Goal: Task Accomplishment & Management: Manage account settings

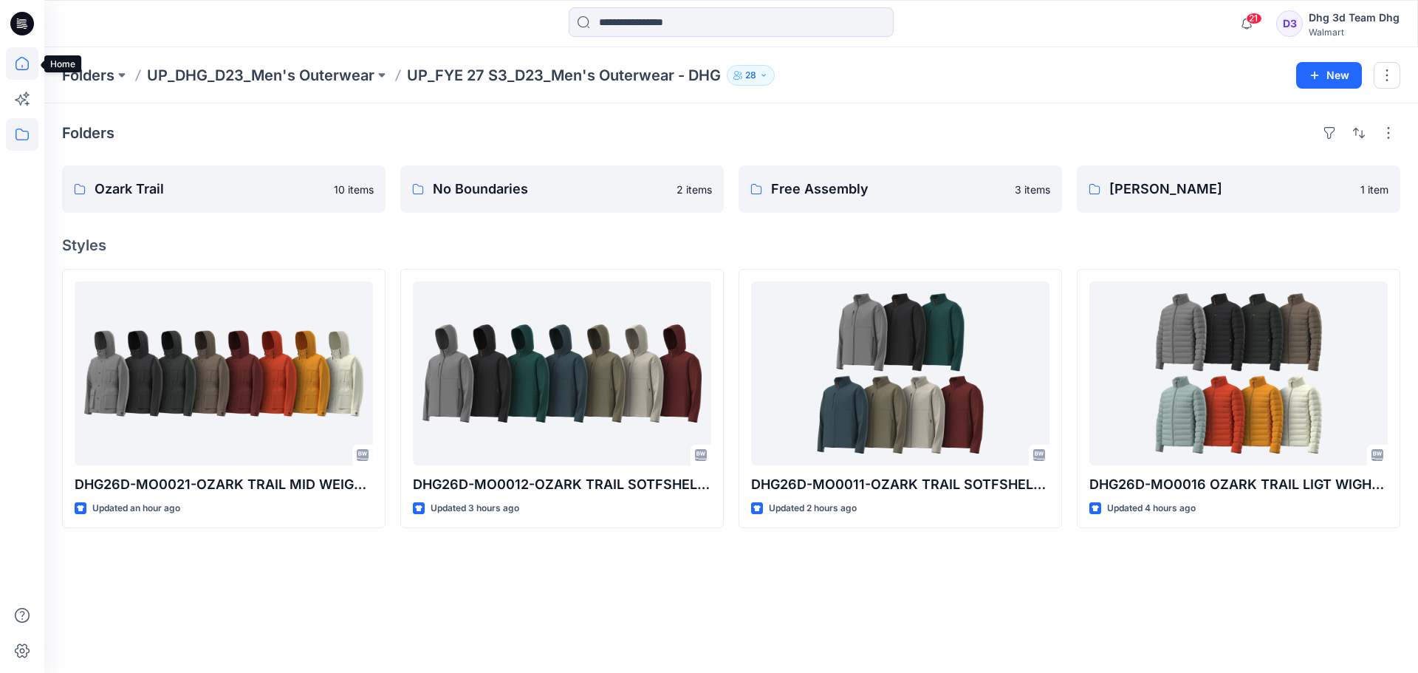
click at [17, 53] on icon at bounding box center [22, 63] width 33 height 33
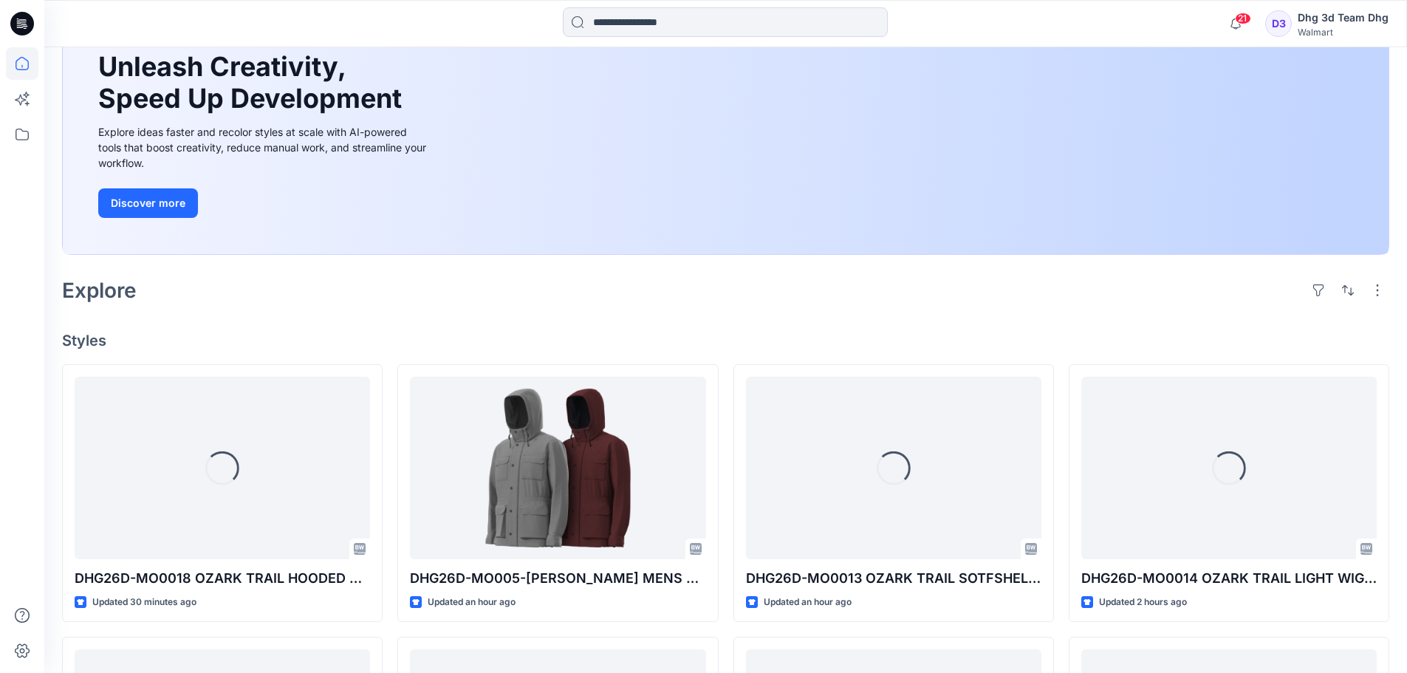
scroll to position [148, 0]
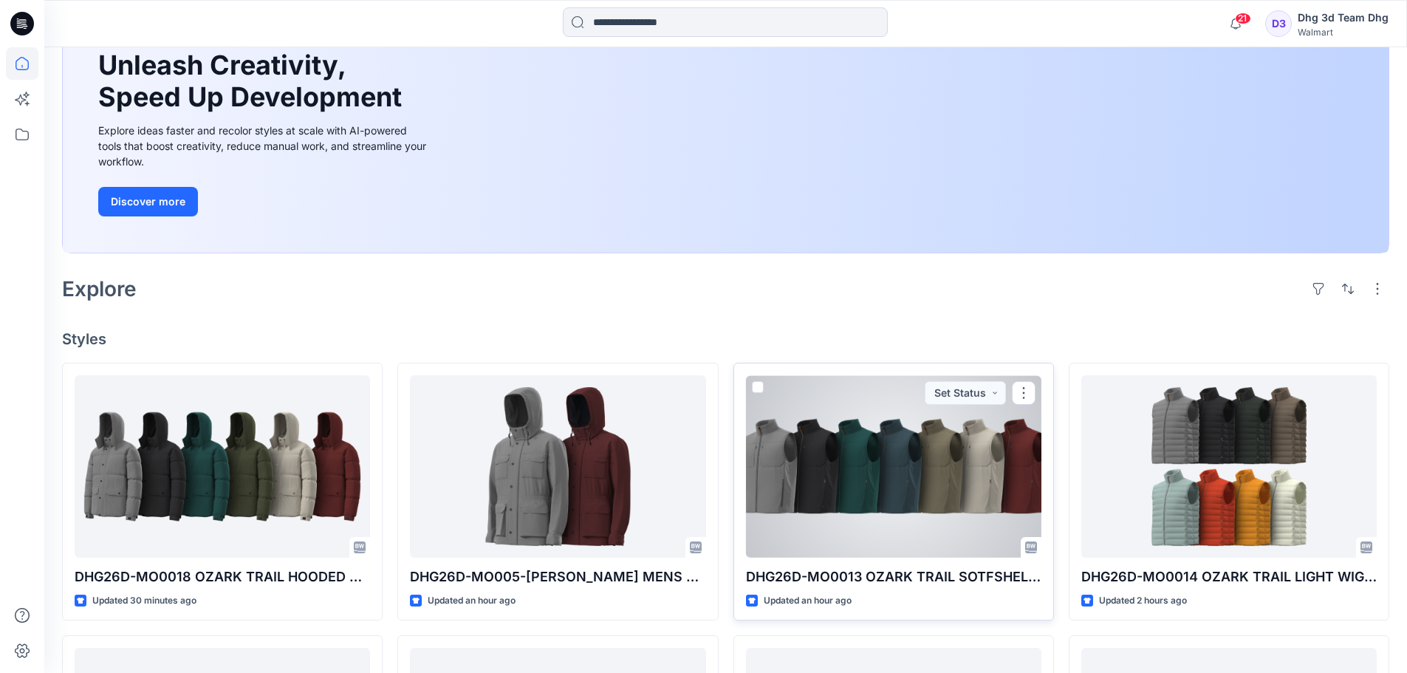
click at [810, 509] on div at bounding box center [893, 466] width 295 height 182
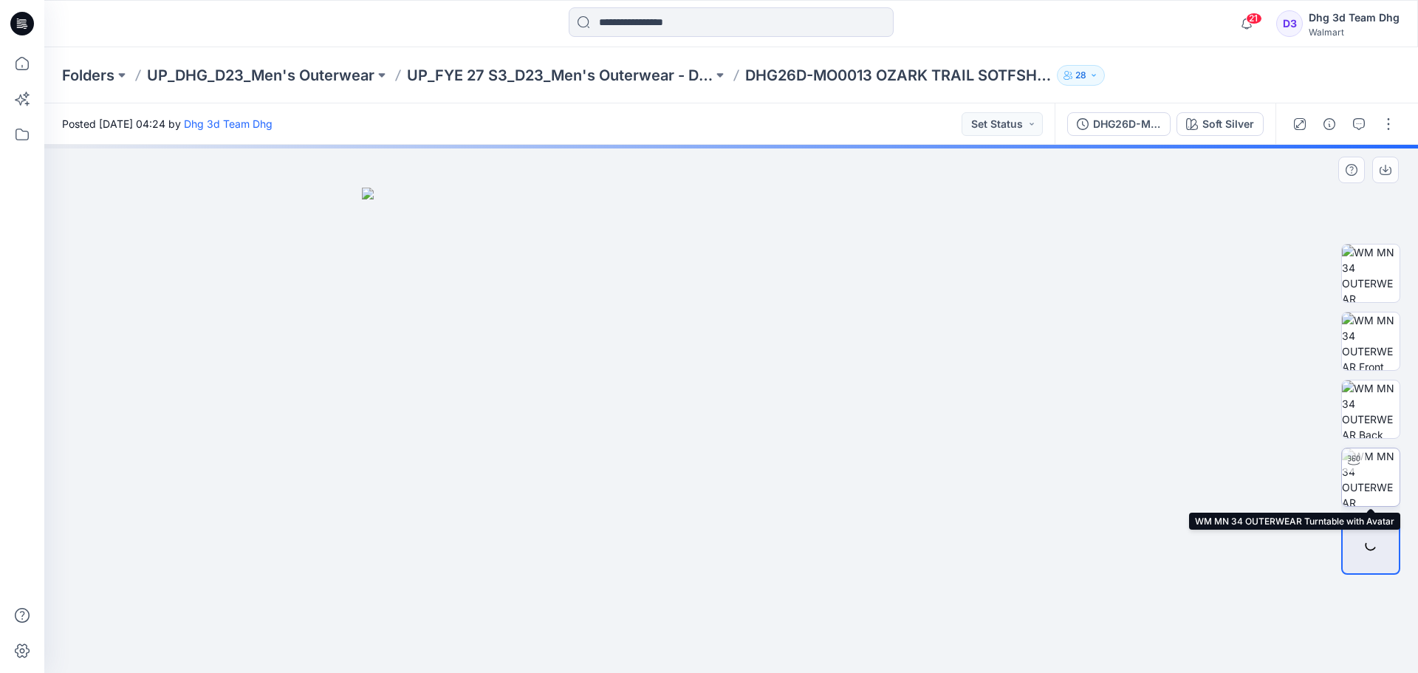
click at [1382, 474] on img at bounding box center [1371, 477] width 58 height 58
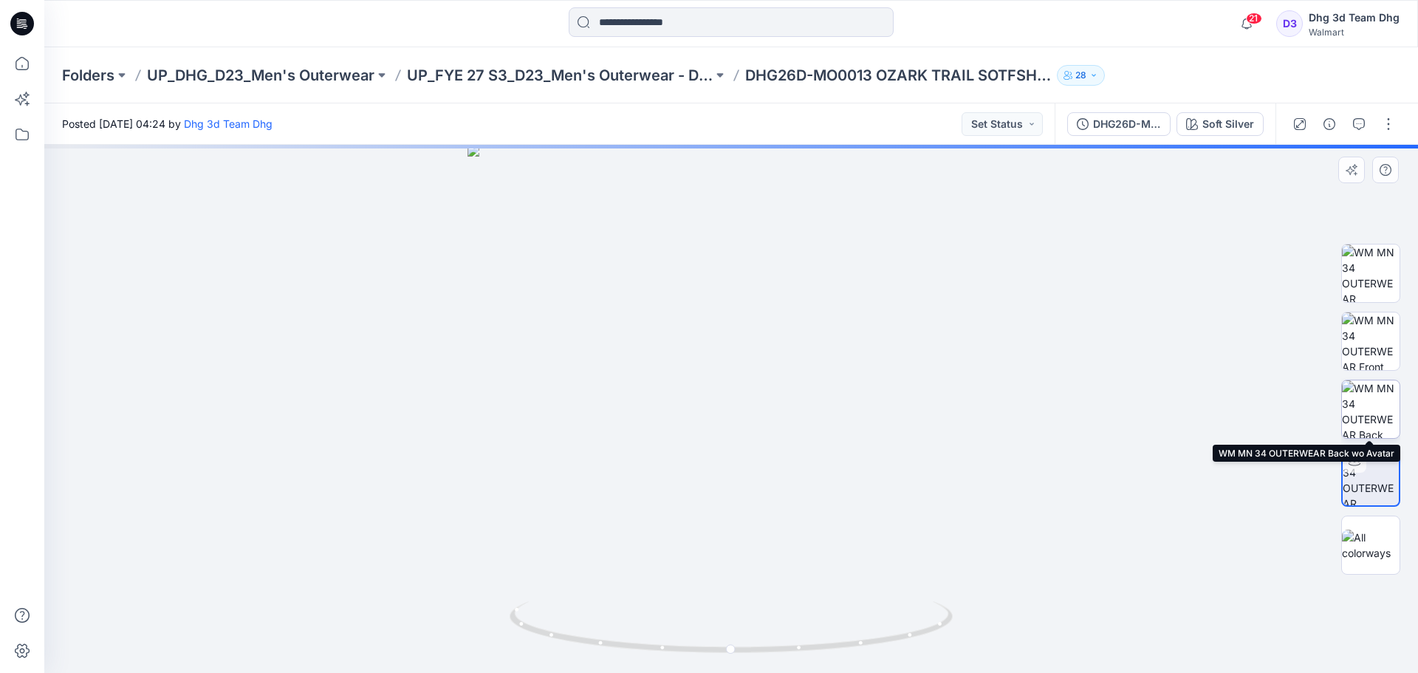
click at [1378, 399] on img at bounding box center [1371, 409] width 58 height 58
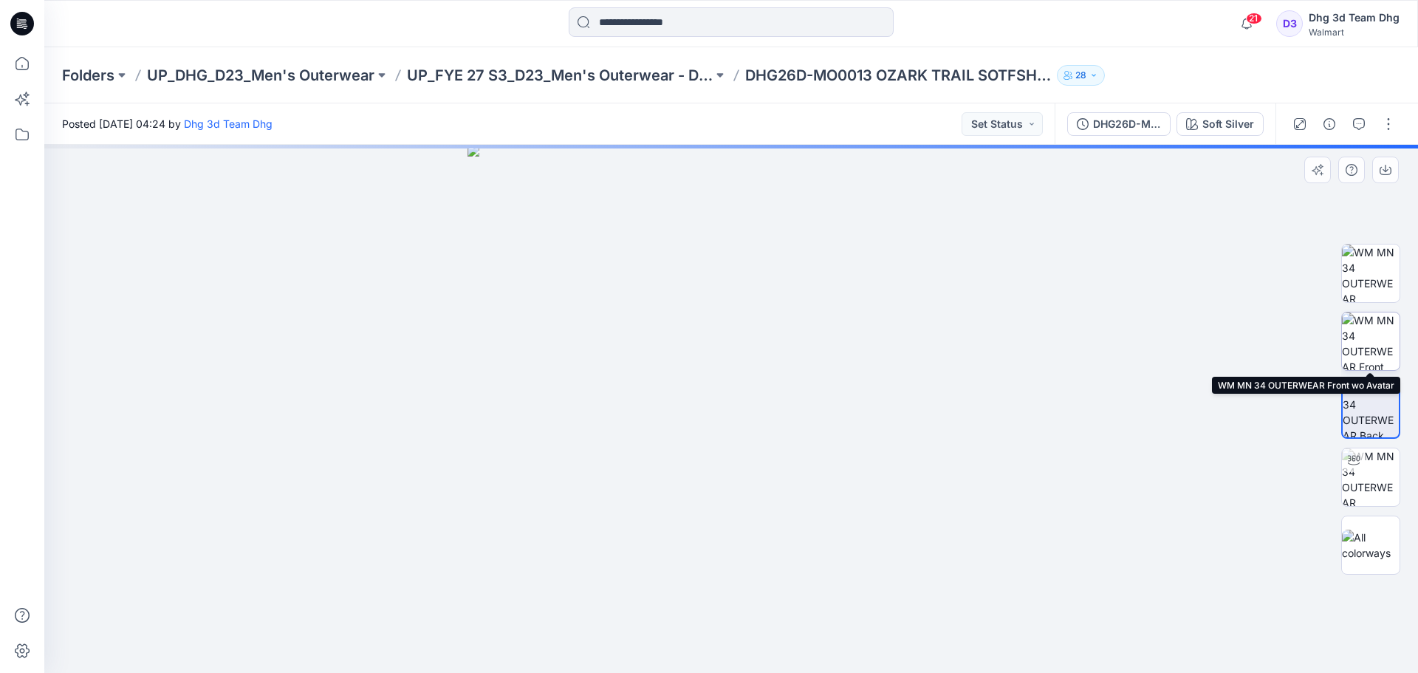
click at [1374, 329] on img at bounding box center [1371, 341] width 58 height 58
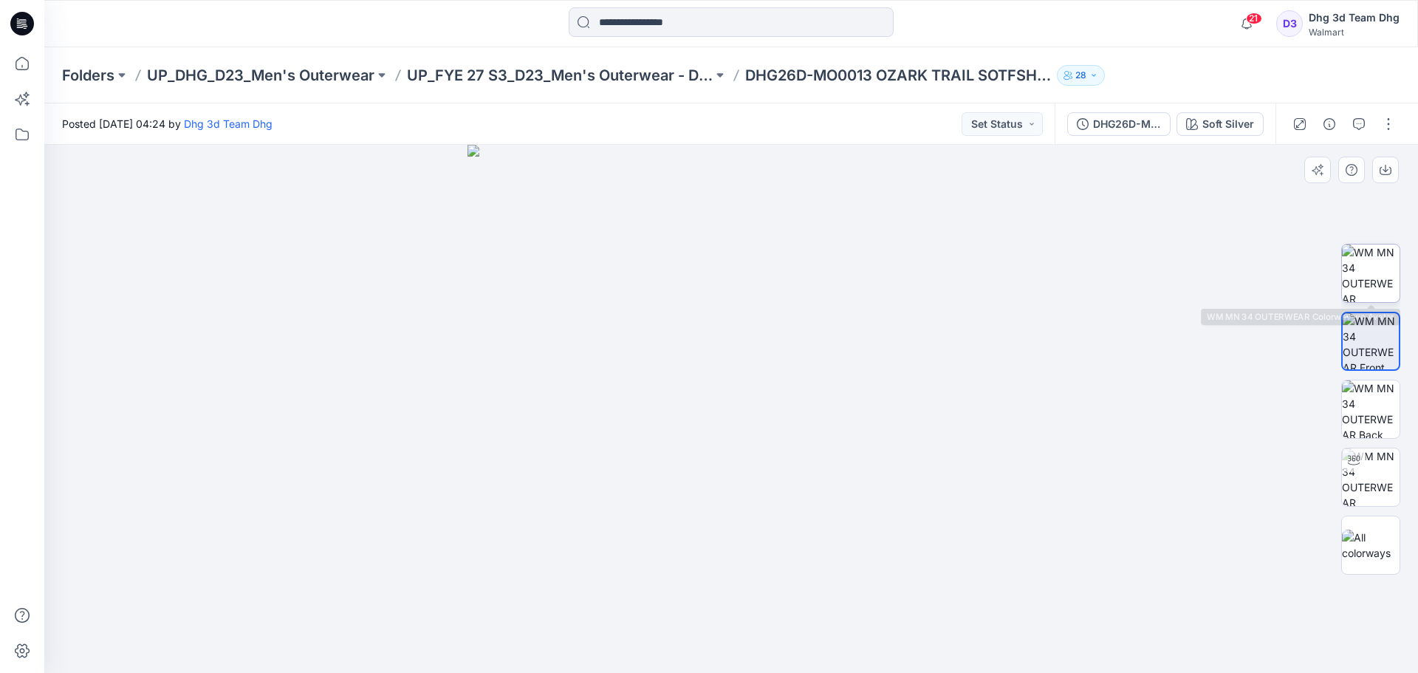
click at [1373, 286] on img at bounding box center [1371, 274] width 58 height 58
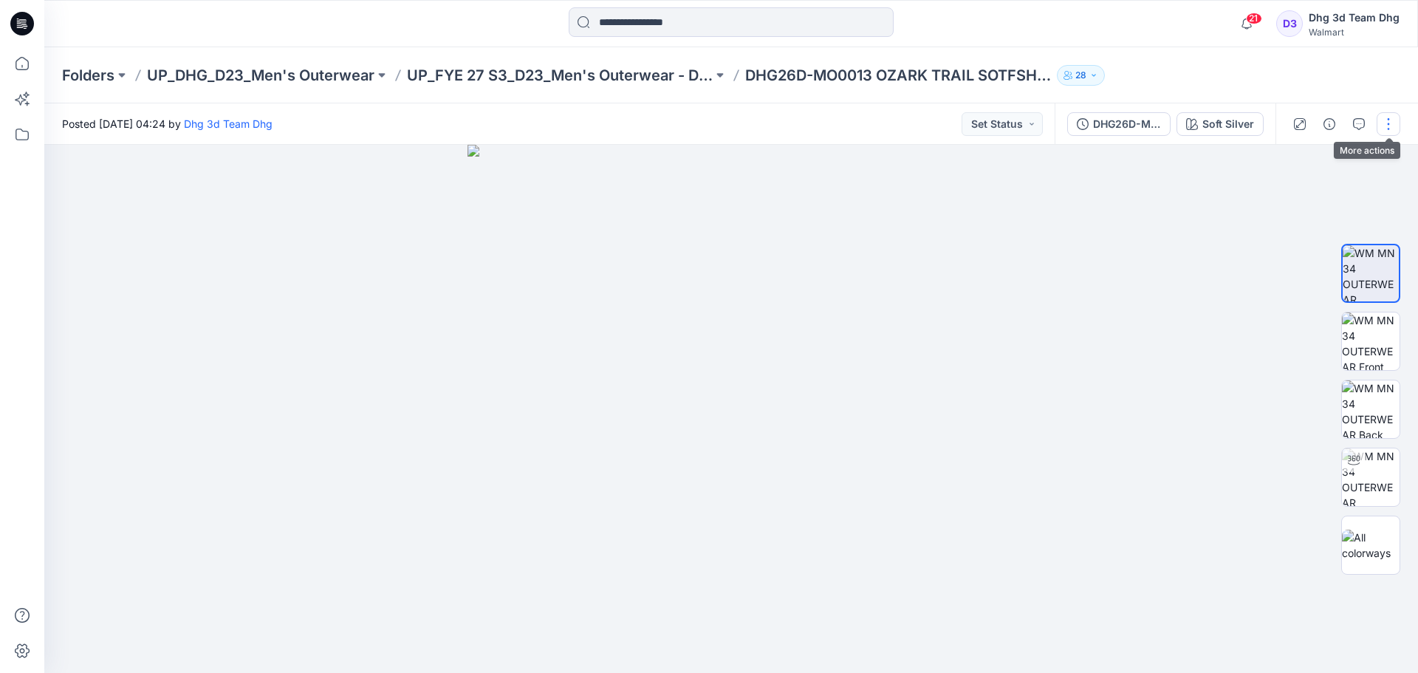
click at [1384, 120] on button "button" at bounding box center [1389, 124] width 24 height 24
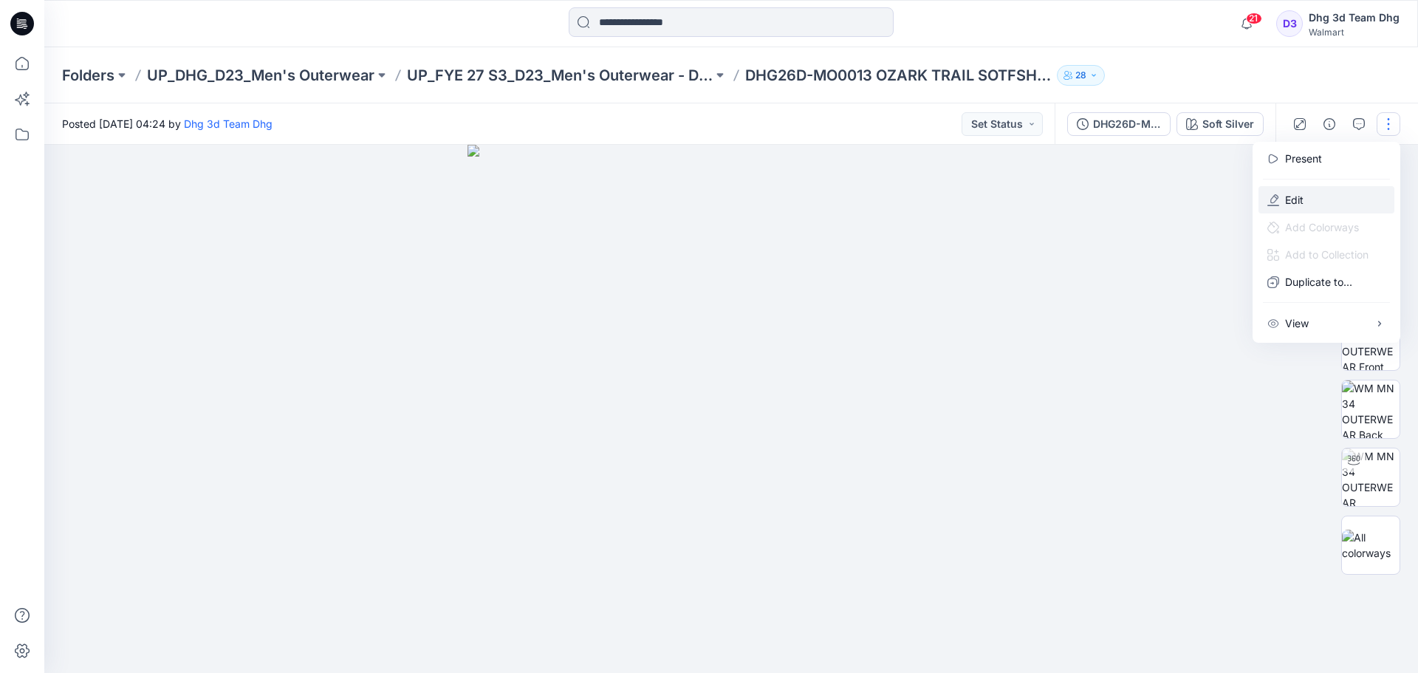
click at [1311, 199] on button "Edit" at bounding box center [1327, 199] width 136 height 27
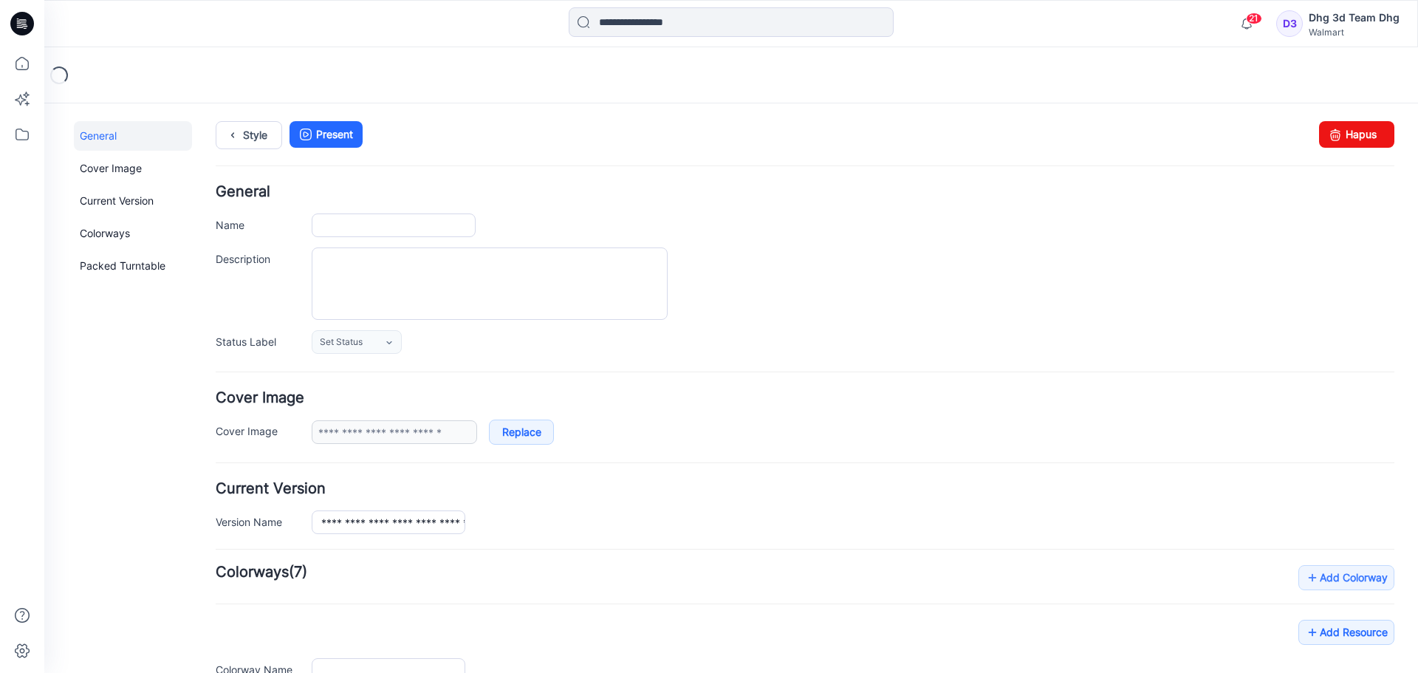
type input "**********"
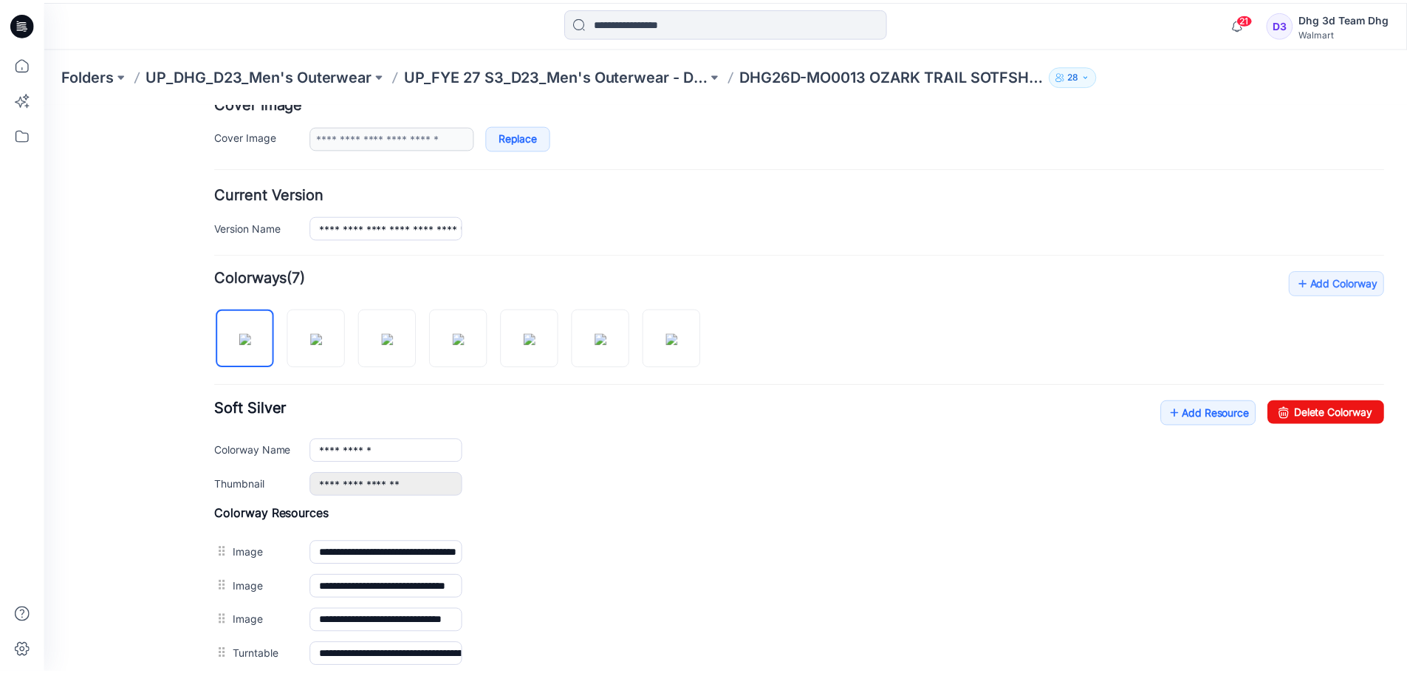
scroll to position [443, 0]
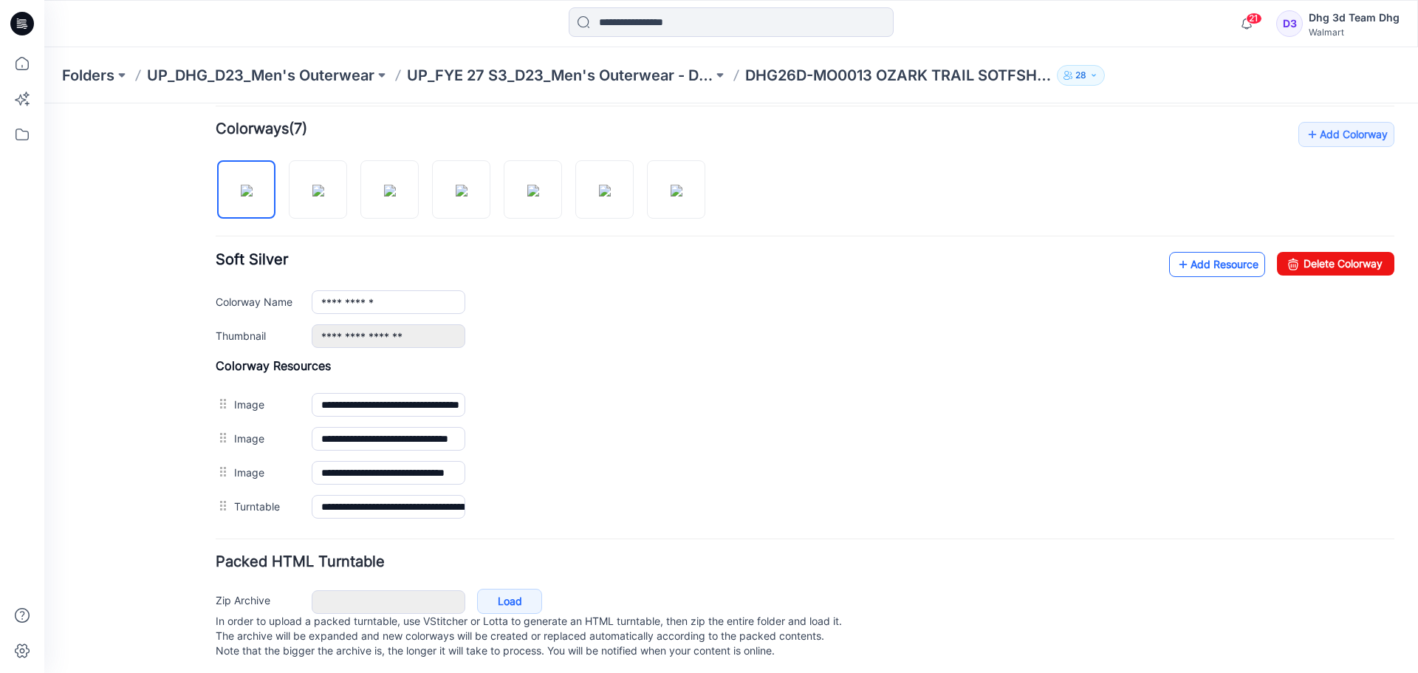
click at [1217, 270] on link "Add Resource" at bounding box center [1217, 264] width 96 height 25
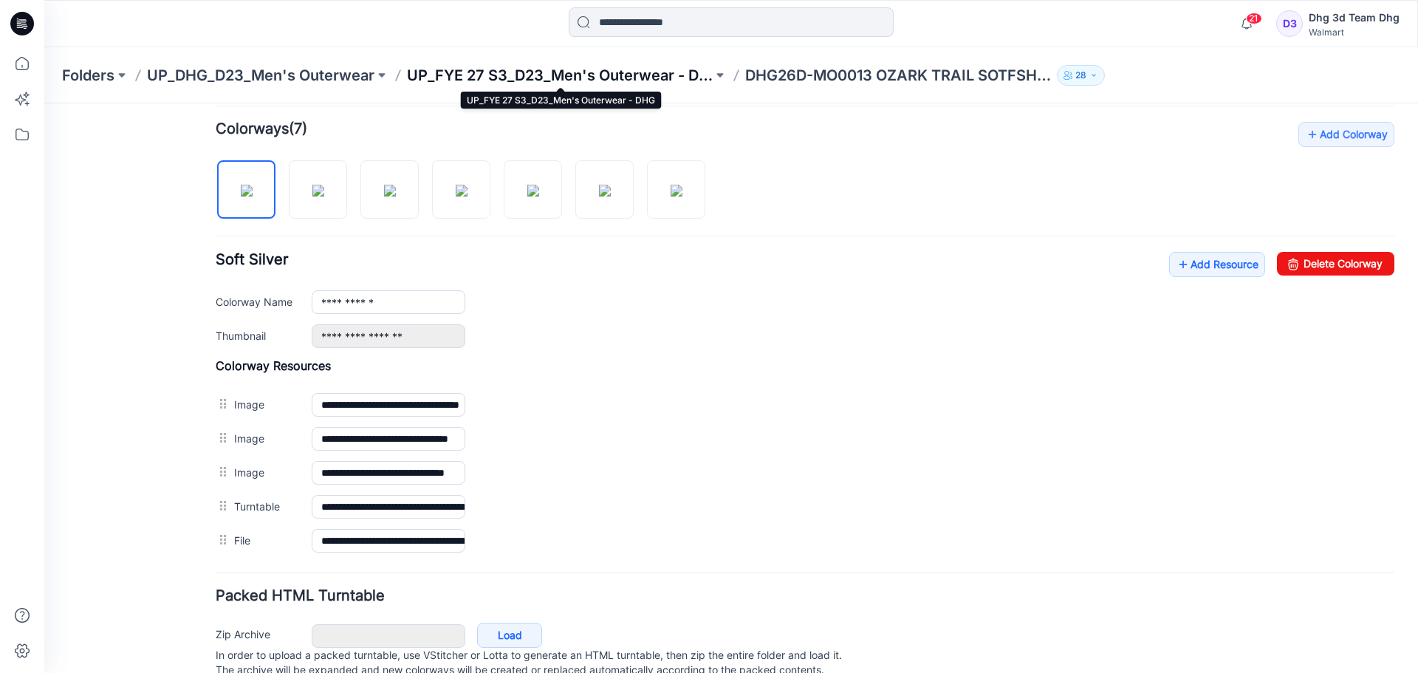
click at [504, 72] on p "UP_FYE 27 S3_D23_Men's Outerwear - DHG" at bounding box center [560, 75] width 306 height 21
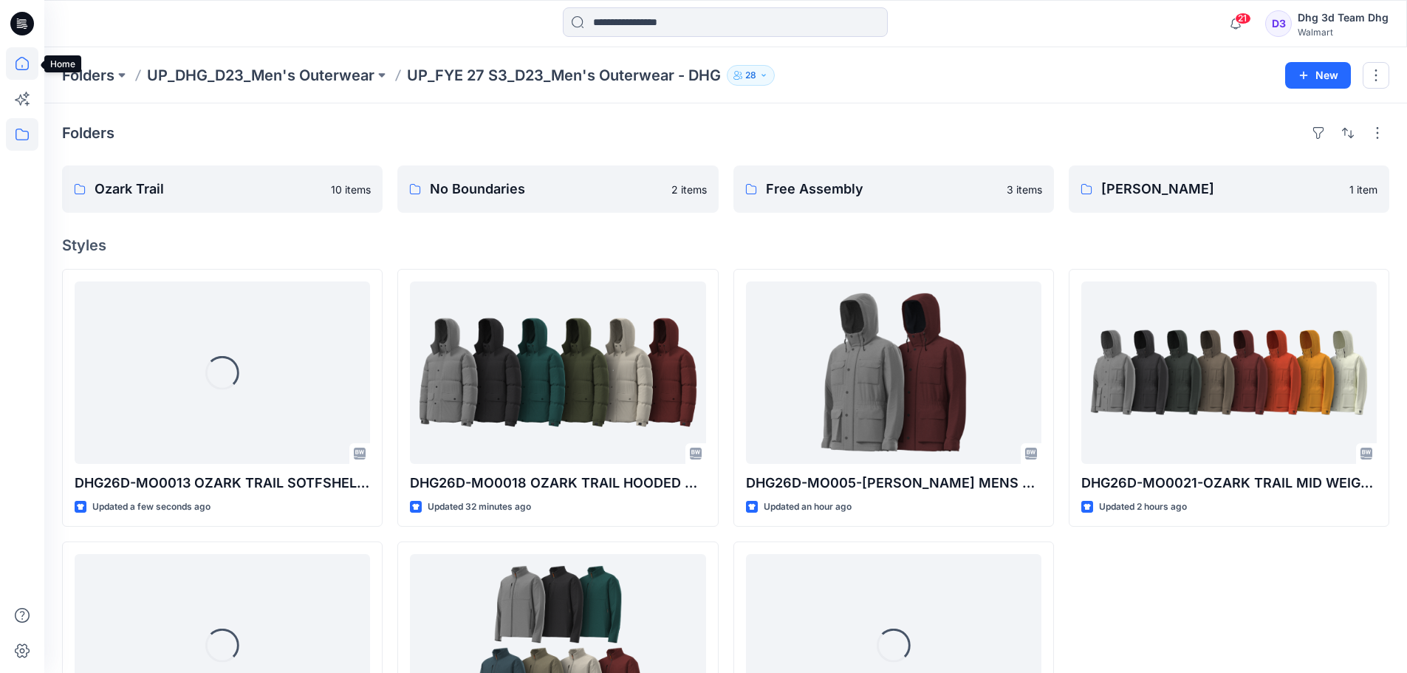
click at [24, 55] on icon at bounding box center [22, 63] width 33 height 33
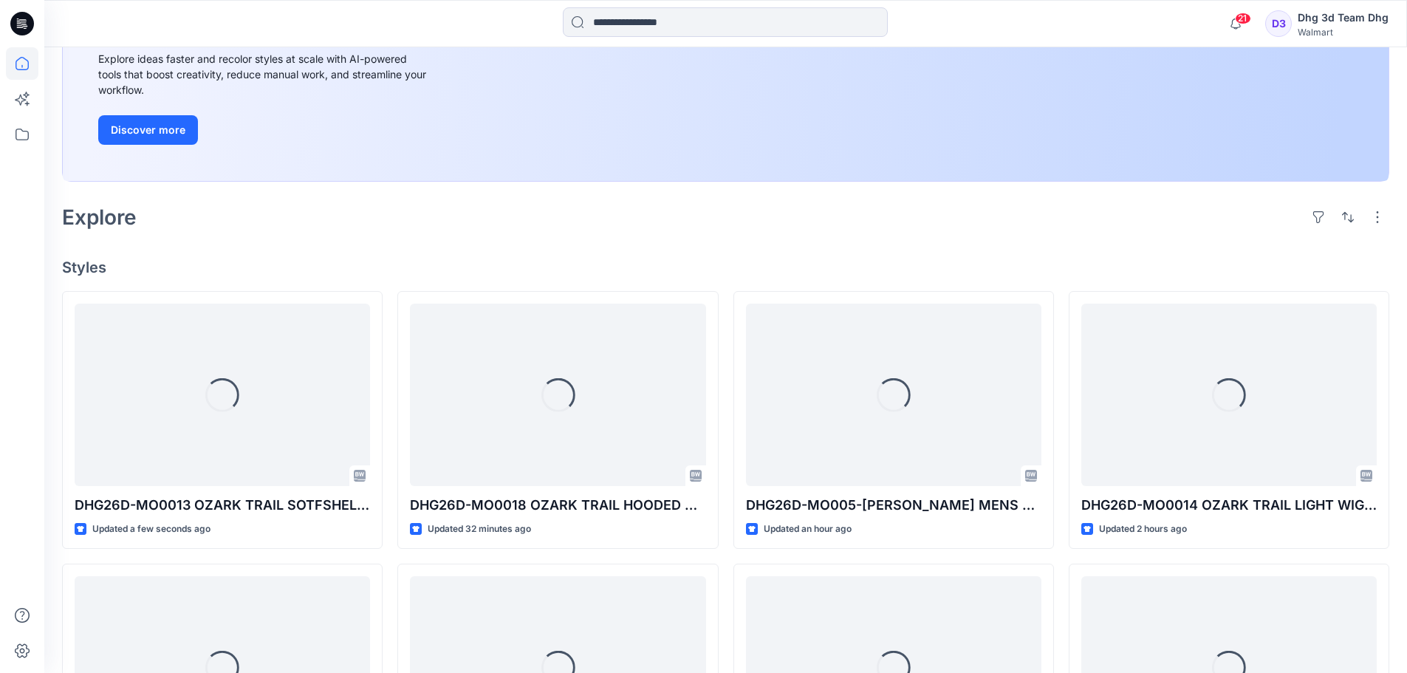
scroll to position [222, 0]
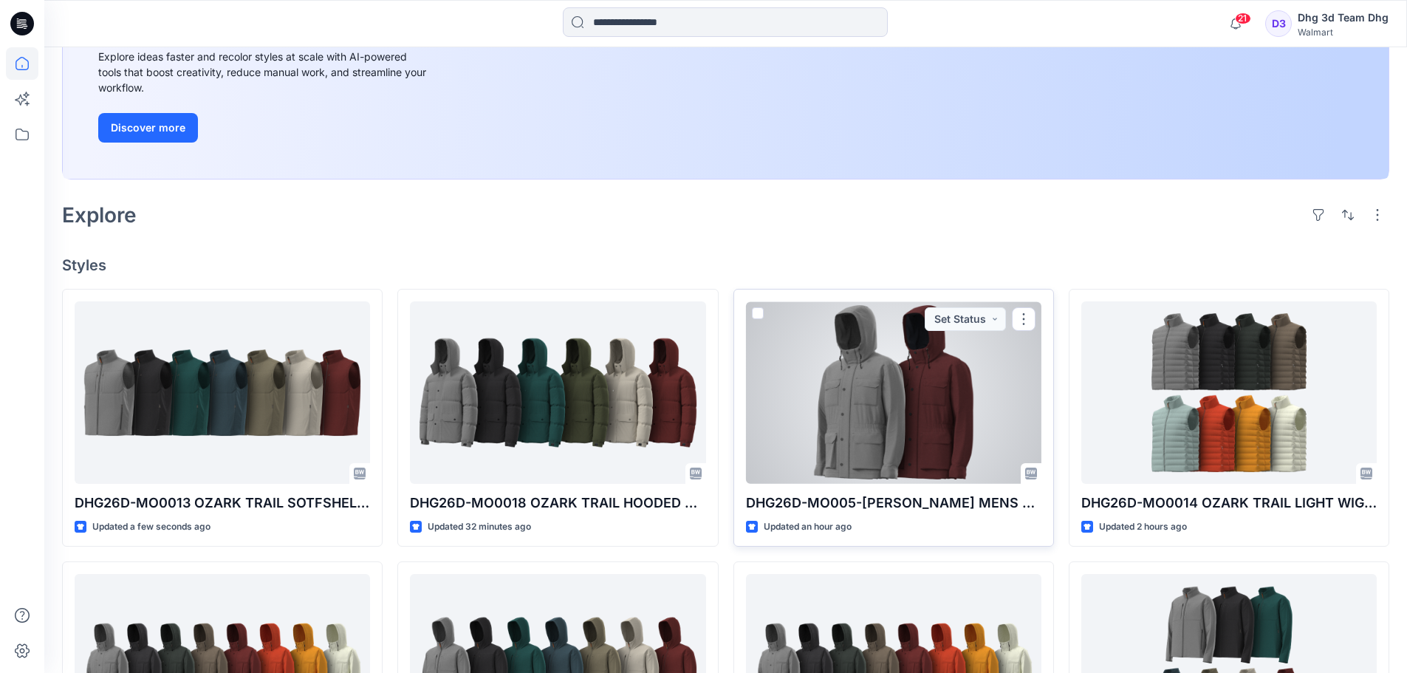
click at [843, 435] on div at bounding box center [893, 392] width 295 height 182
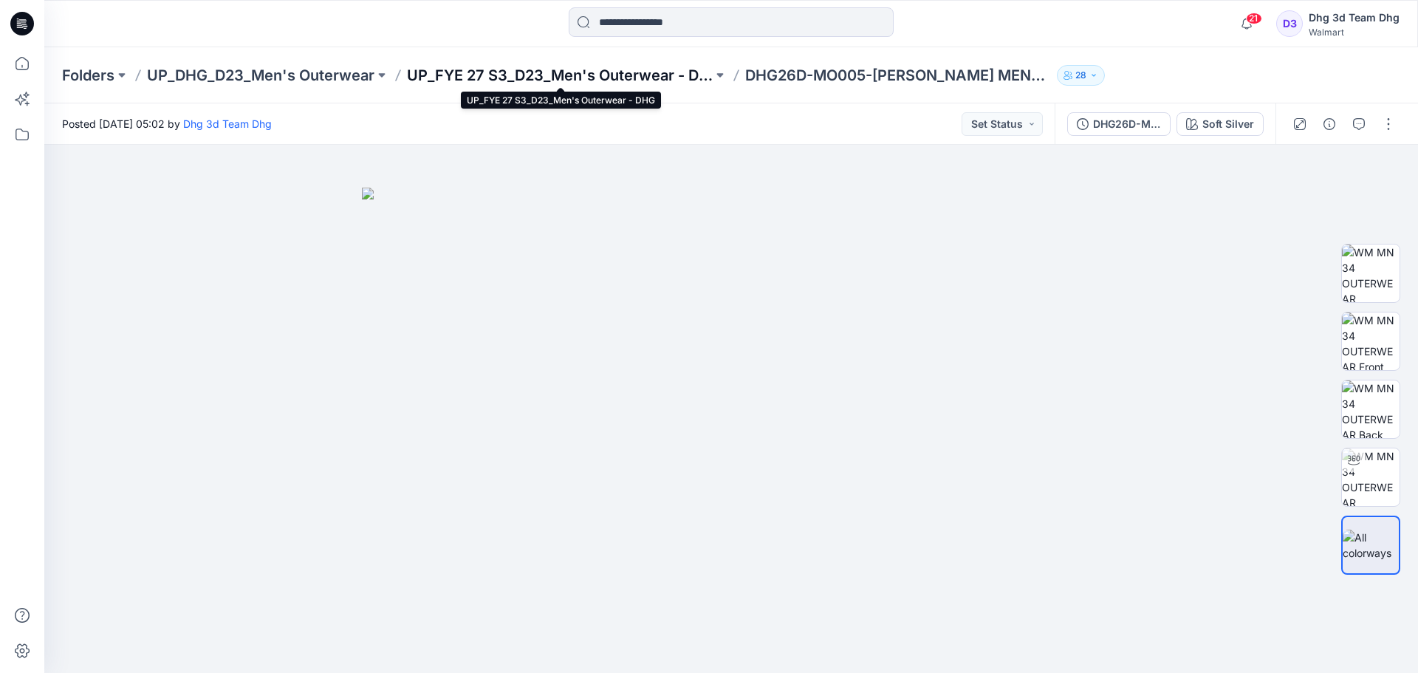
click at [551, 77] on p "UP_FYE 27 S3_D23_Men's Outerwear - DHG" at bounding box center [560, 75] width 306 height 21
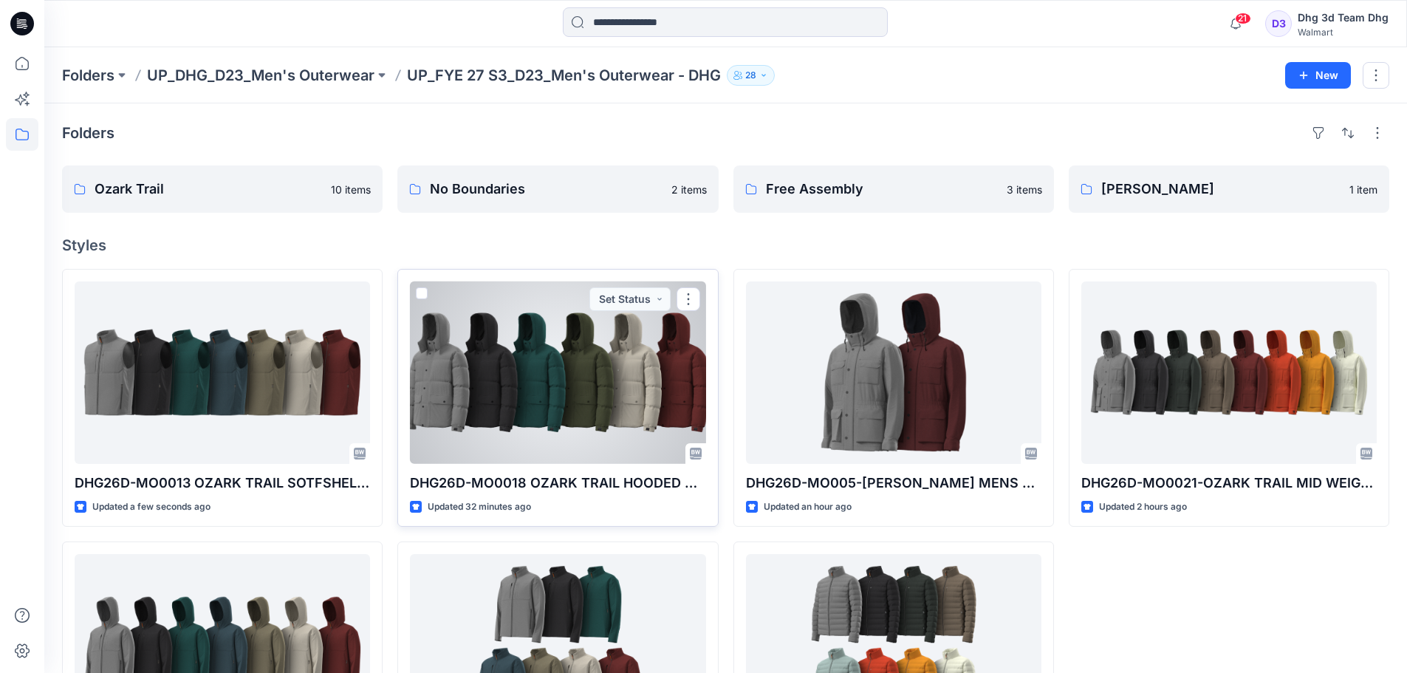
click at [587, 368] on div at bounding box center [557, 372] width 295 height 182
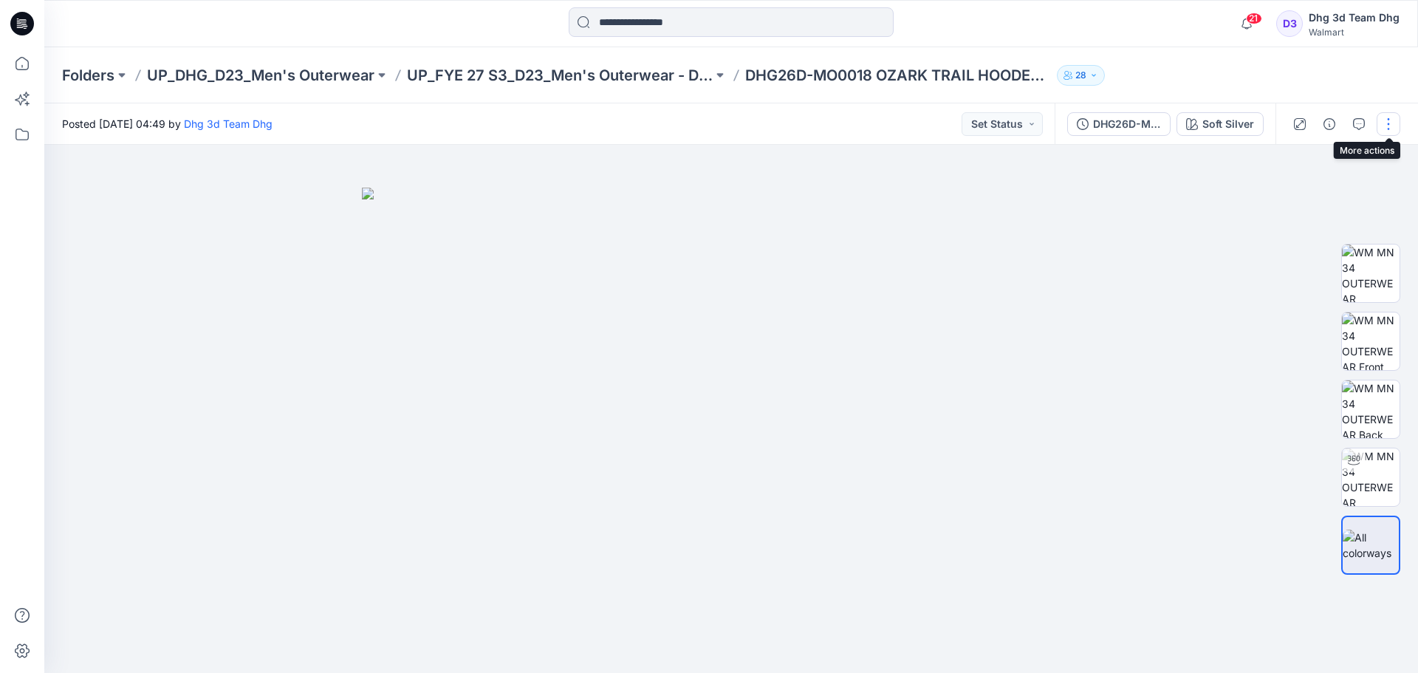
click at [1387, 124] on button "button" at bounding box center [1389, 124] width 24 height 24
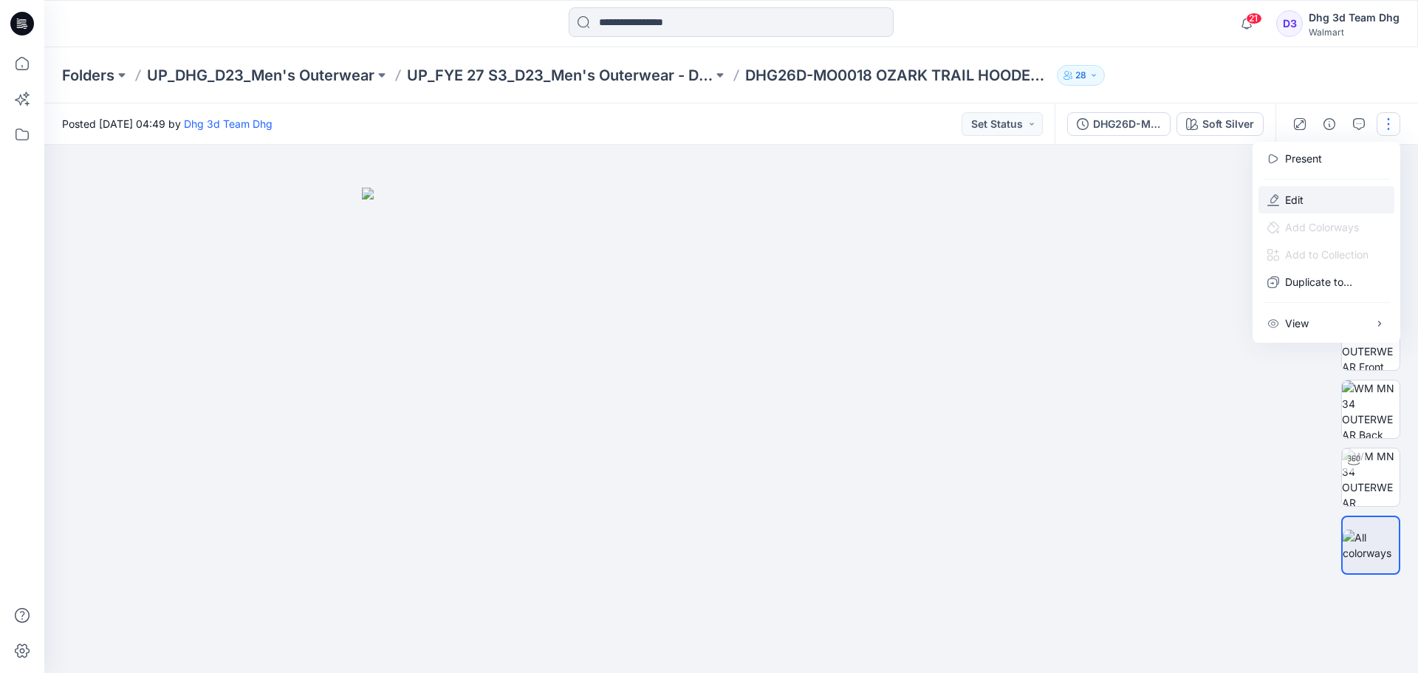
click at [1310, 199] on button "Edit" at bounding box center [1327, 199] width 136 height 27
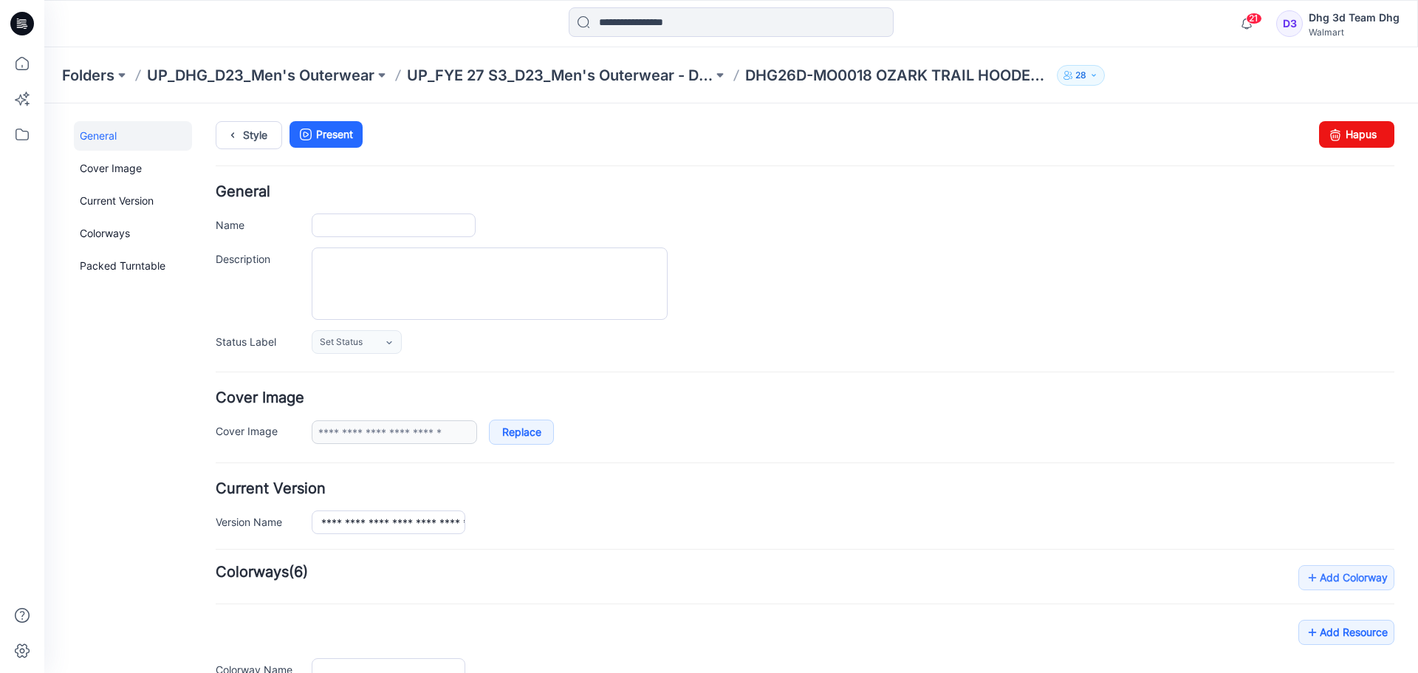
type input "**********"
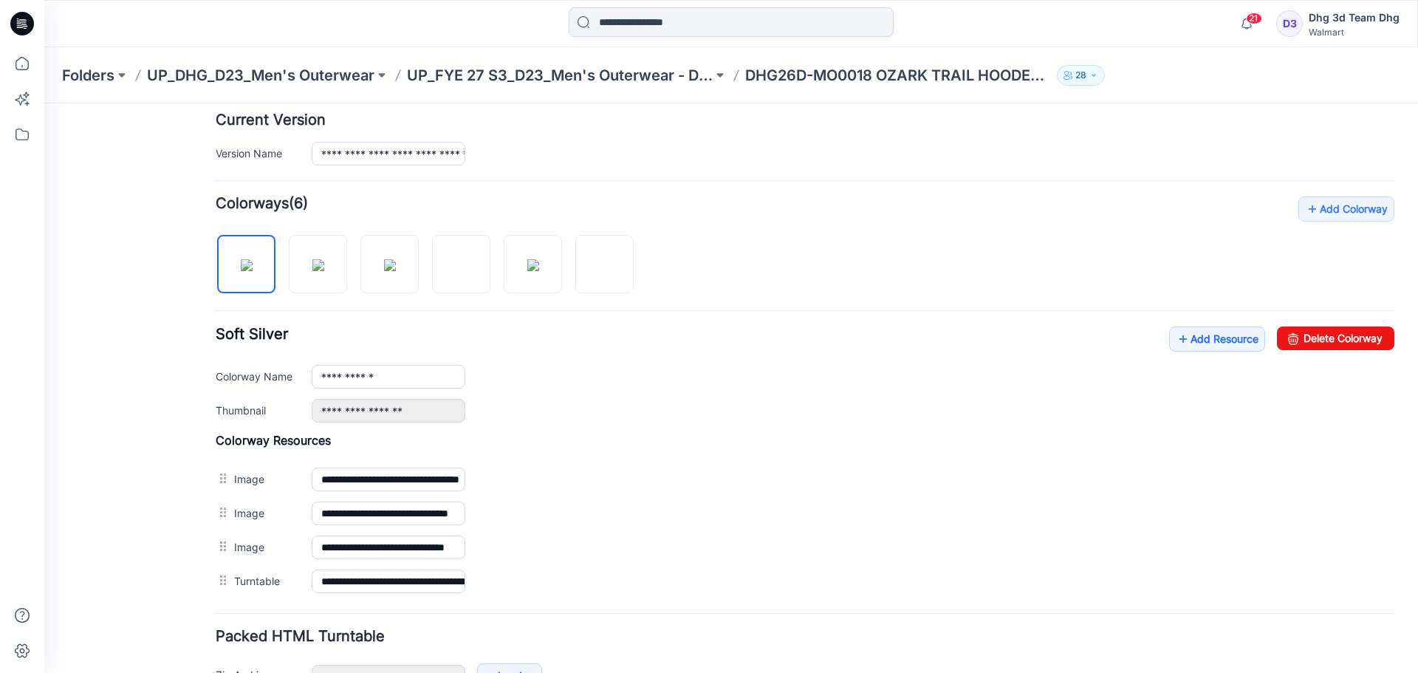
scroll to position [369, 0]
click at [1217, 339] on link "Add Resource" at bounding box center [1217, 338] width 96 height 25
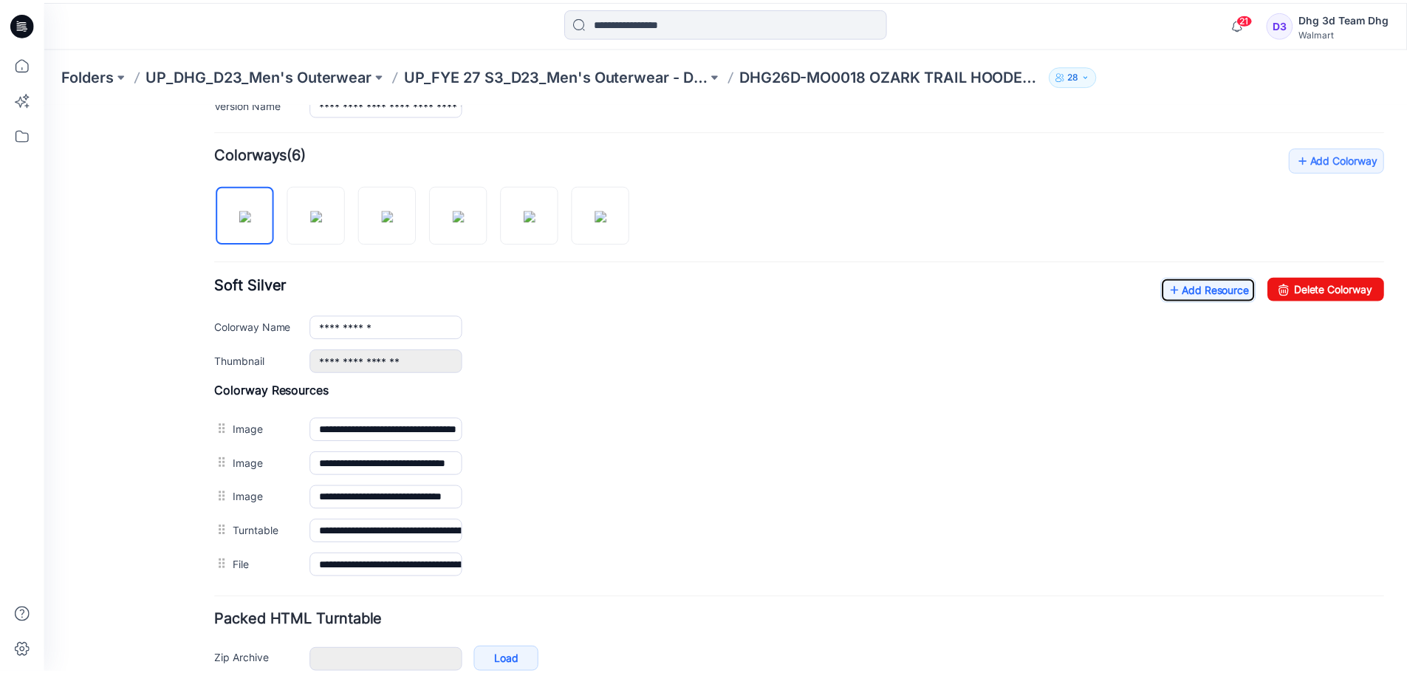
scroll to position [349, 0]
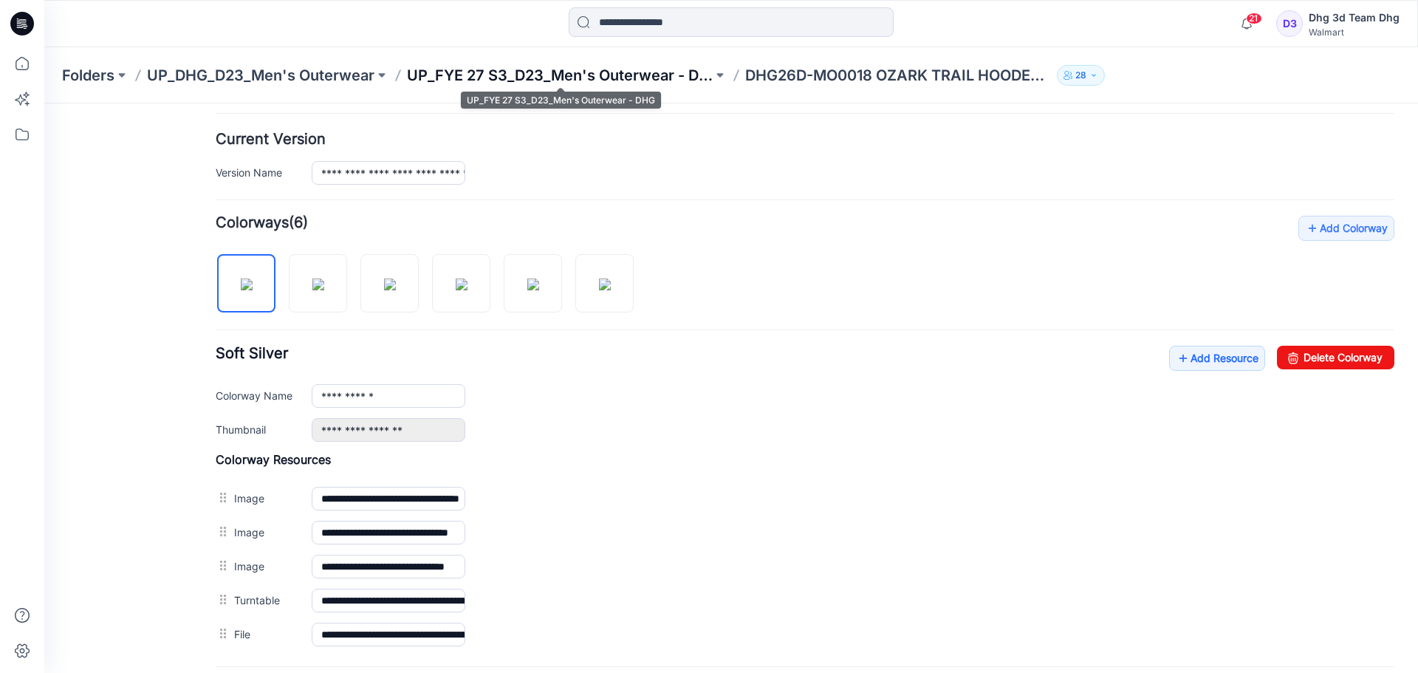
click at [585, 83] on p "UP_FYE 27 S3_D23_Men's Outerwear - DHG" at bounding box center [560, 75] width 306 height 21
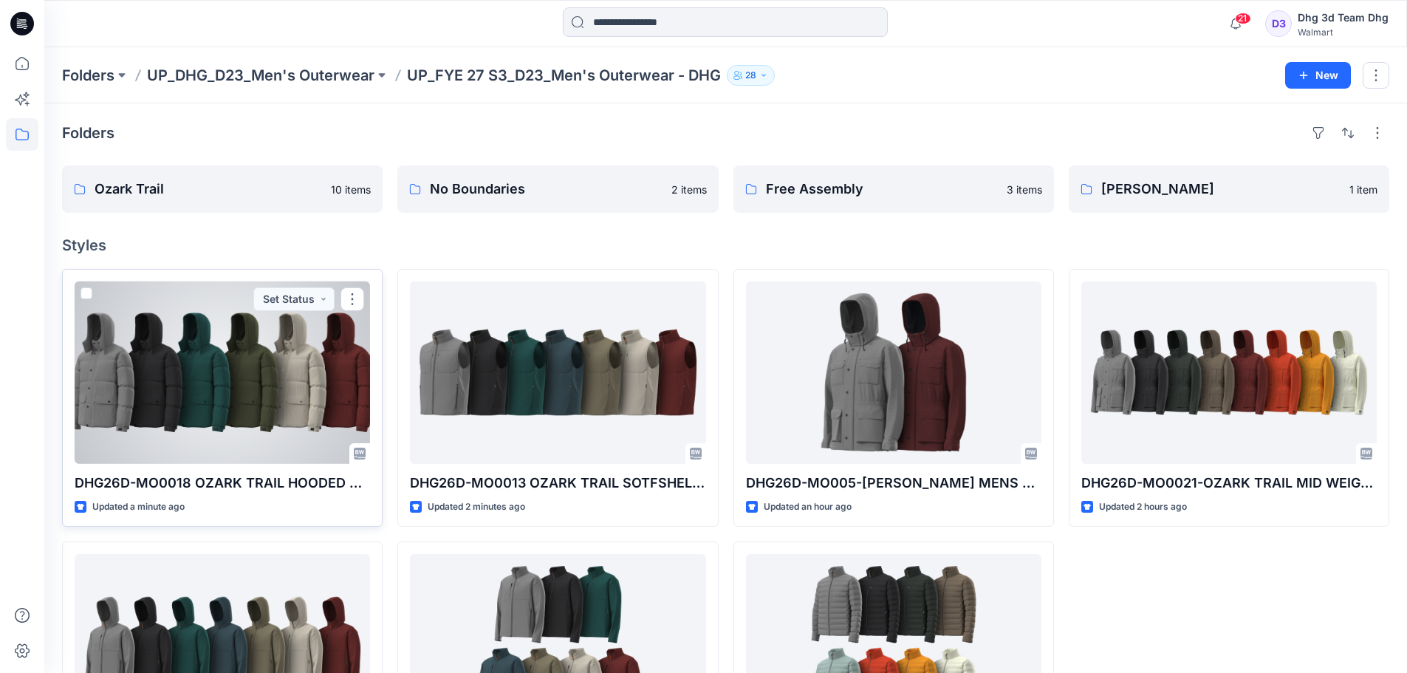
click at [248, 361] on div at bounding box center [222, 372] width 295 height 182
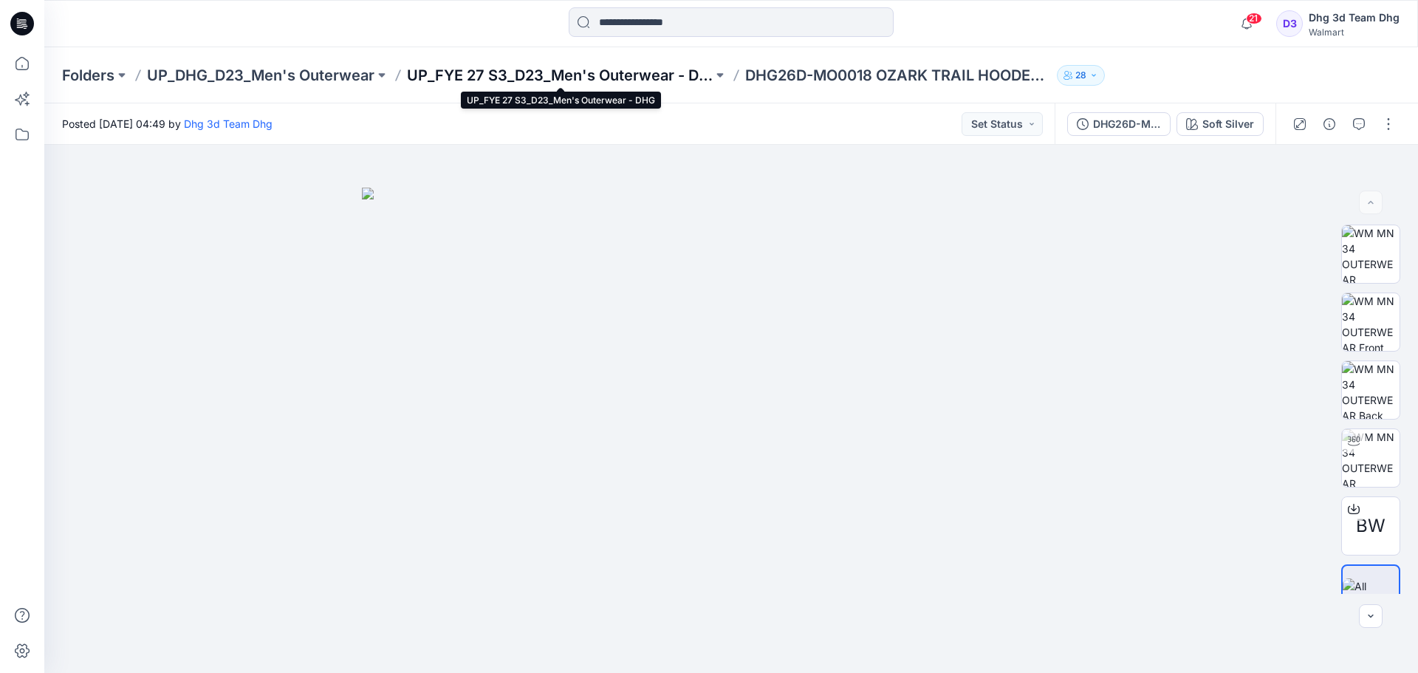
click at [469, 73] on p "UP_FYE 27 S3_D23_Men's Outerwear - DHG" at bounding box center [560, 75] width 306 height 21
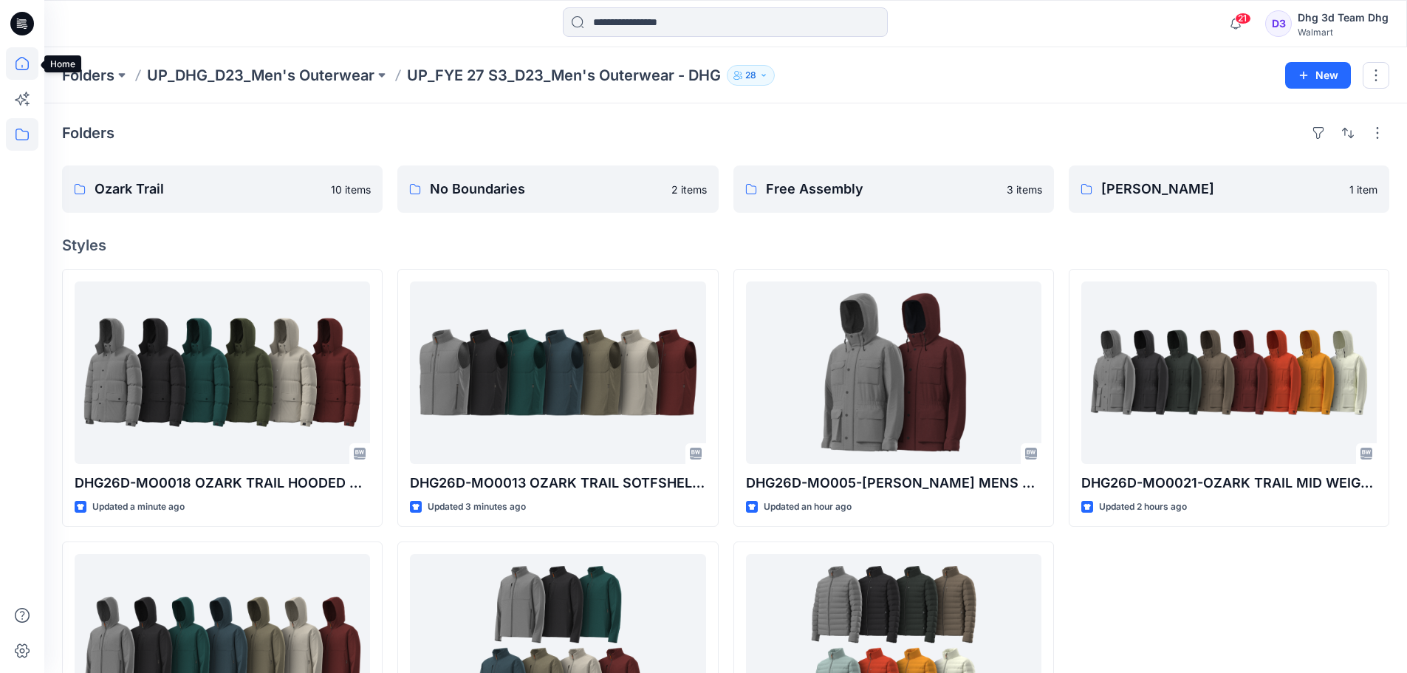
click at [27, 62] on icon at bounding box center [22, 63] width 33 height 33
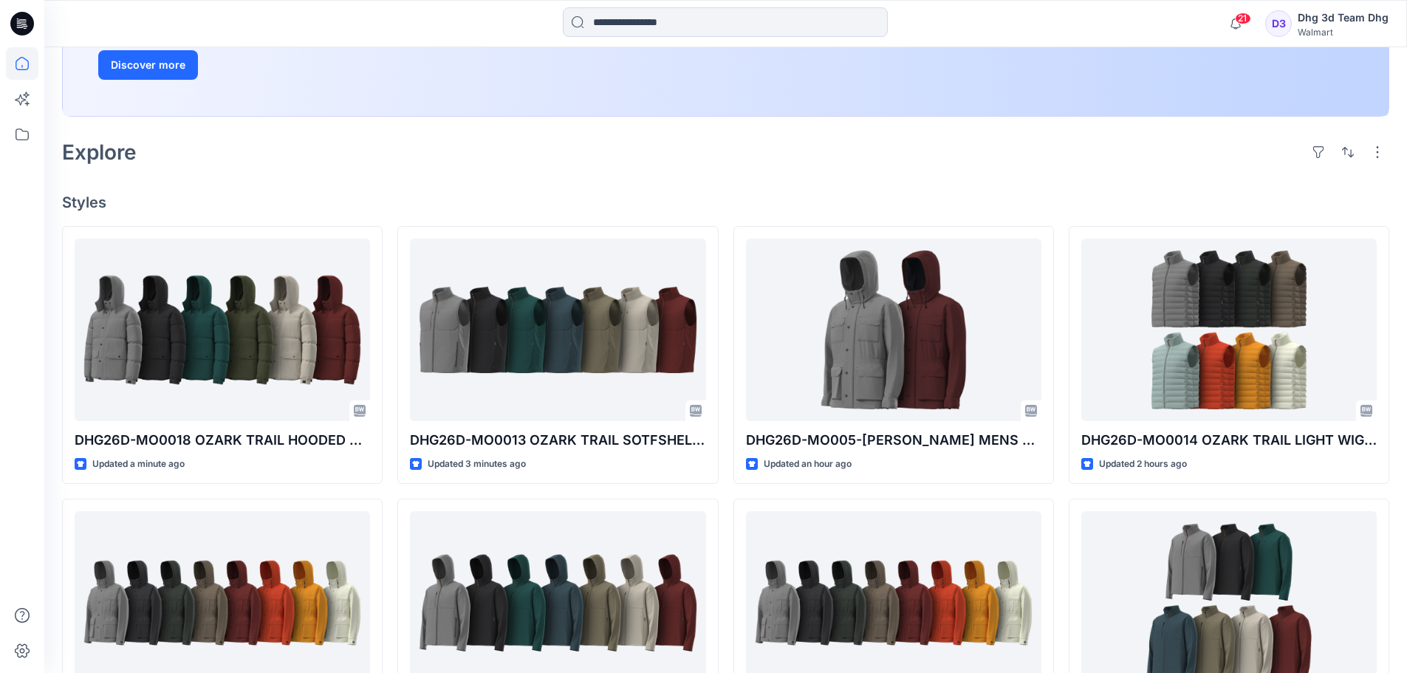
scroll to position [74, 0]
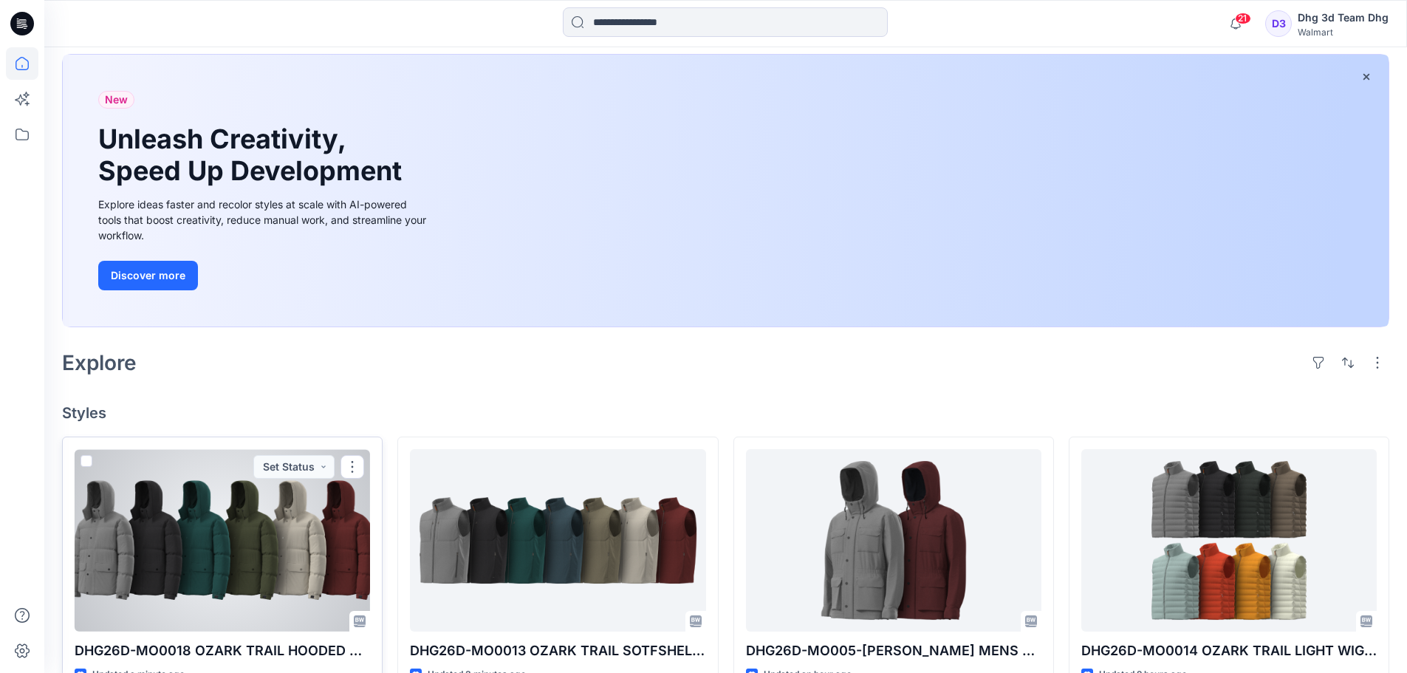
click at [198, 474] on div at bounding box center [222, 540] width 295 height 182
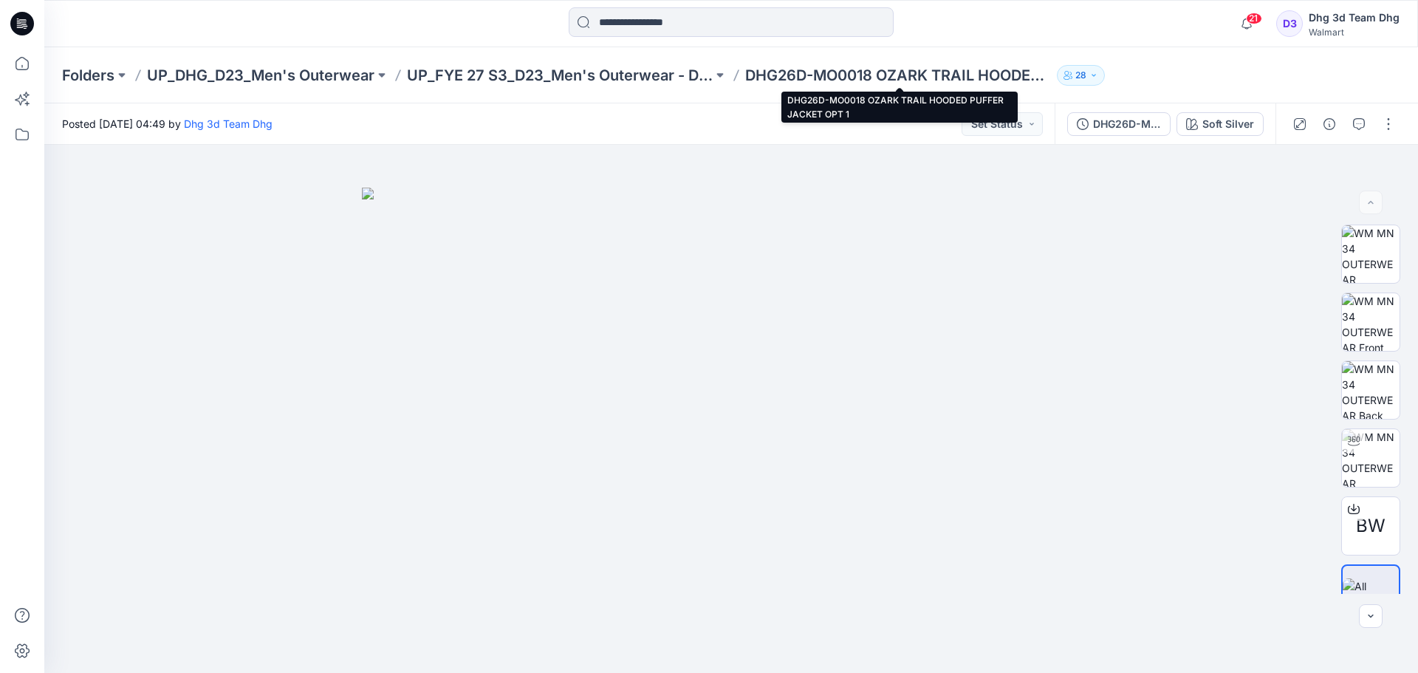
click at [921, 81] on p "DHG26D-MO0018 OZARK TRAIL HOODED PUFFER JACKET OPT 1" at bounding box center [898, 75] width 306 height 21
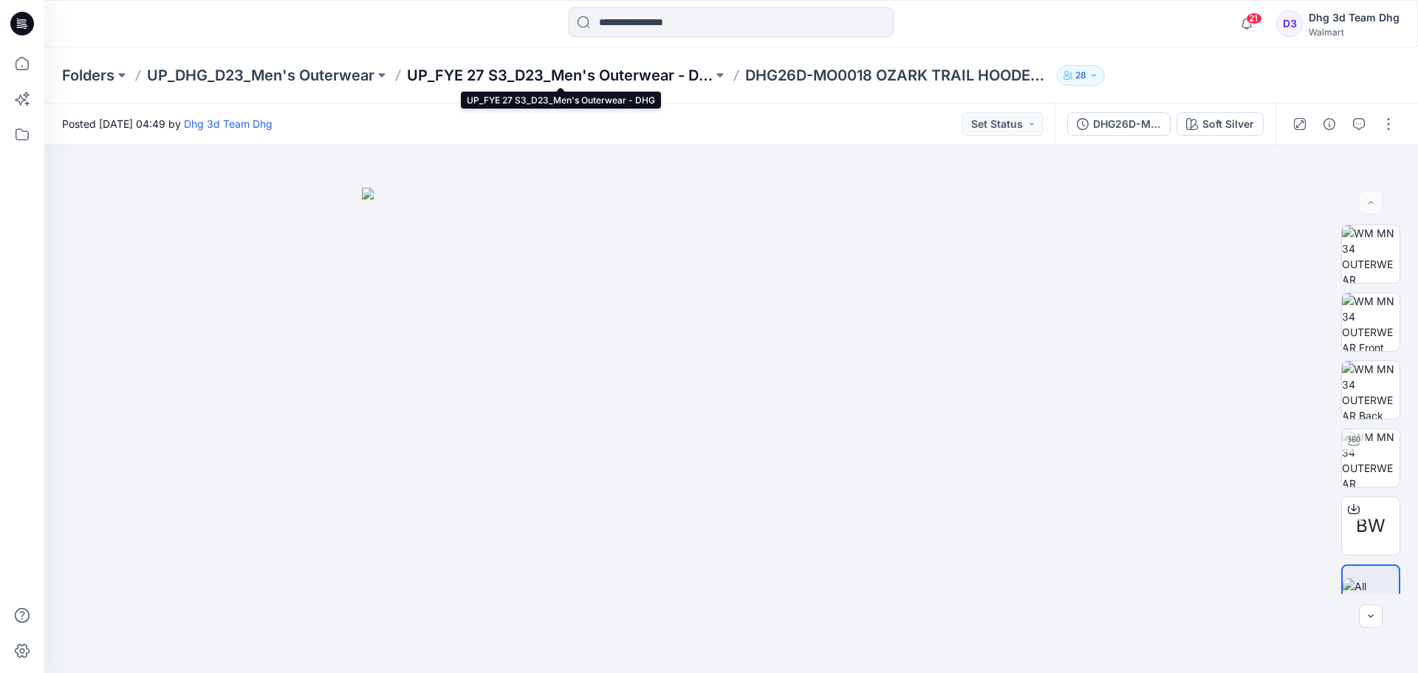
click at [618, 75] on p "UP_FYE 27 S3_D23_Men's Outerwear - DHG" at bounding box center [560, 75] width 306 height 21
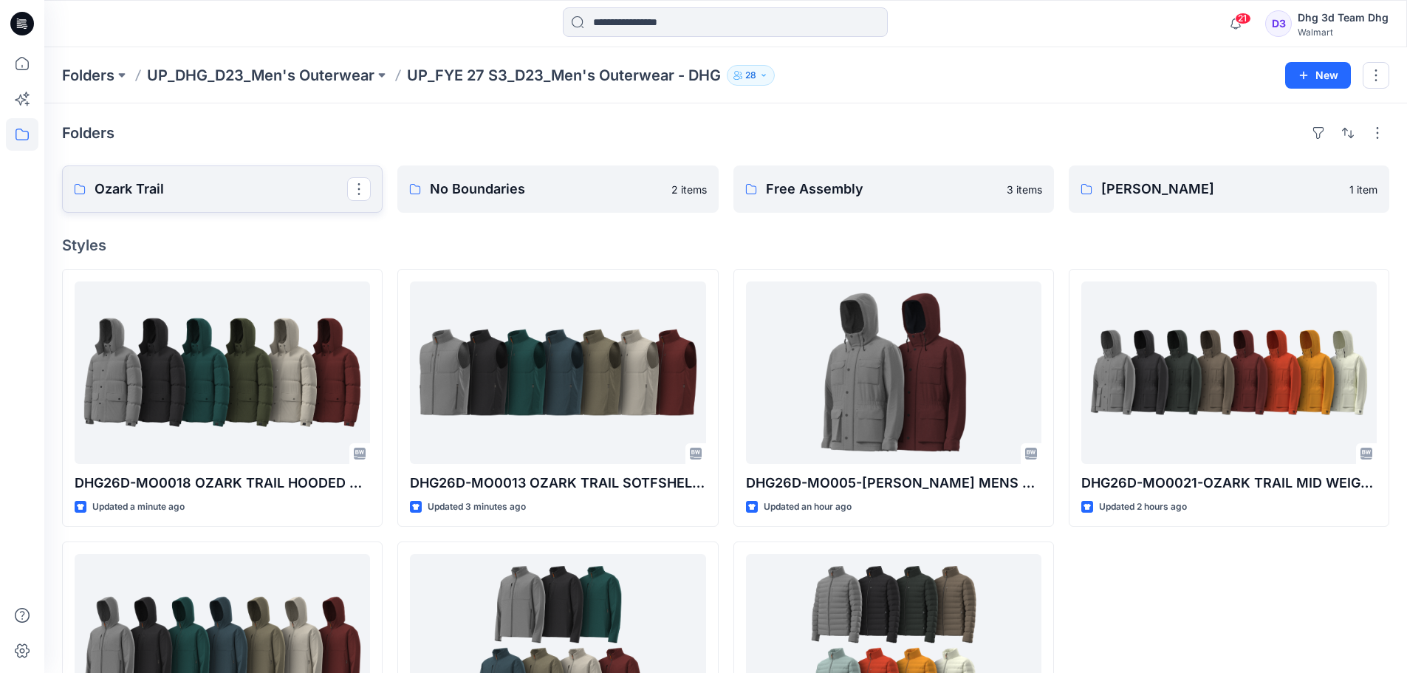
click at [296, 182] on p "Ozark Trail" at bounding box center [221, 189] width 253 height 21
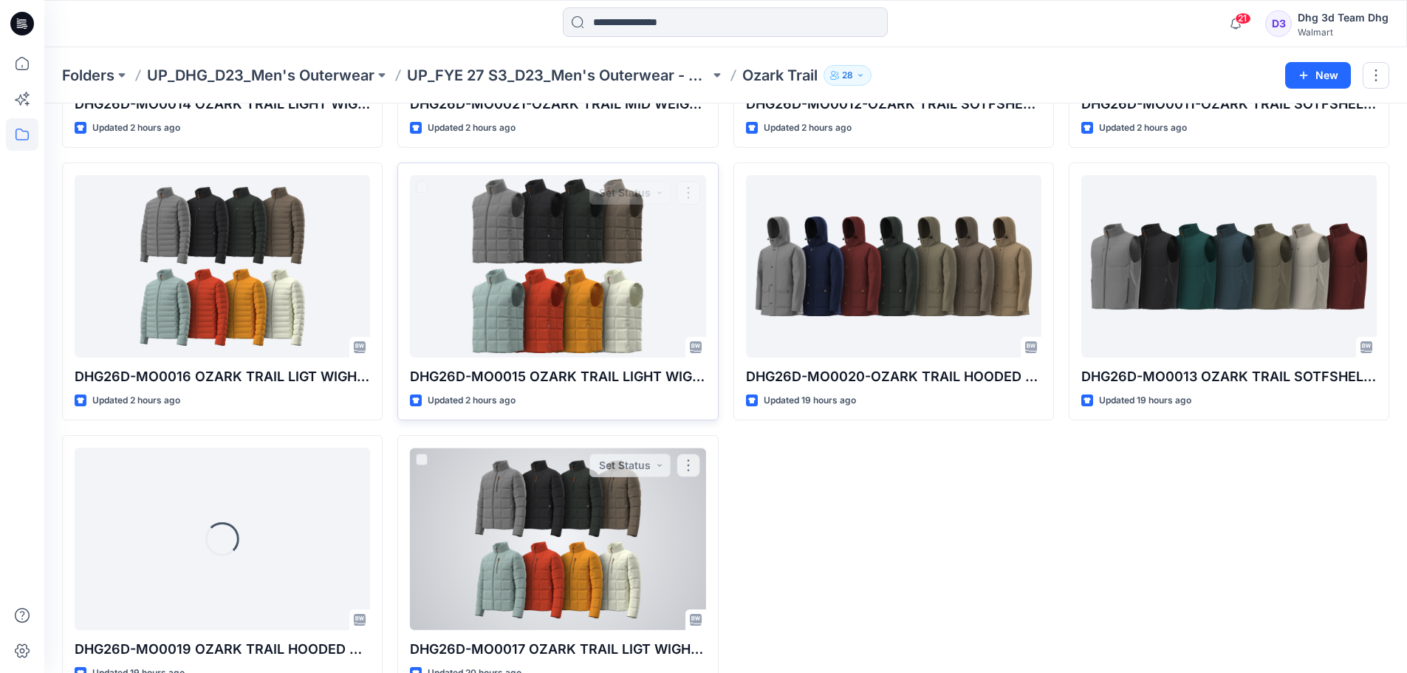
scroll to position [295, 0]
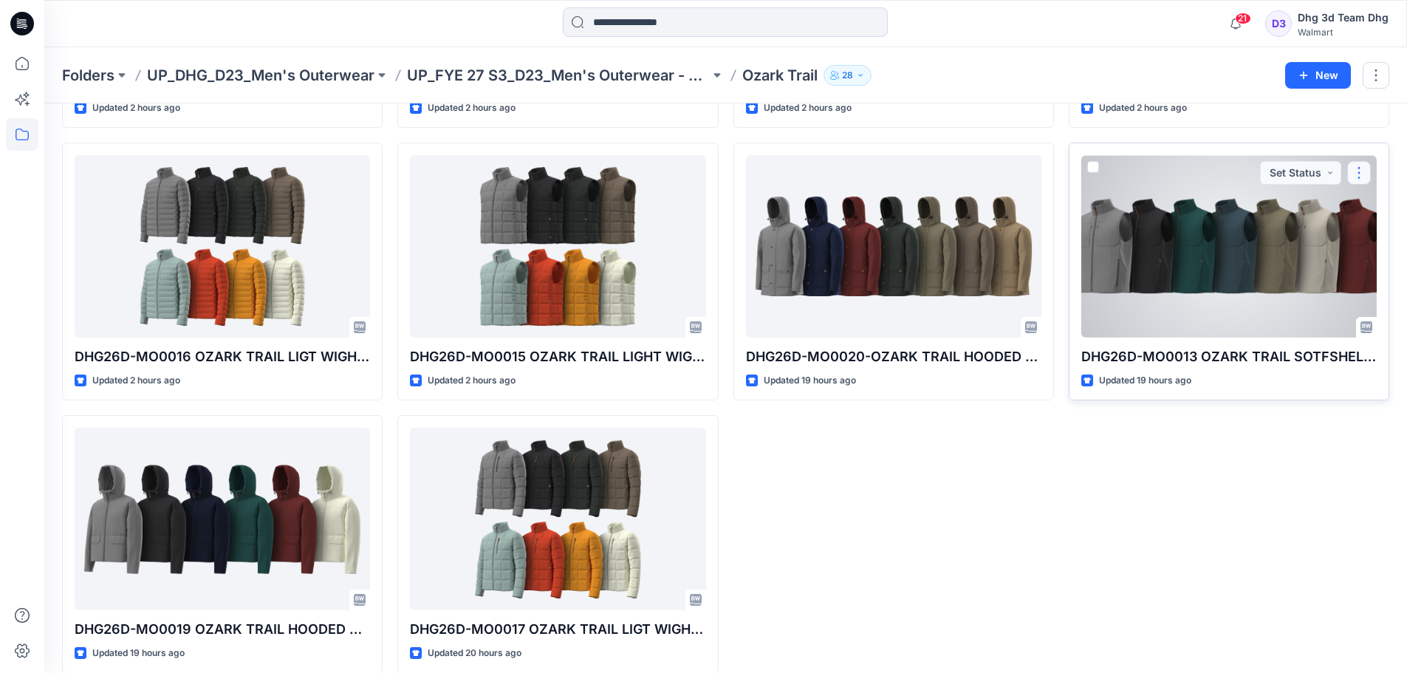
click at [1350, 174] on button "button" at bounding box center [1359, 173] width 24 height 24
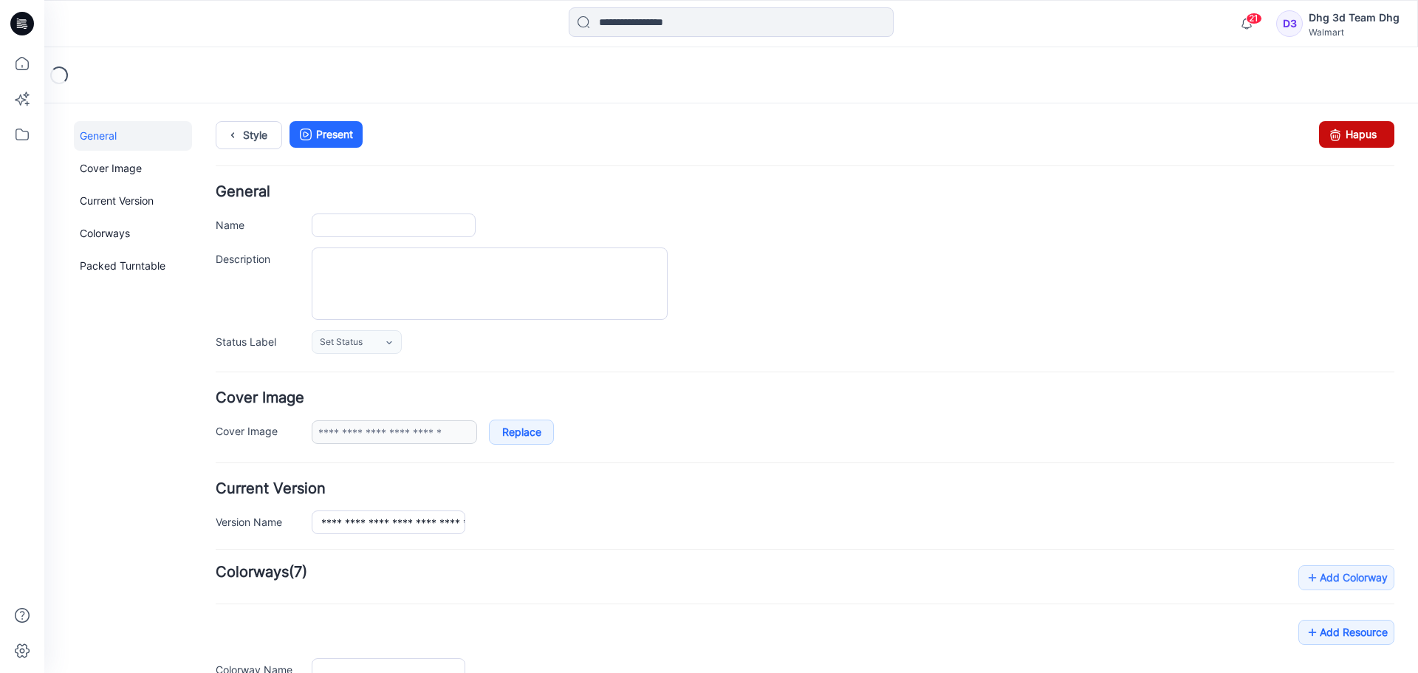
type input "**********"
click at [1361, 138] on link "Hapus" at bounding box center [1356, 134] width 75 height 27
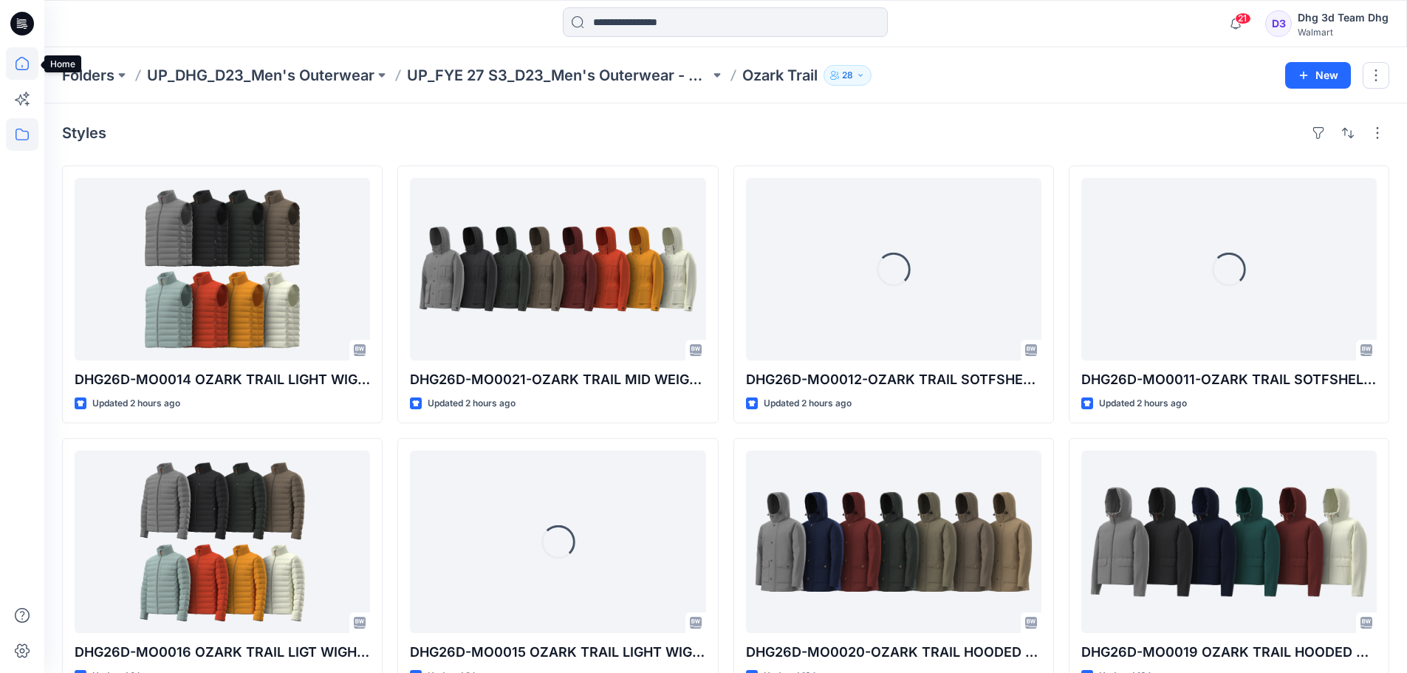
click at [22, 64] on icon at bounding box center [22, 63] width 33 height 33
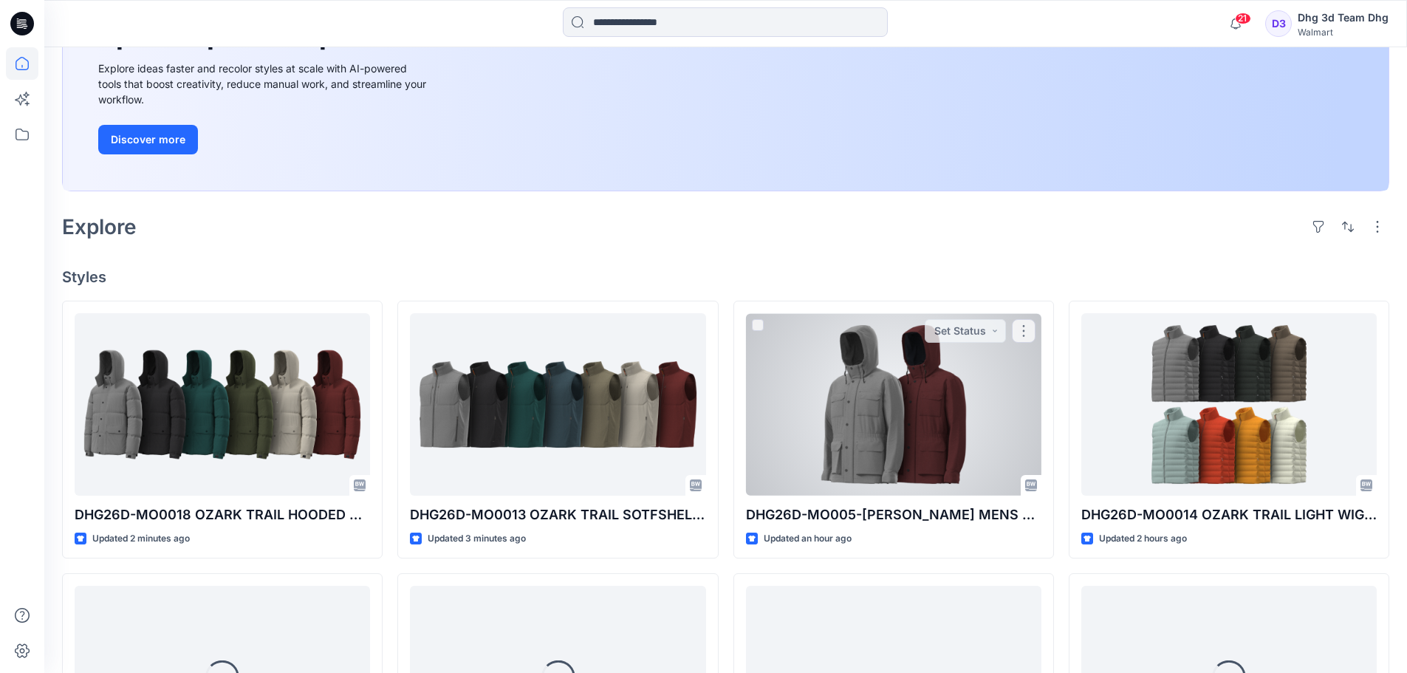
scroll to position [222, 0]
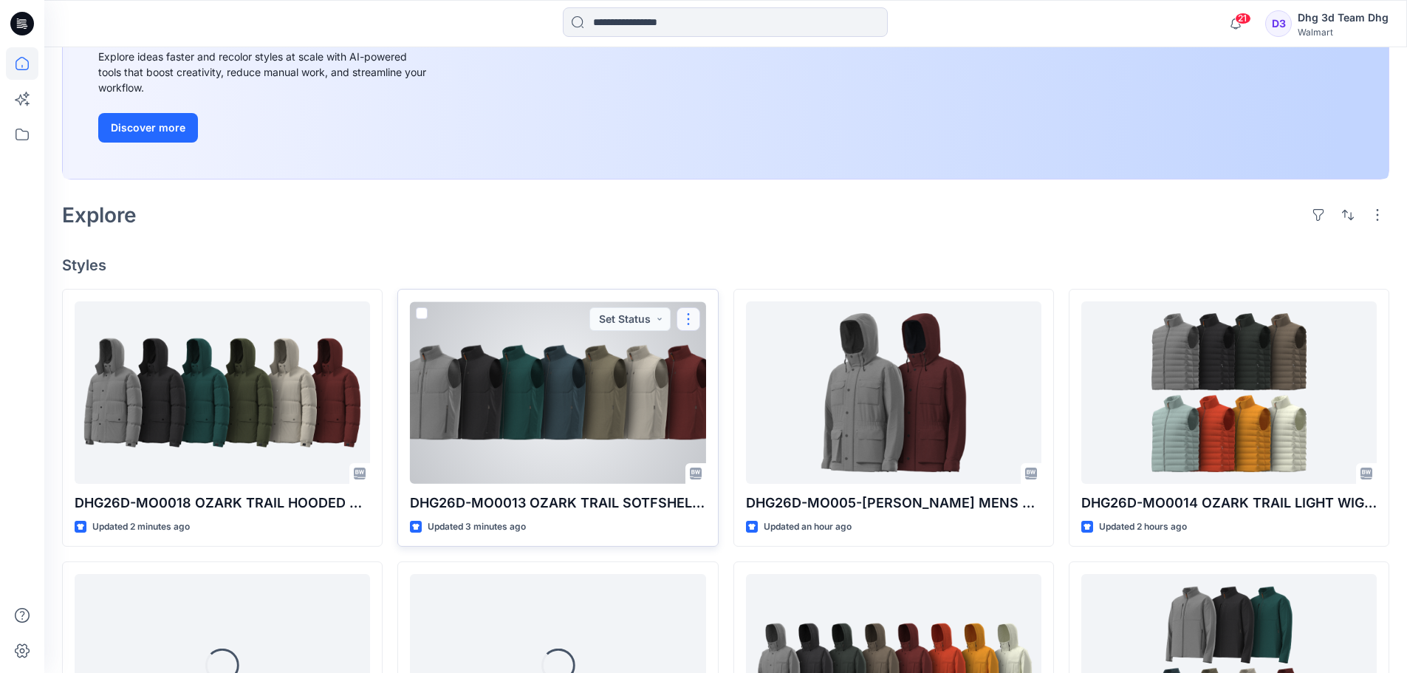
click at [685, 317] on button "button" at bounding box center [689, 319] width 24 height 24
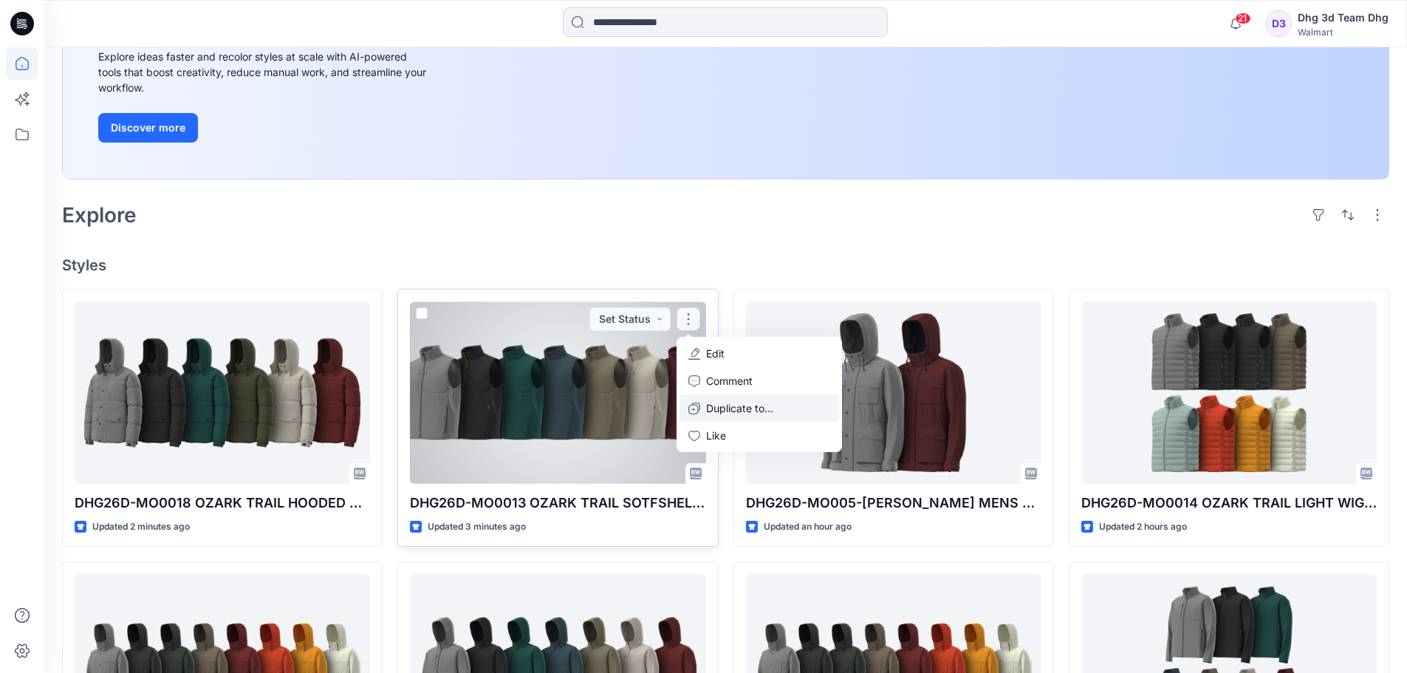
click at [722, 408] on p "Duplicate to..." at bounding box center [739, 408] width 67 height 16
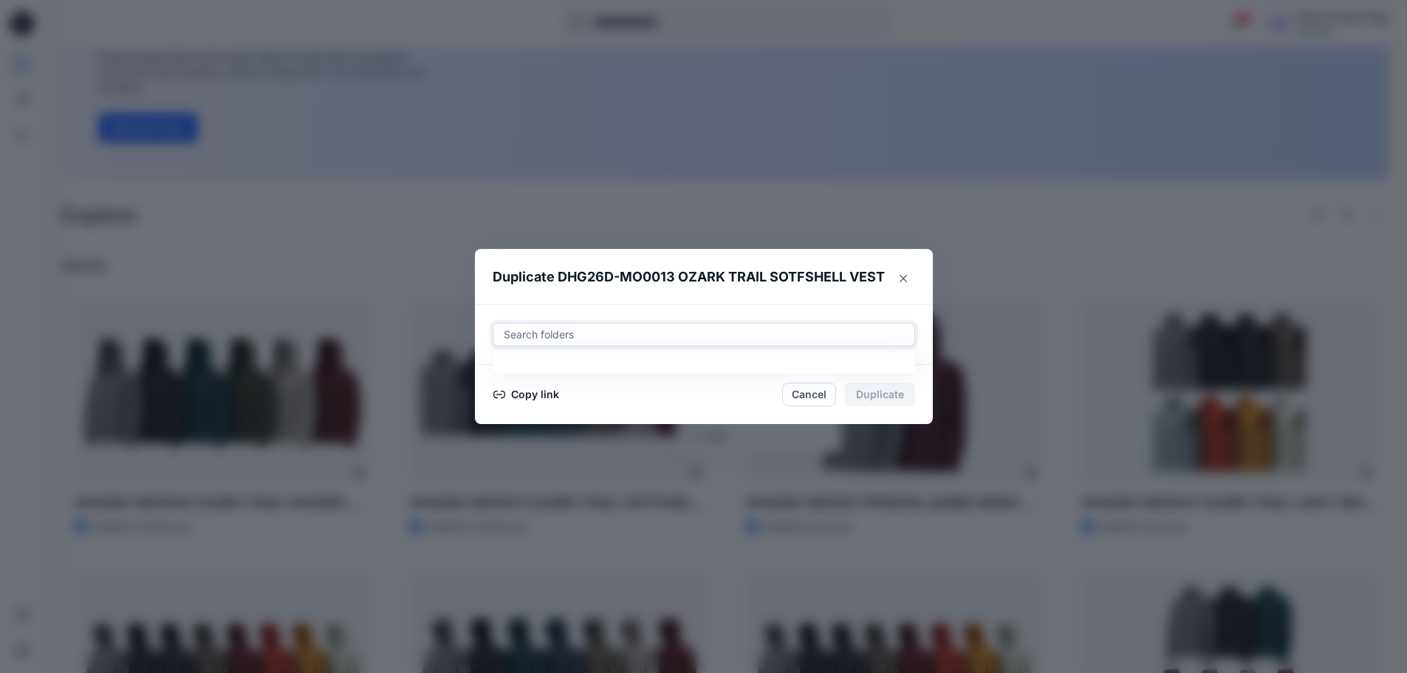
click at [745, 332] on div at bounding box center [703, 335] width 403 height 18
click at [1014, 202] on div "Duplicate DHG26D-MO0013 OZARK TRAIL SOTFSHELL VEST Search folders Copy link Can…" at bounding box center [703, 336] width 1407 height 673
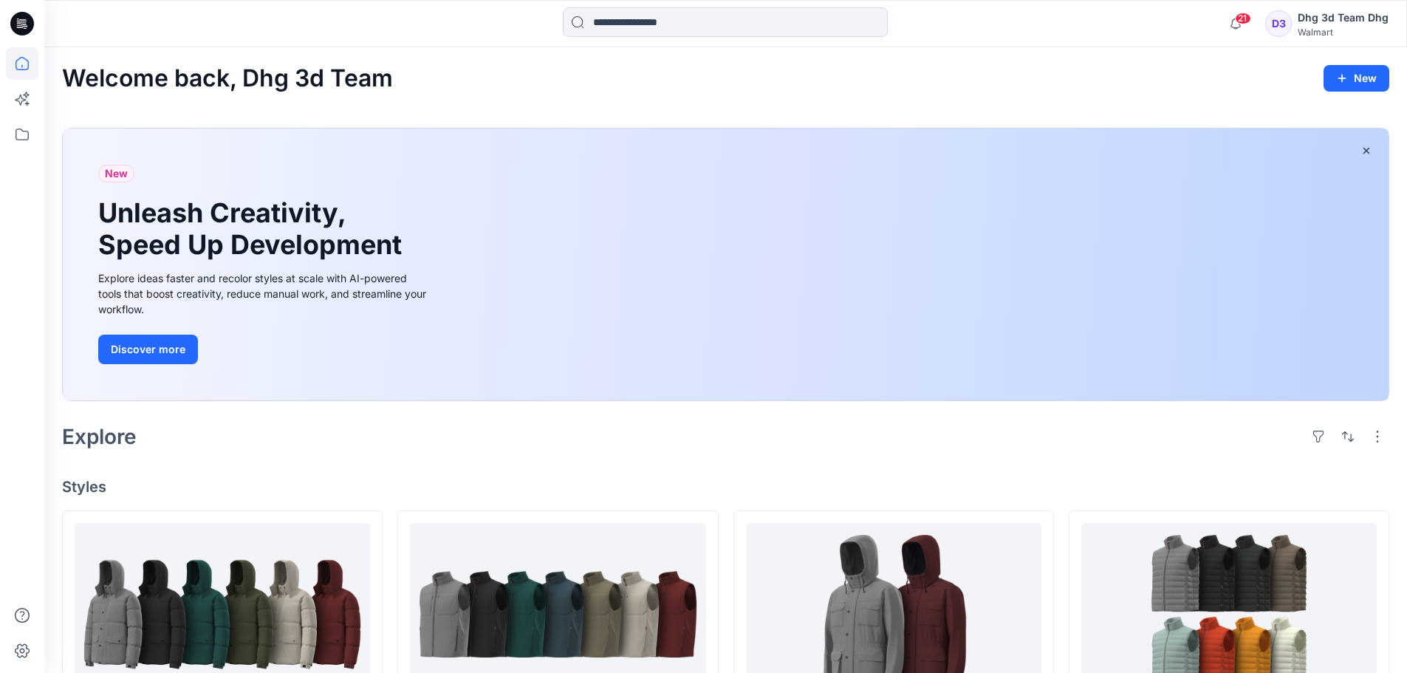
scroll to position [295, 0]
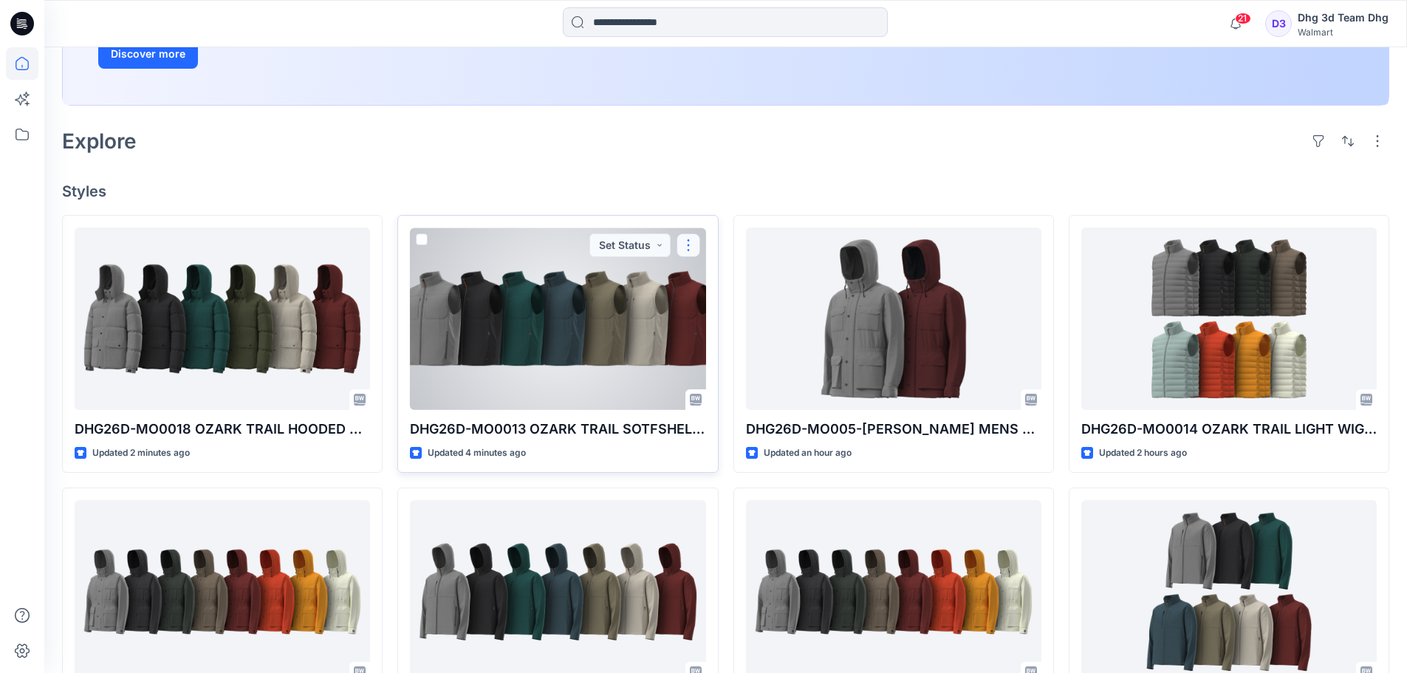
click at [688, 247] on button "button" at bounding box center [689, 245] width 24 height 24
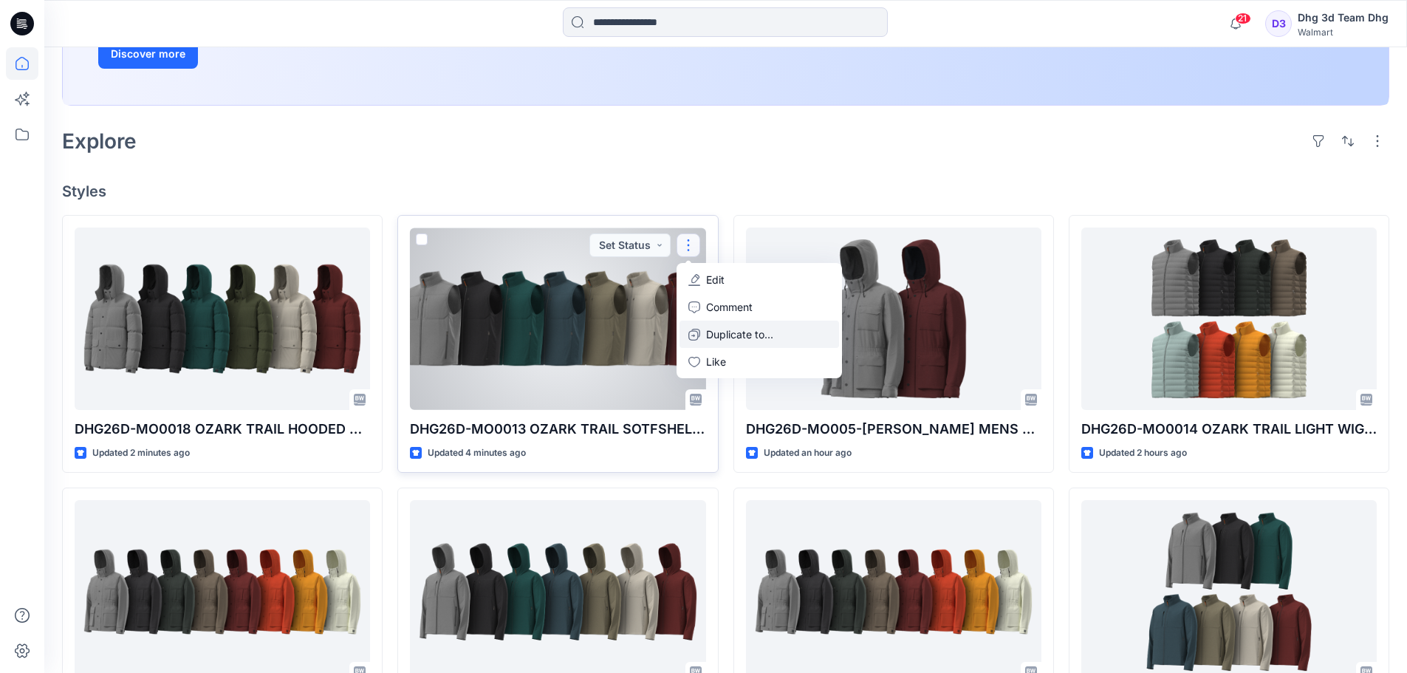
click at [749, 329] on p "Duplicate to..." at bounding box center [739, 335] width 67 height 16
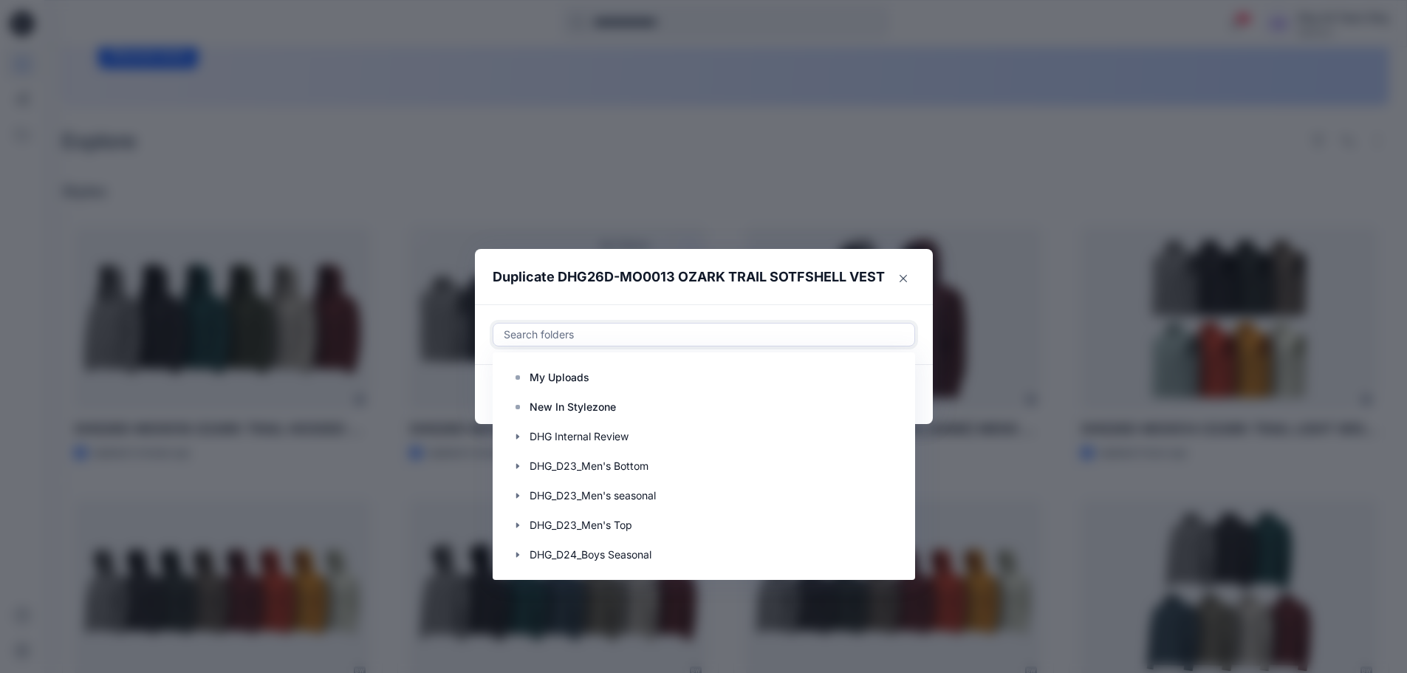
click at [628, 326] on div "Search folders" at bounding box center [703, 335] width 421 height 22
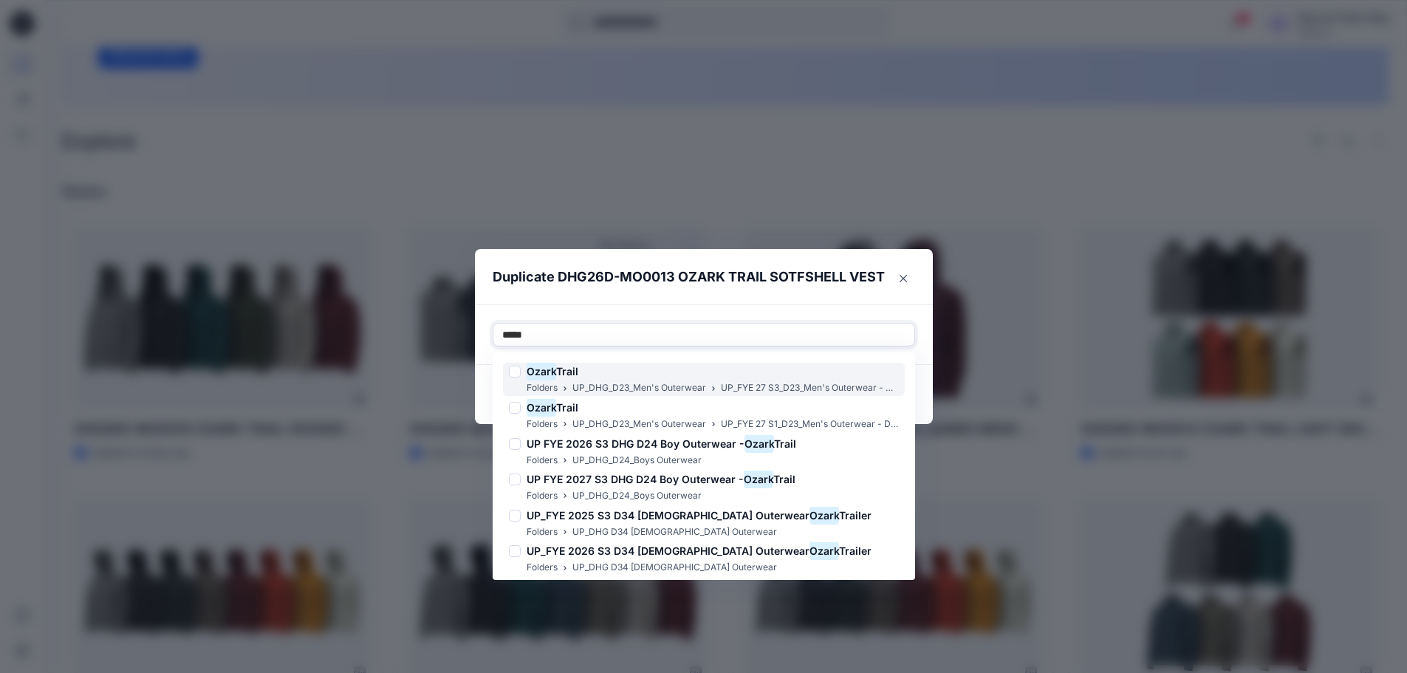
click at [527, 372] on div "Ozark Trail" at bounding box center [704, 372] width 390 height 18
type input "*****"
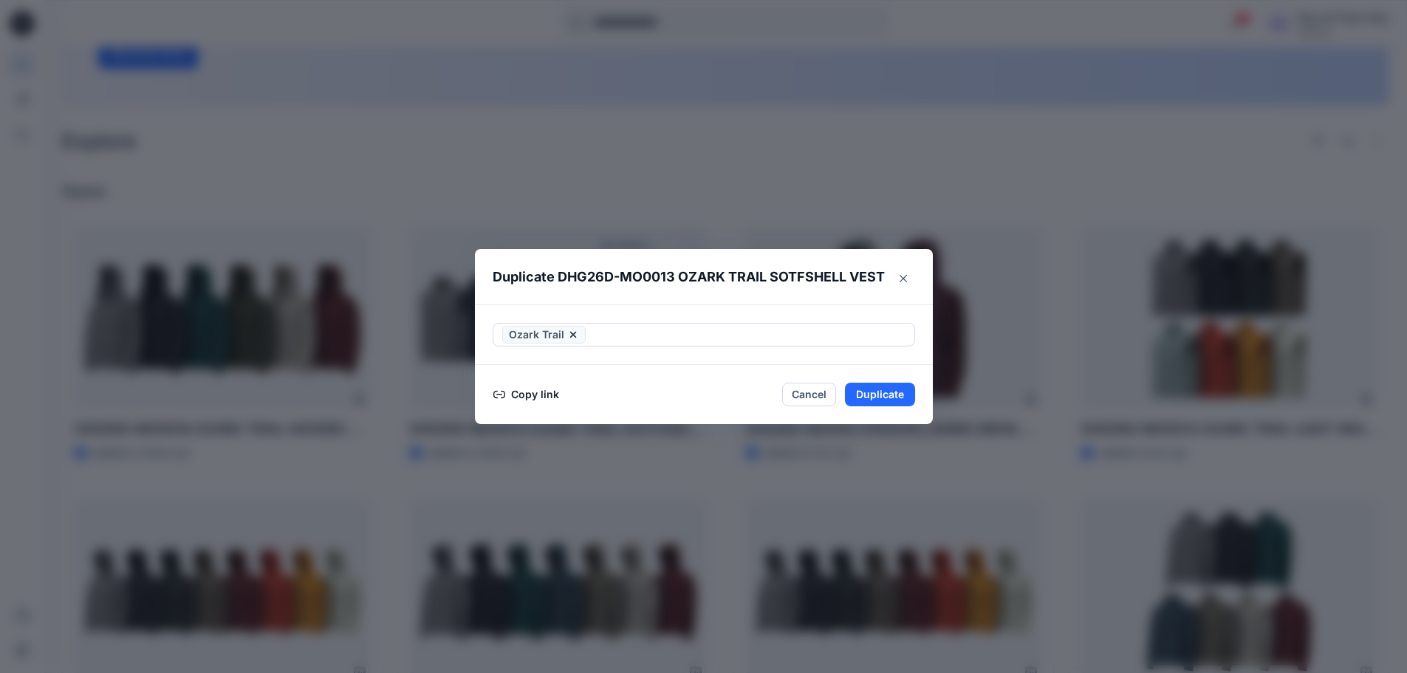
click at [766, 305] on div "Ozark Trail" at bounding box center [704, 334] width 458 height 61
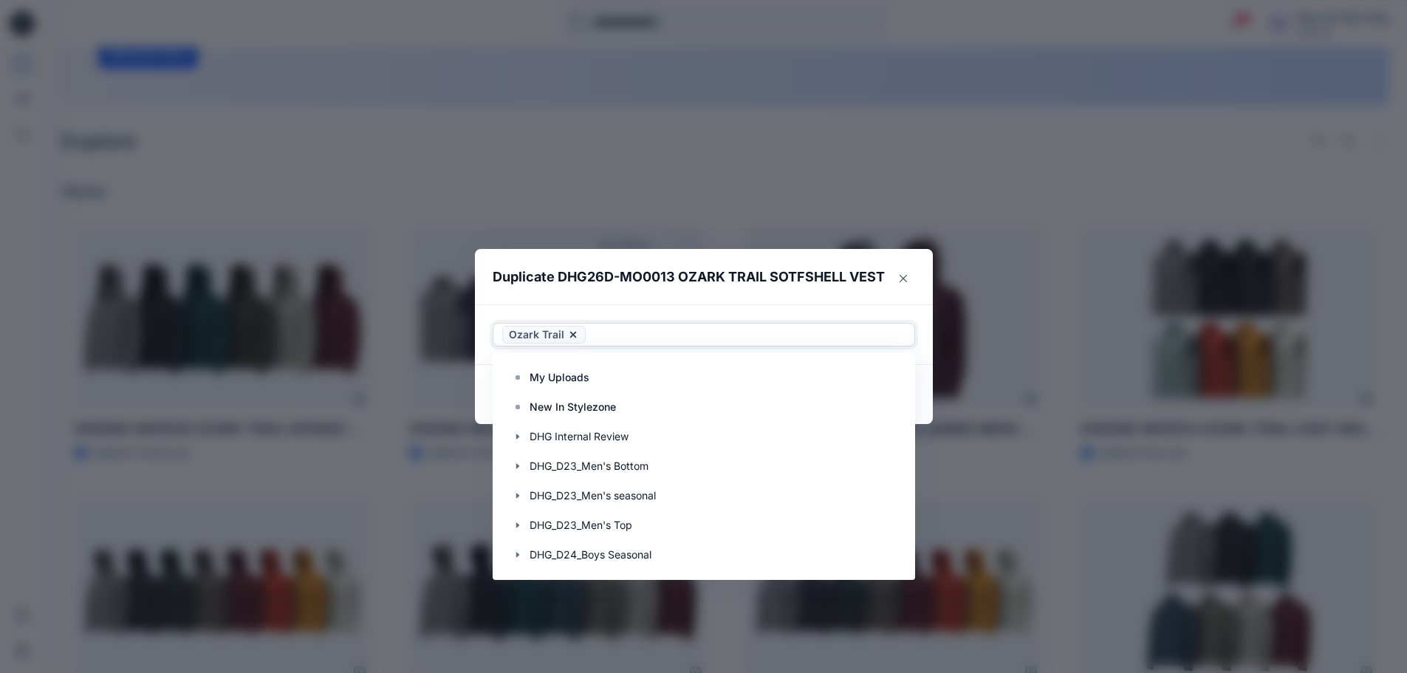
click at [579, 336] on icon at bounding box center [573, 335] width 12 height 12
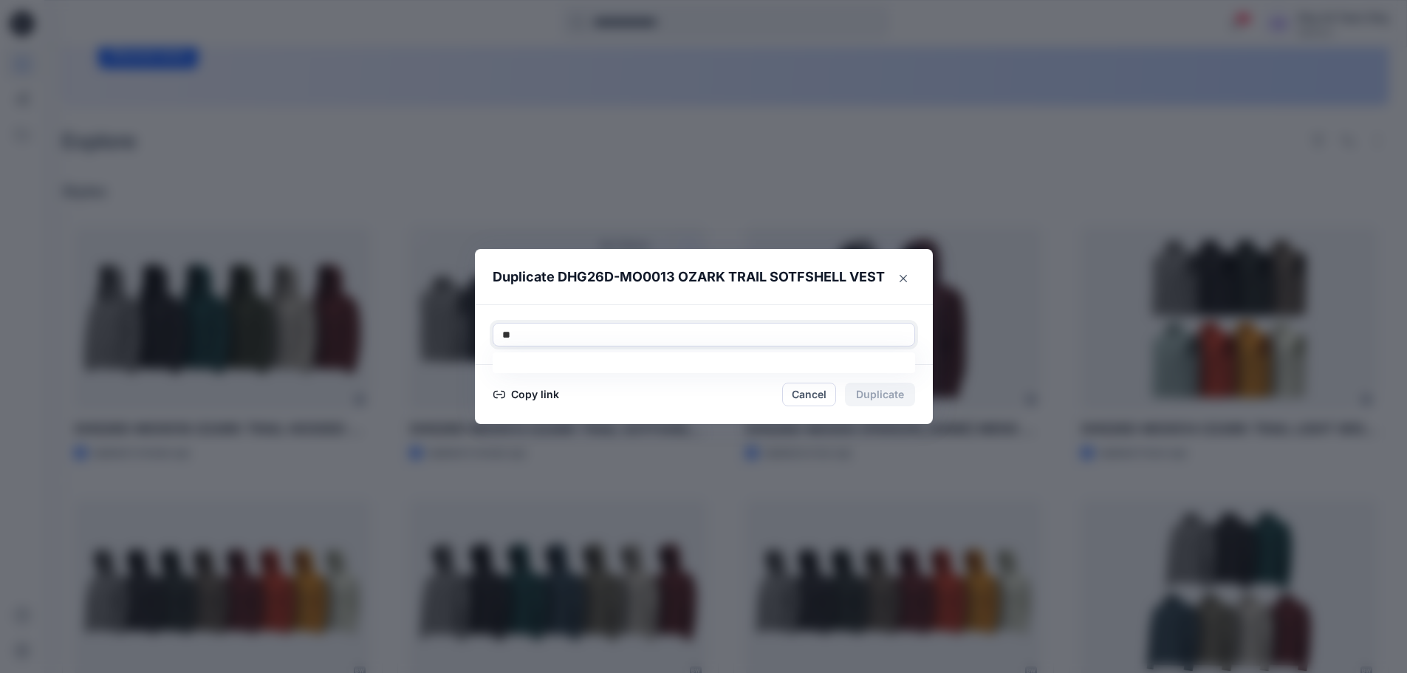
type input "***"
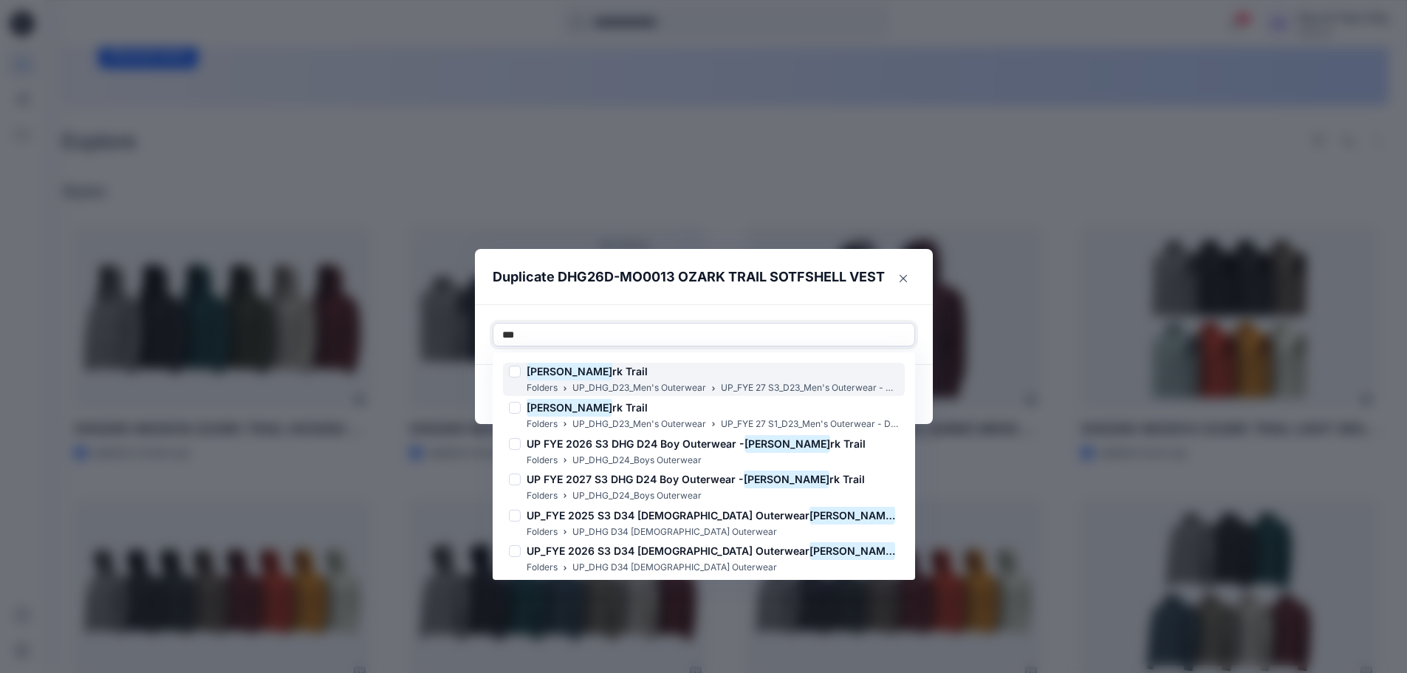
click at [516, 372] on div at bounding box center [515, 372] width 12 height 12
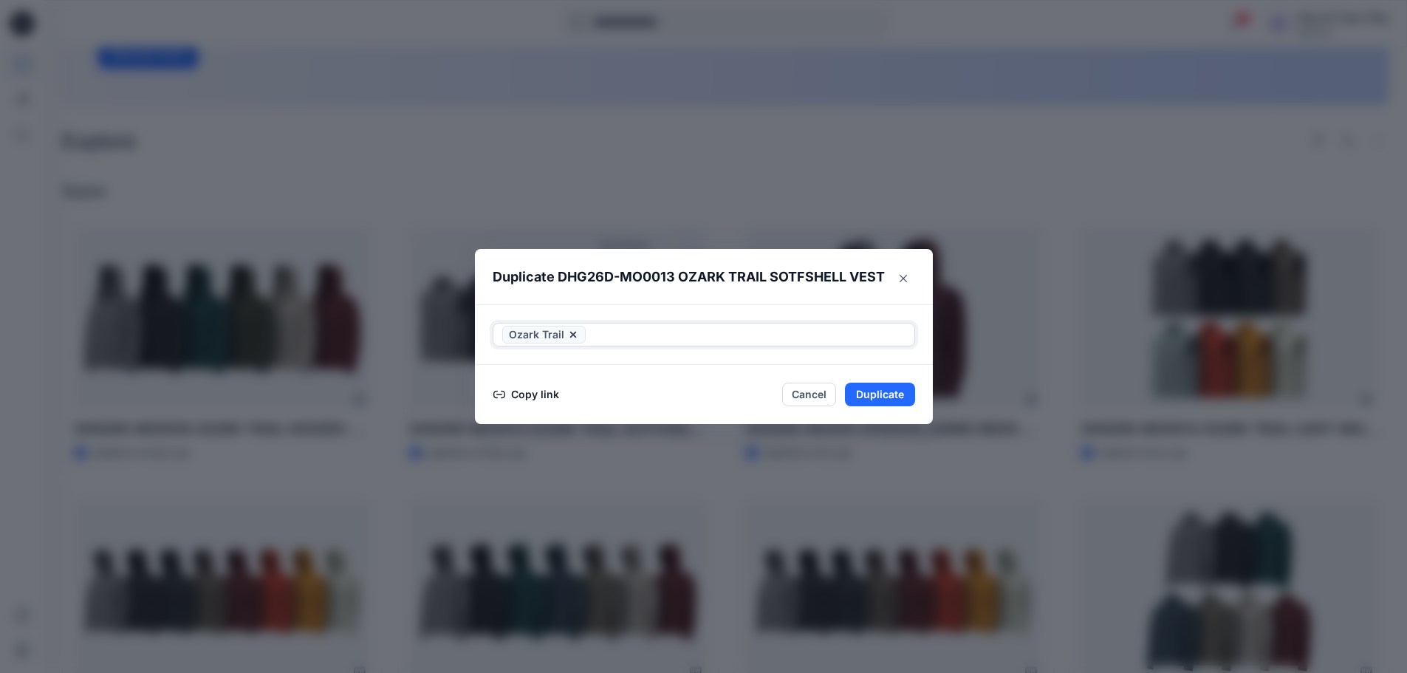
click at [889, 335] on div at bounding box center [747, 335] width 317 height 18
click at [898, 390] on button "Duplicate" at bounding box center [880, 395] width 70 height 24
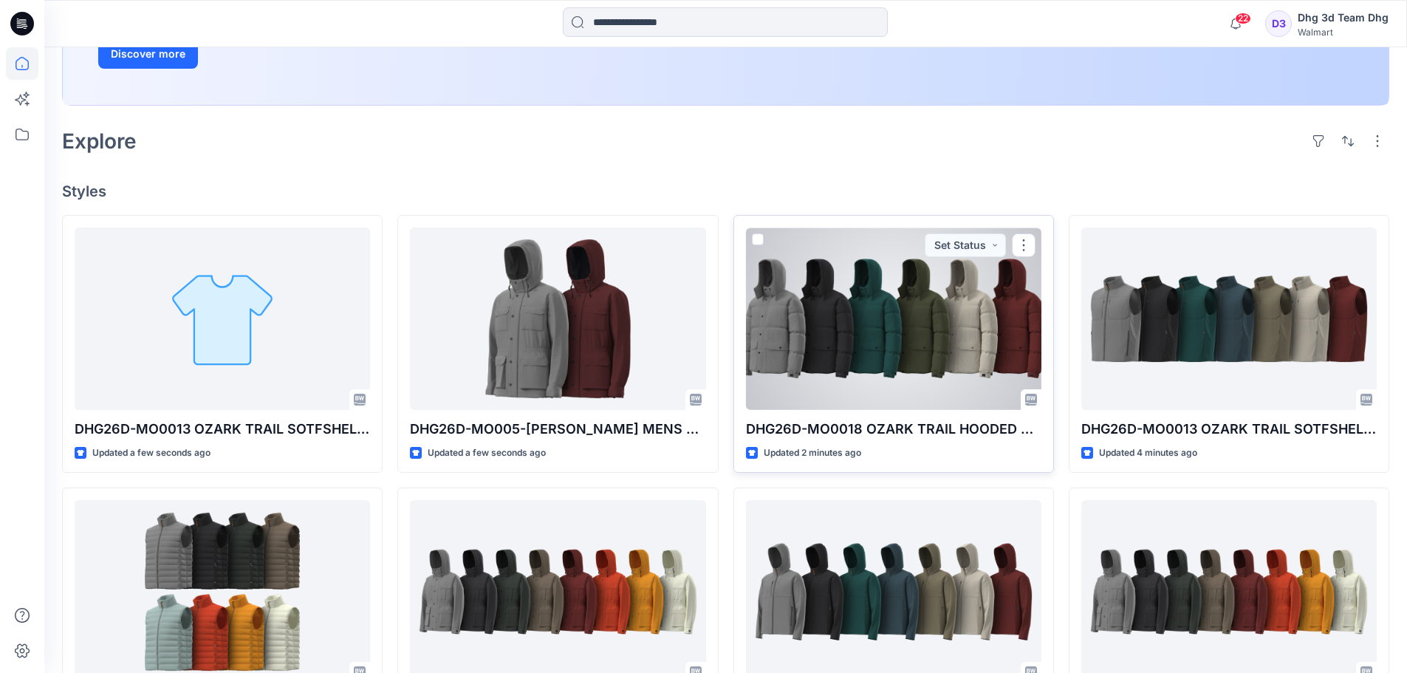
click at [836, 355] on div at bounding box center [893, 319] width 295 height 182
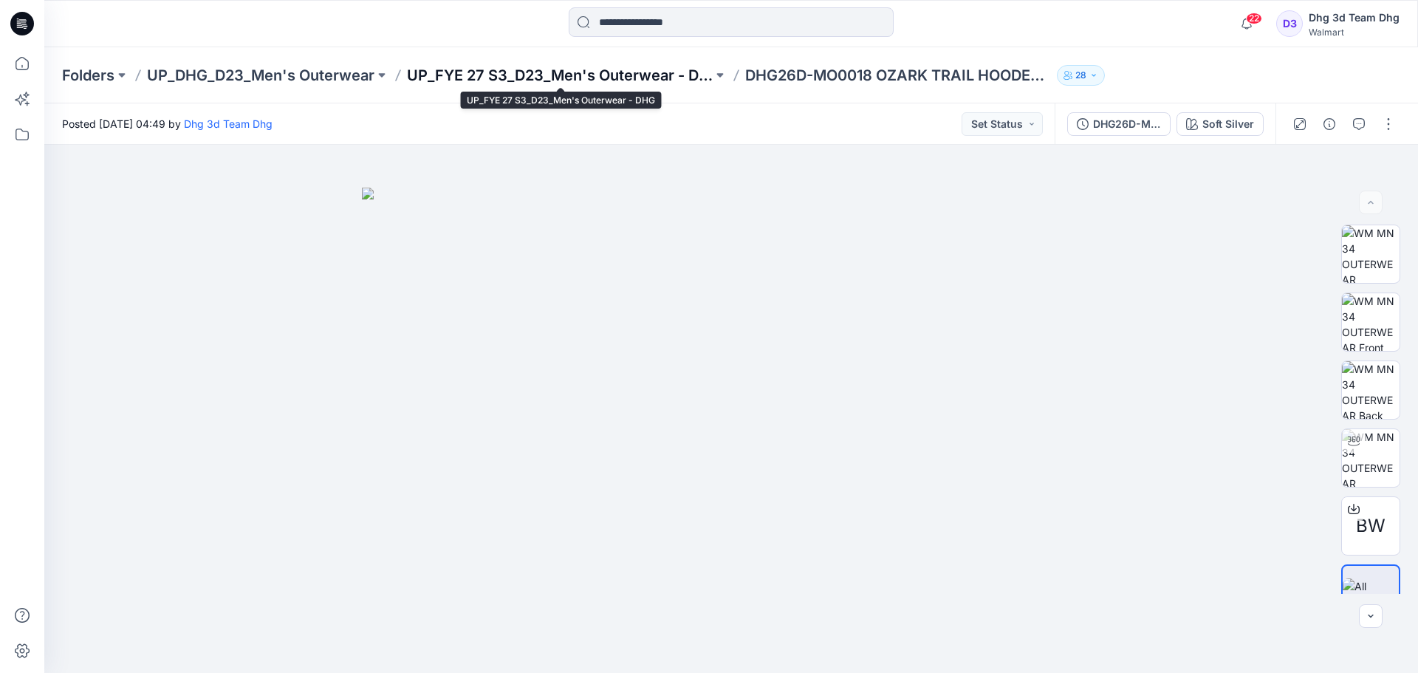
click at [575, 72] on p "UP_FYE 27 S3_D23_Men's Outerwear - DHG" at bounding box center [560, 75] width 306 height 21
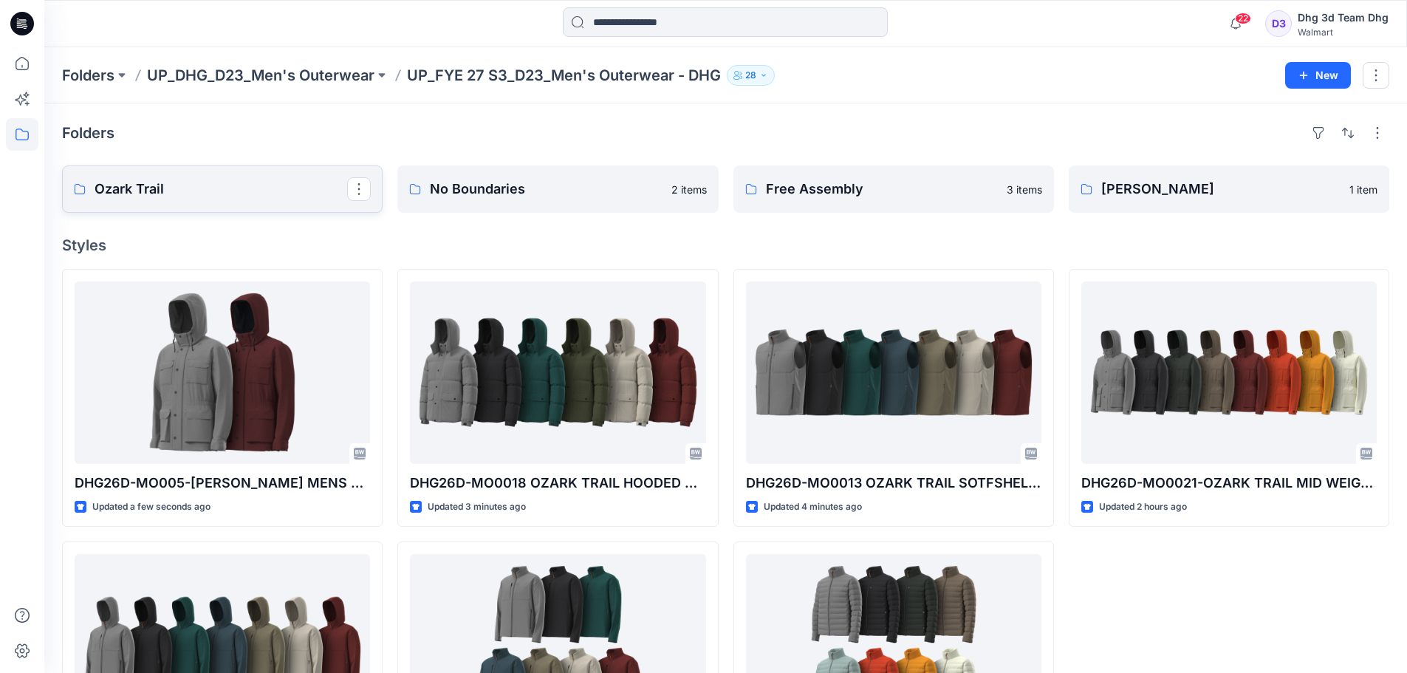
click at [206, 197] on p "Ozark Trail" at bounding box center [221, 189] width 253 height 21
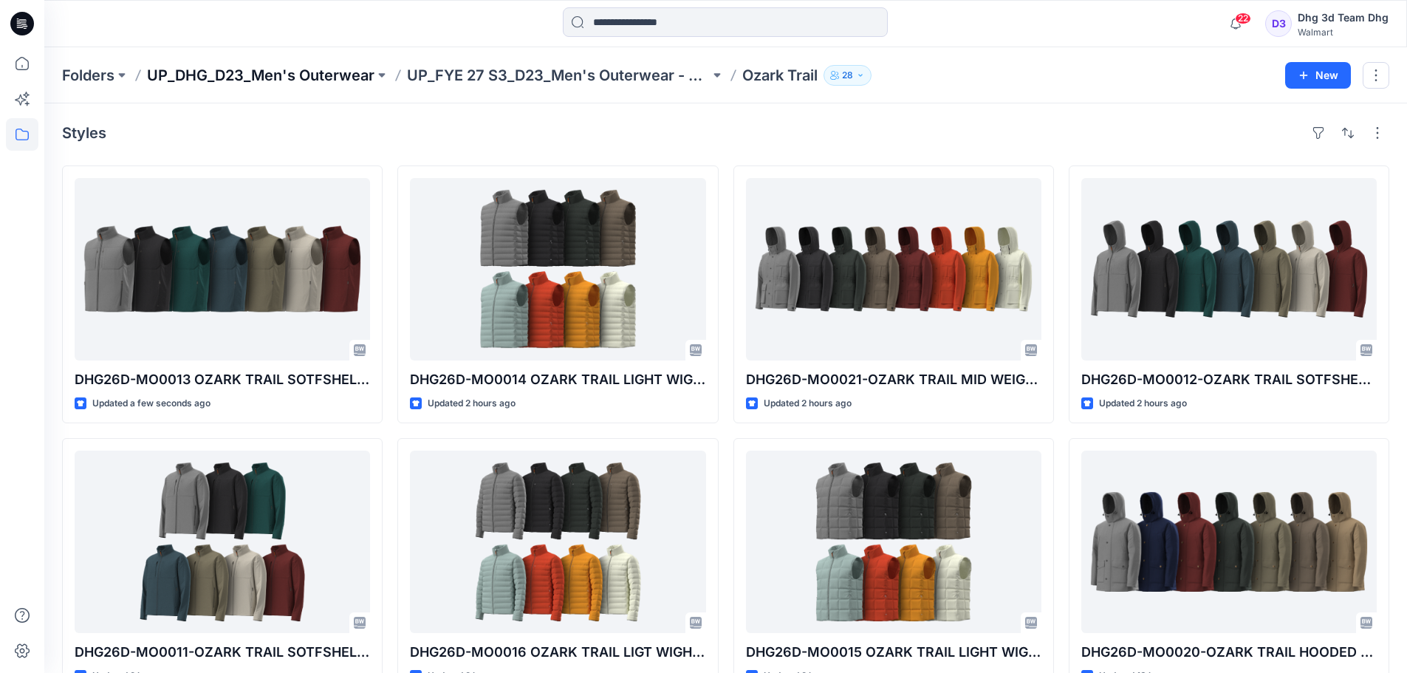
click at [304, 72] on p "UP_DHG_D23_Men's Outerwear" at bounding box center [261, 75] width 228 height 21
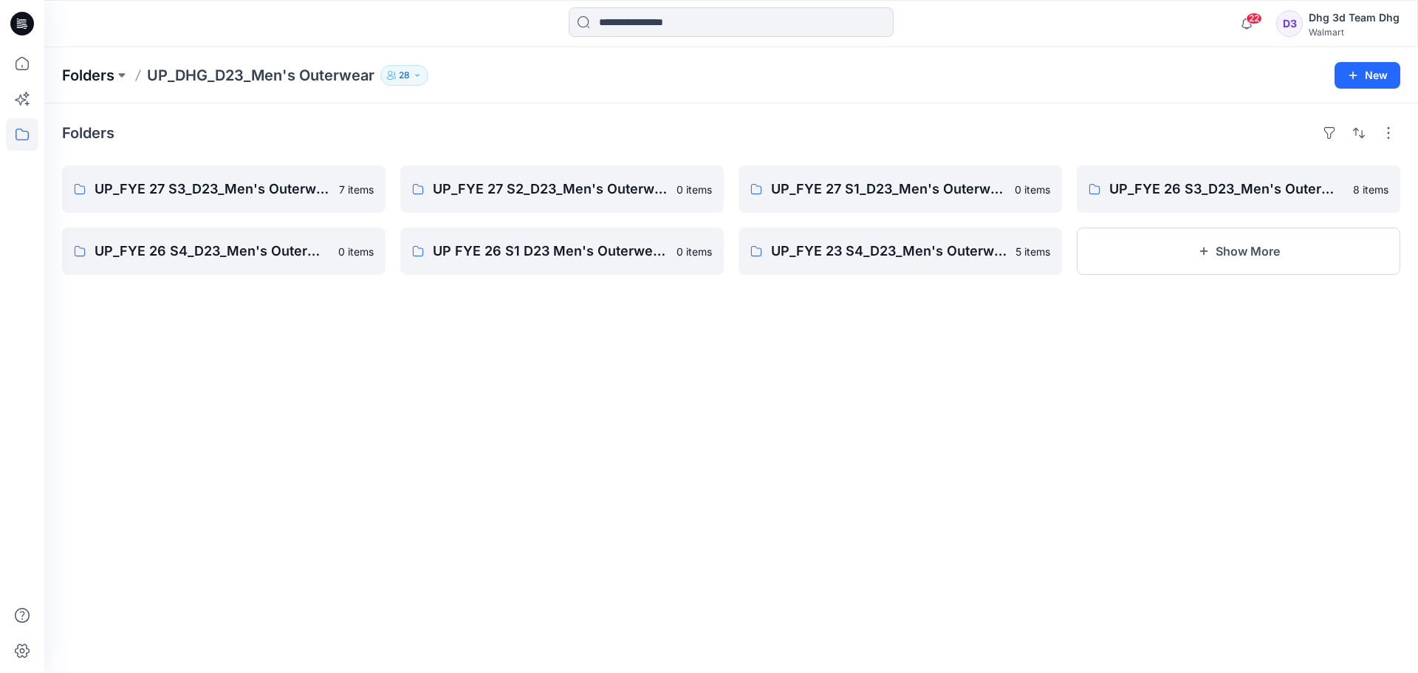
click at [79, 69] on p "Folders" at bounding box center [88, 75] width 52 height 21
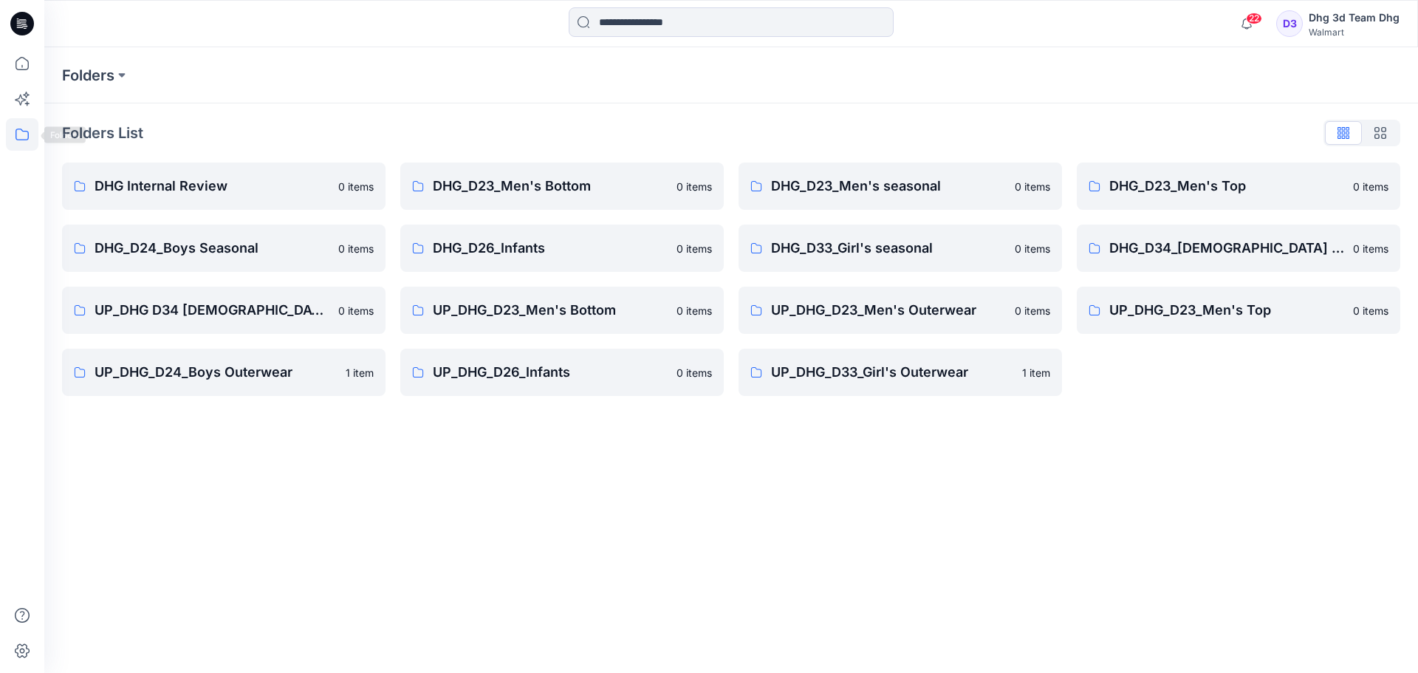
click at [33, 132] on icon at bounding box center [22, 134] width 33 height 33
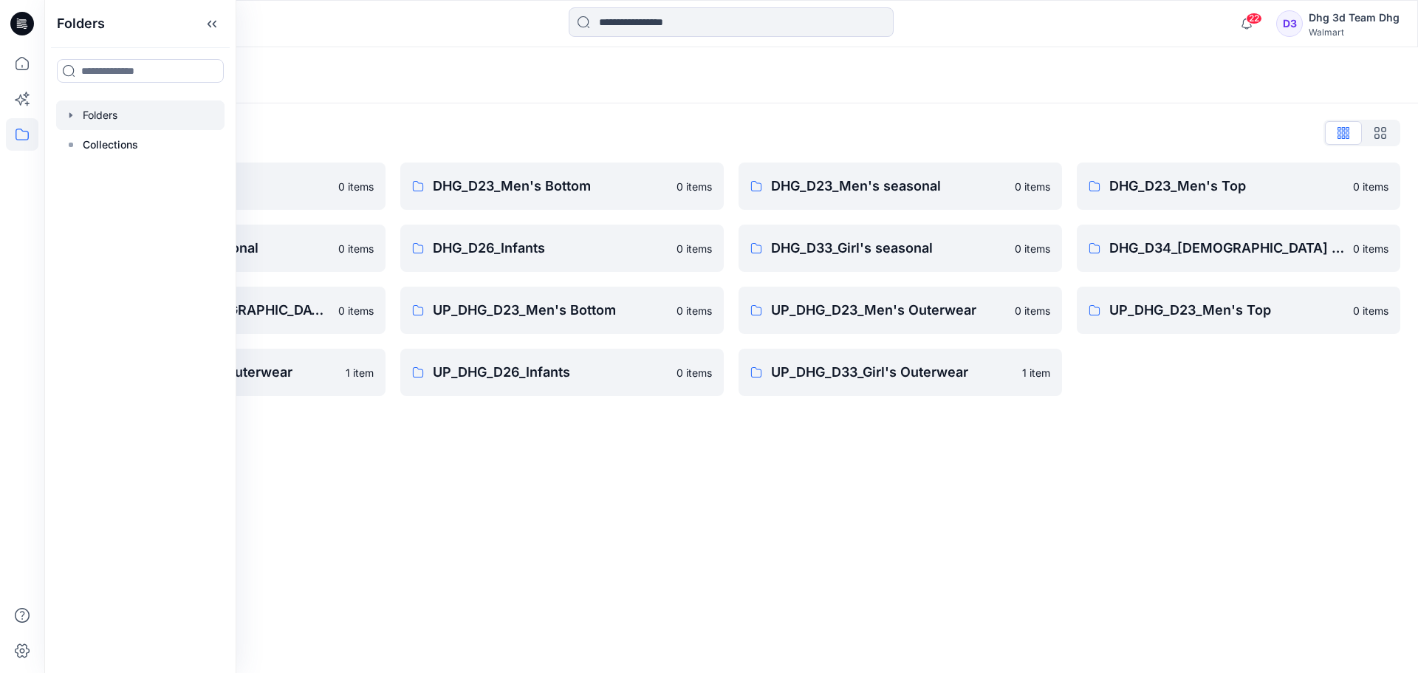
click at [16, 21] on icon at bounding box center [22, 24] width 24 height 24
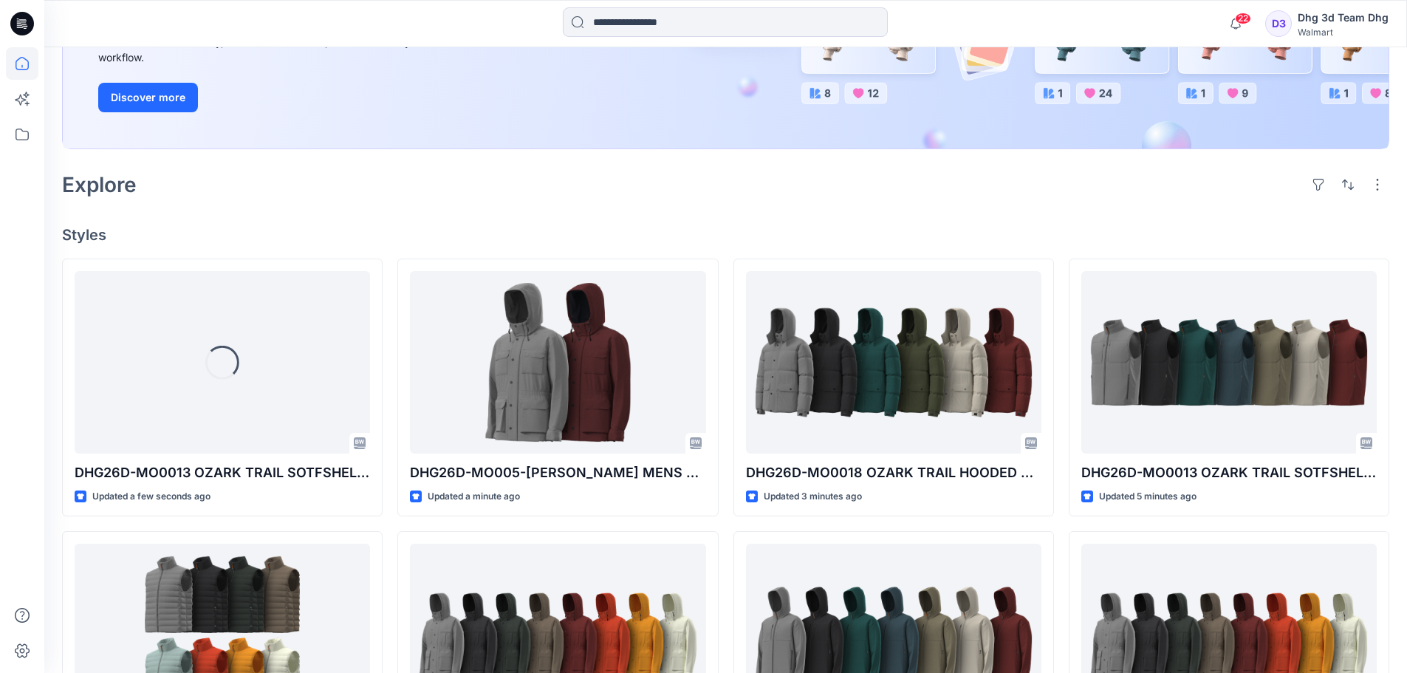
scroll to position [295, 0]
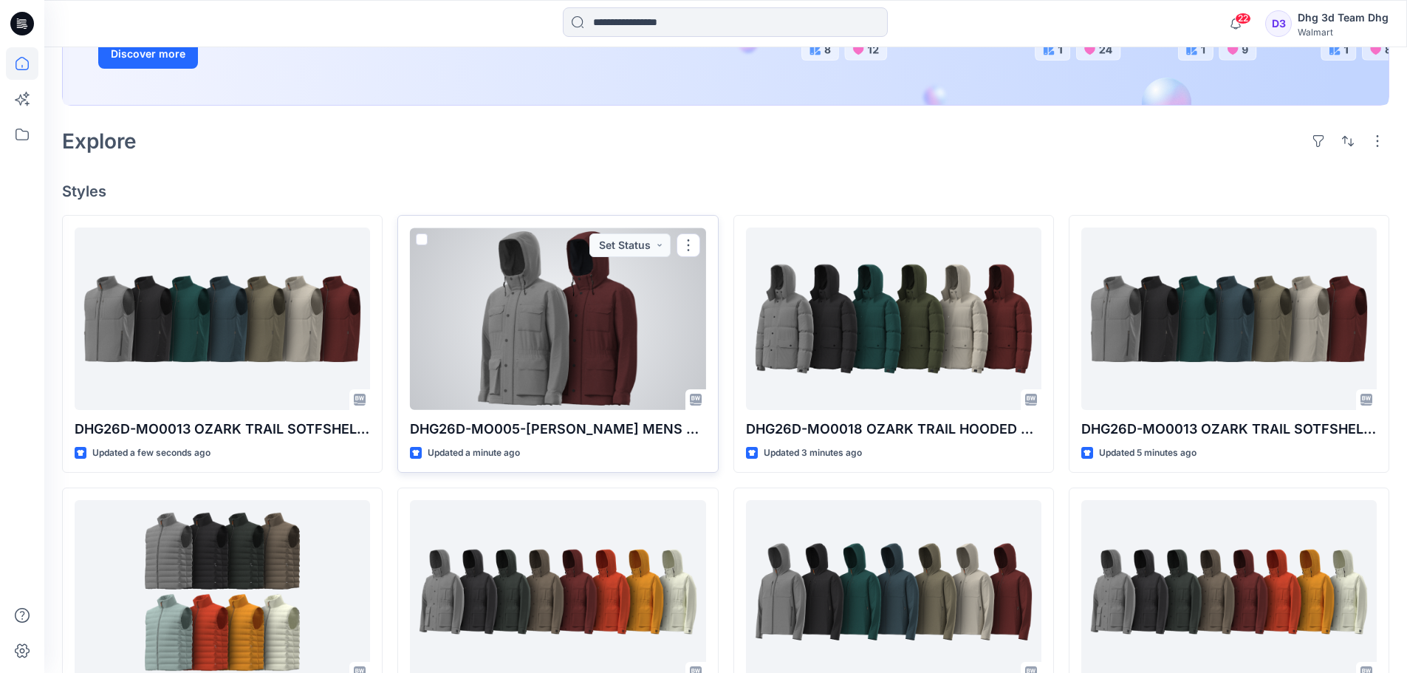
click at [595, 372] on div at bounding box center [557, 319] width 295 height 182
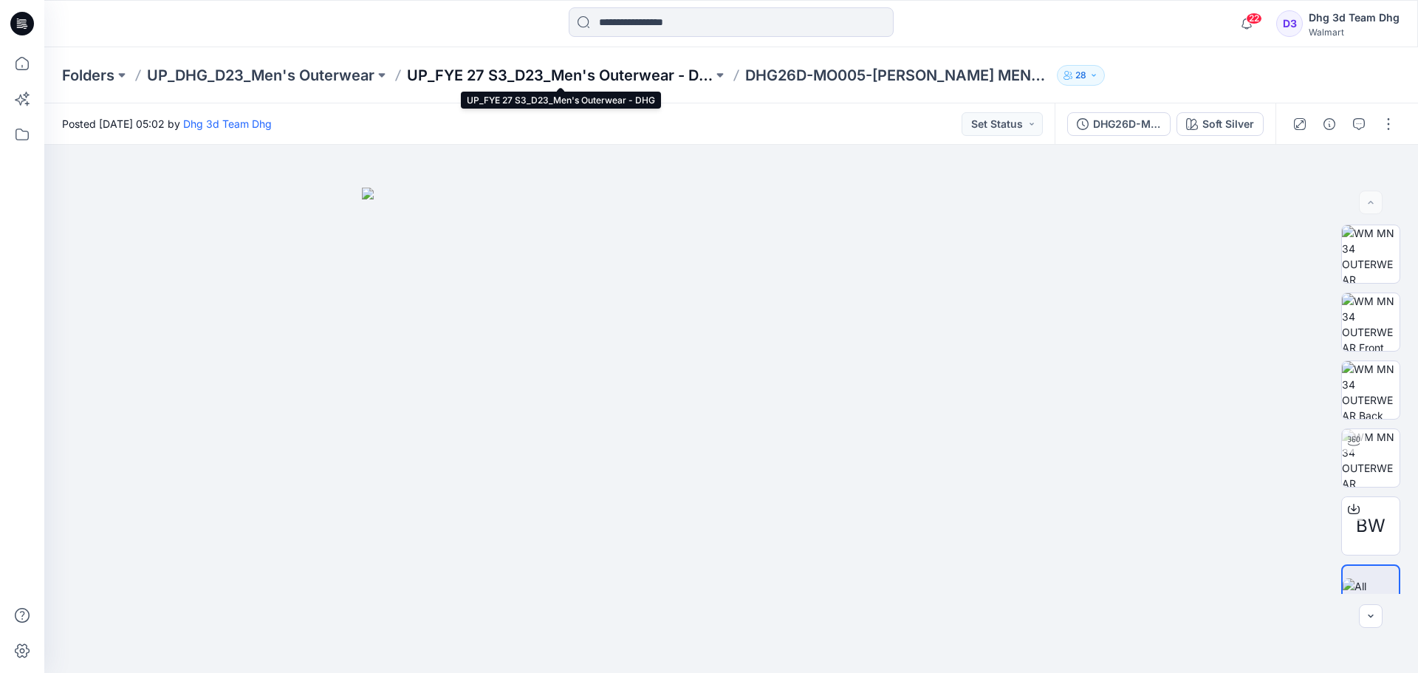
click at [610, 68] on p "UP_FYE 27 S3_D23_Men's Outerwear - DHG" at bounding box center [560, 75] width 306 height 21
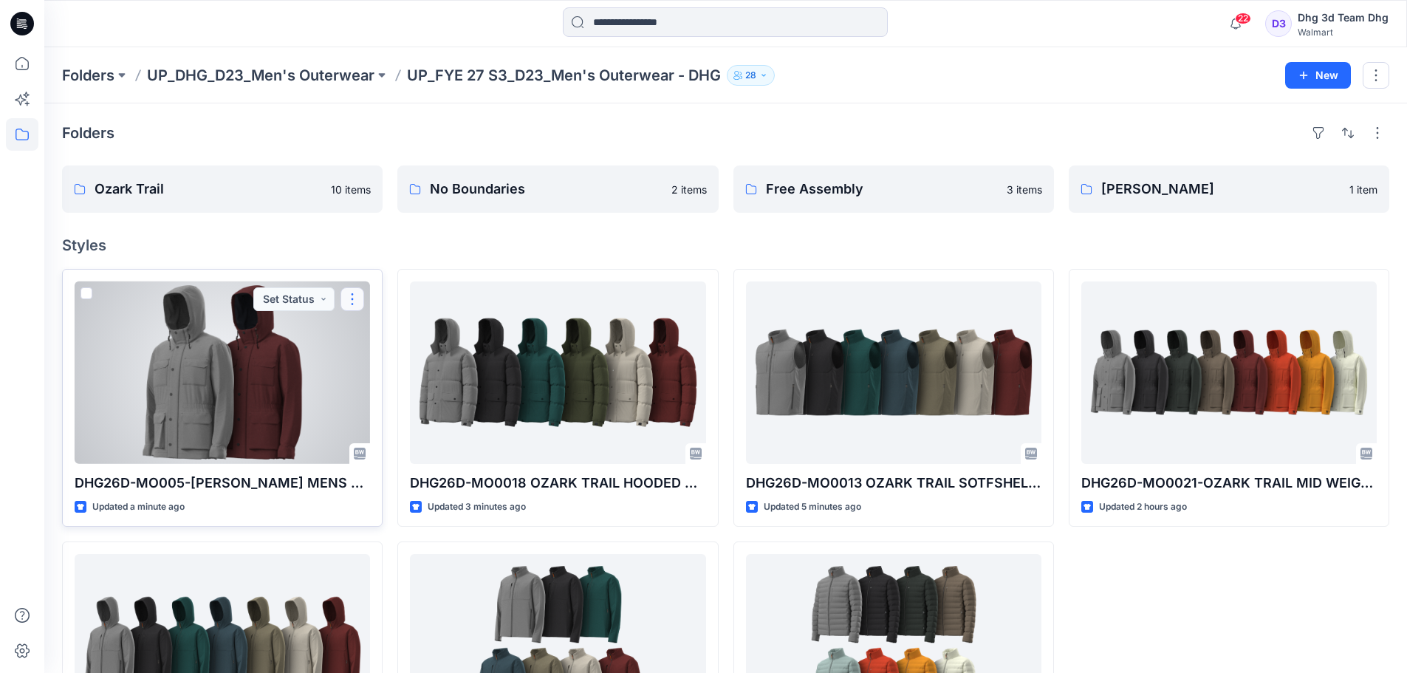
click at [348, 295] on button "button" at bounding box center [353, 299] width 24 height 24
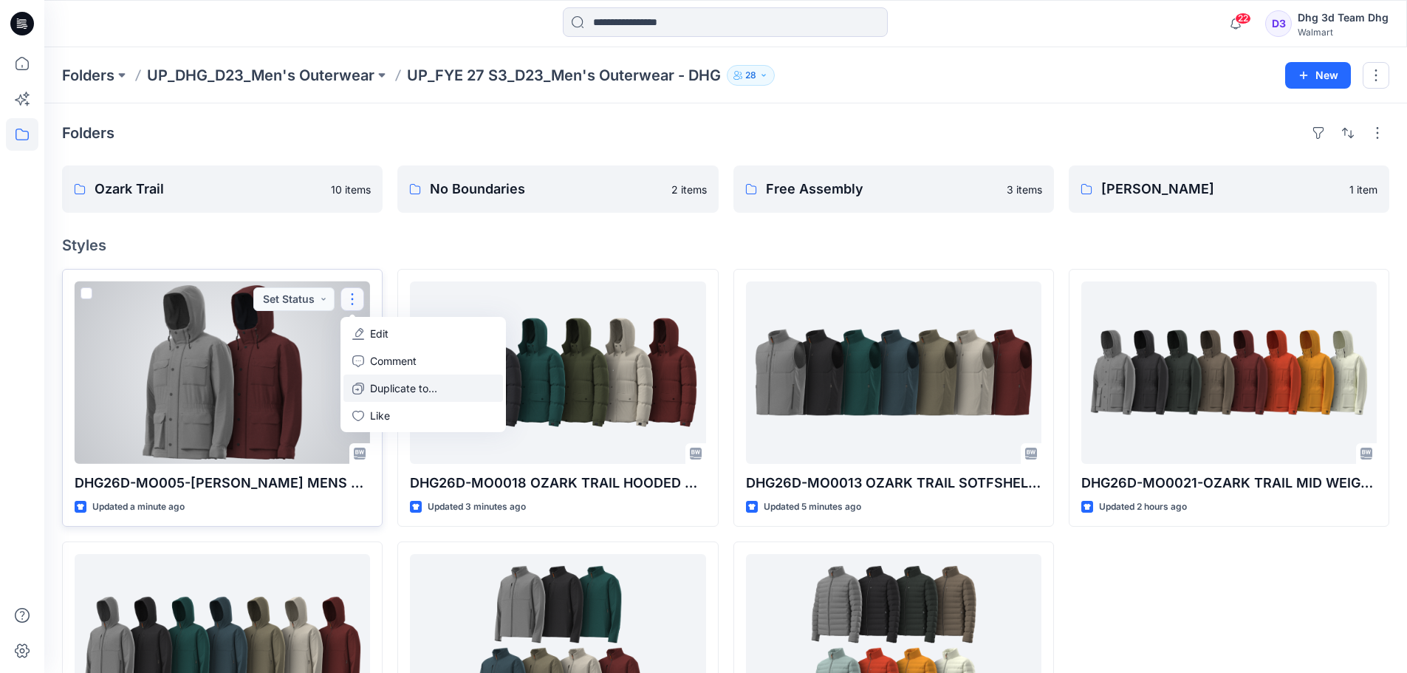
click at [395, 389] on p "Duplicate to..." at bounding box center [403, 388] width 67 height 16
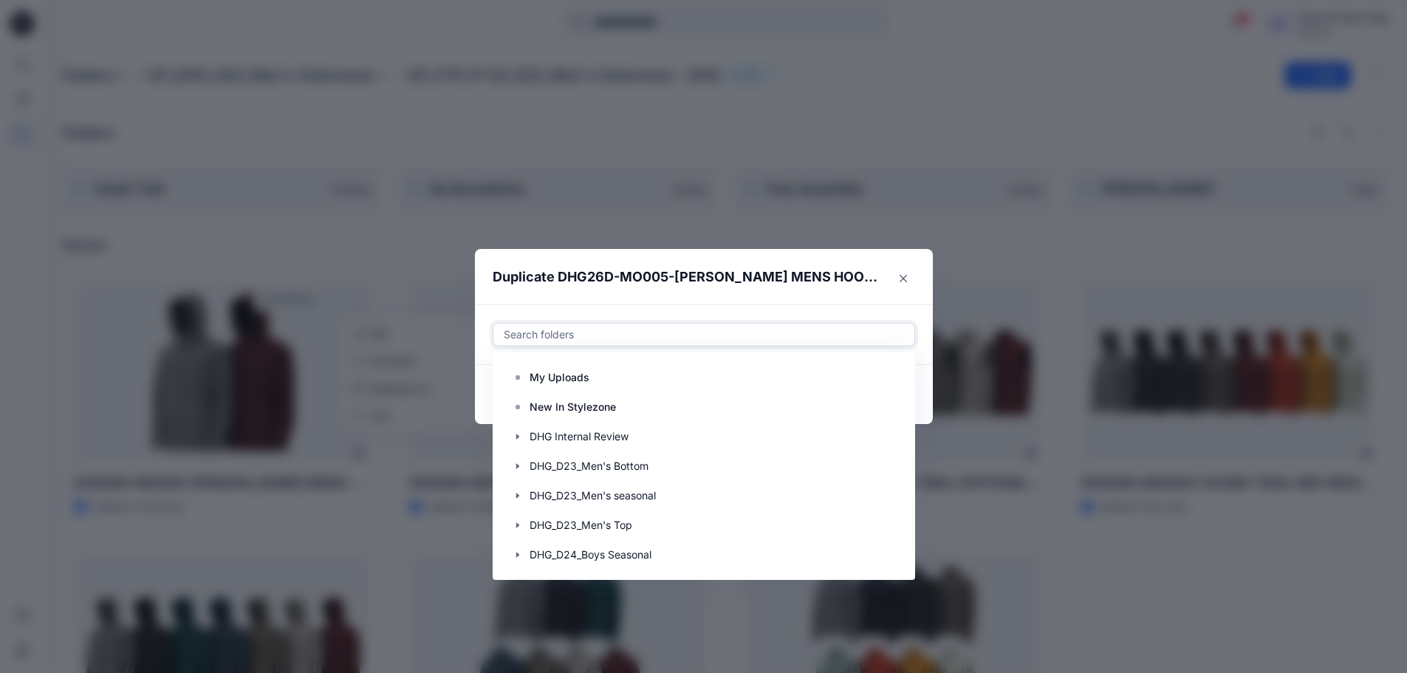
click at [742, 329] on div at bounding box center [703, 335] width 403 height 18
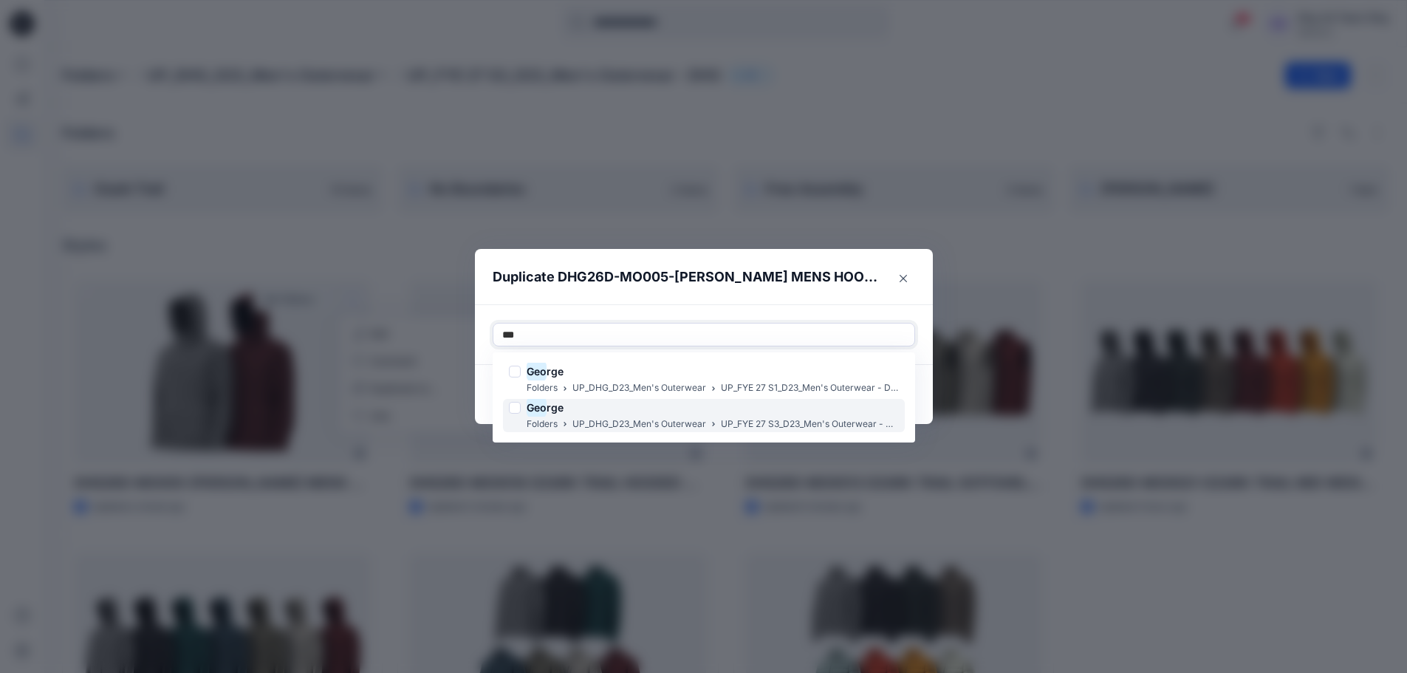
drag, startPoint x: 519, startPoint y: 369, endPoint x: 524, endPoint y: 407, distance: 38.8
click at [524, 407] on div "Geo rge Folders UP_DHG_D23_Men's Outerwear UP_FYE 27 S1_D23_Men's Outerwear - D…" at bounding box center [704, 397] width 402 height 69
click at [521, 407] on div at bounding box center [515, 408] width 12 height 12
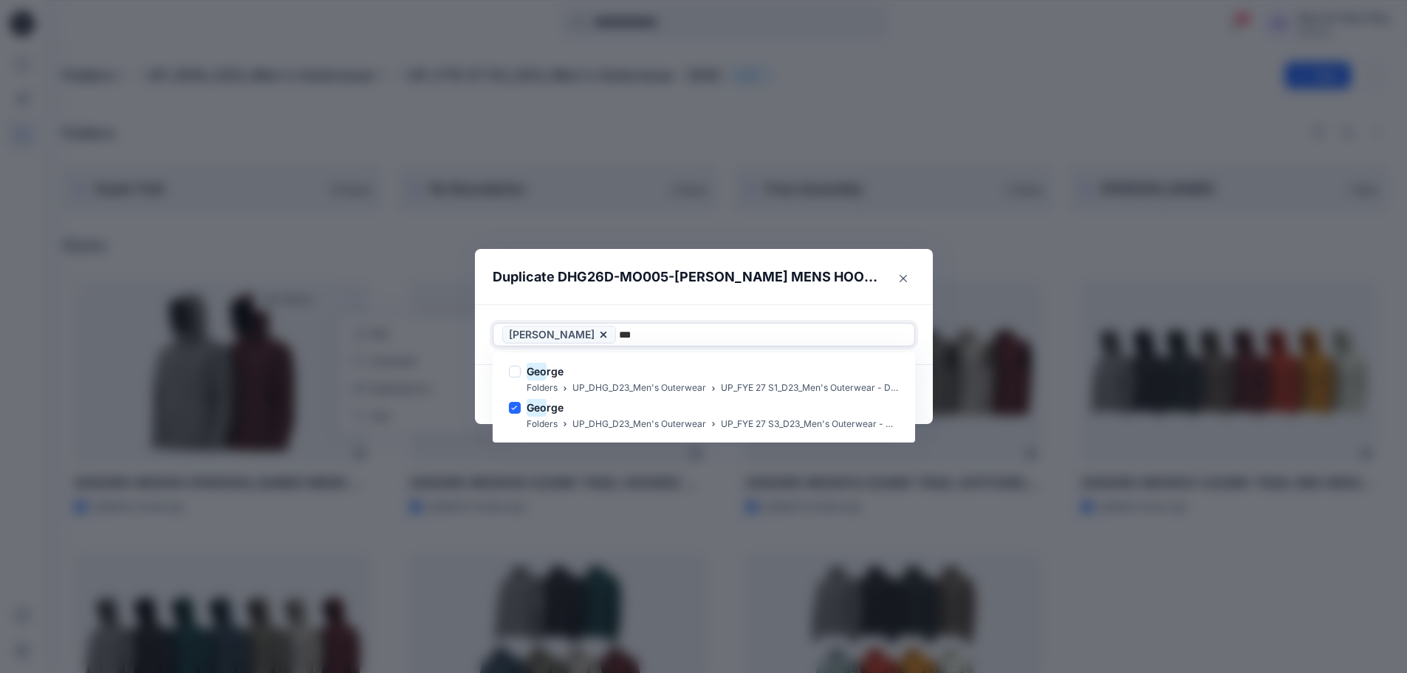
type input "***"
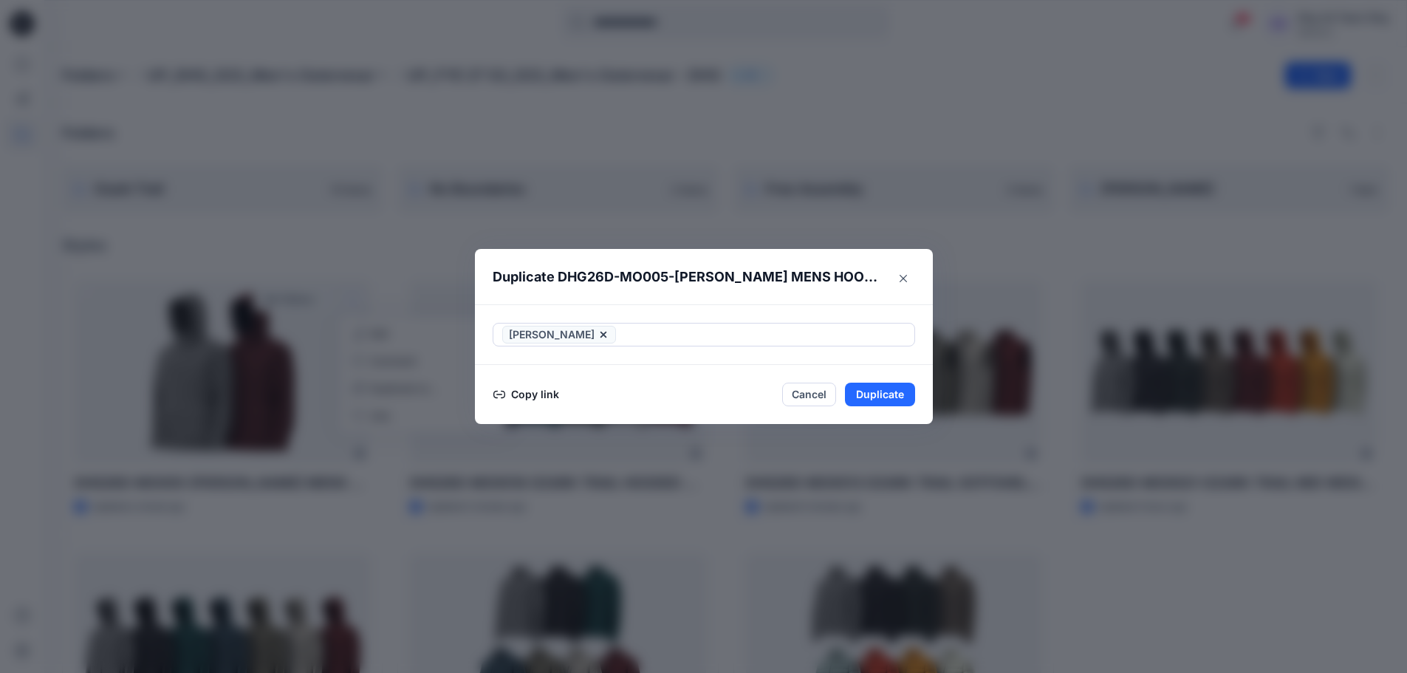
click at [768, 290] on header "Duplicate DHG26D-MO005-[PERSON_NAME] MENS HOODED SAFARI JACKET" at bounding box center [689, 277] width 428 height 56
click at [889, 400] on button "Duplicate" at bounding box center [880, 395] width 70 height 24
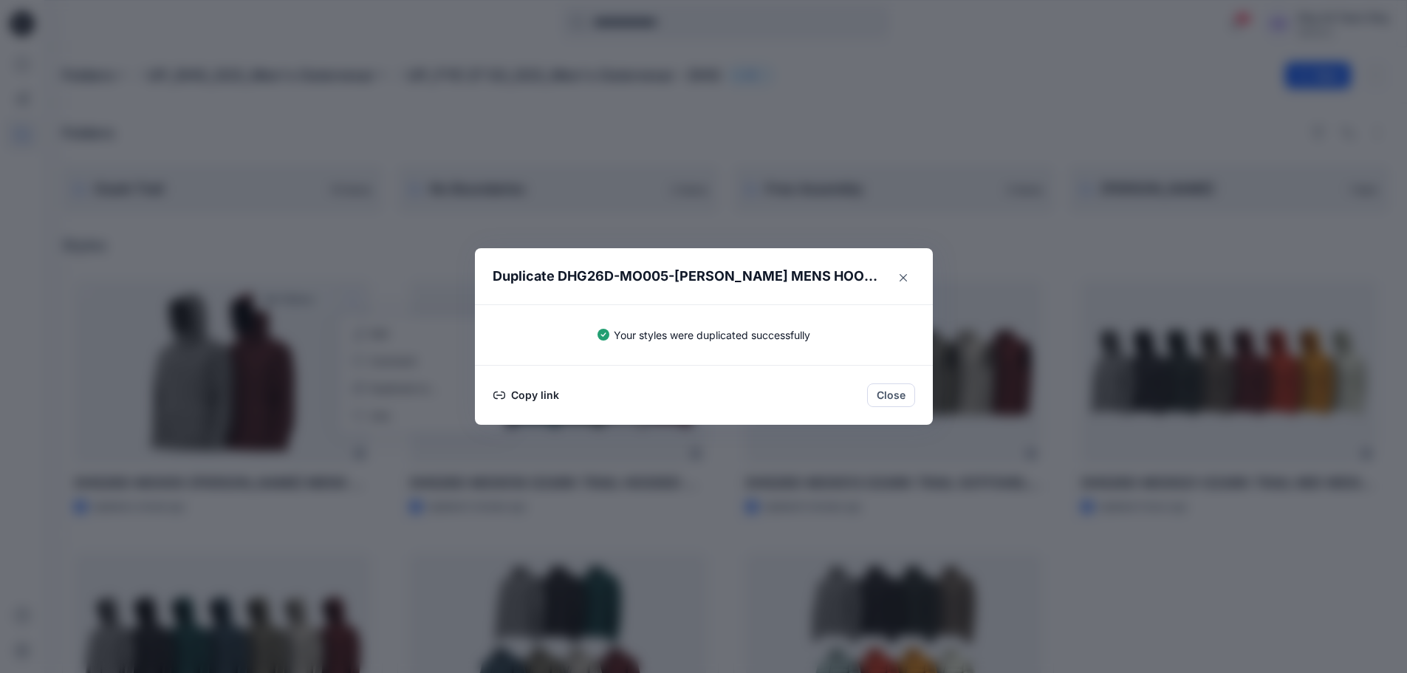
click at [889, 400] on button "Close" at bounding box center [891, 395] width 48 height 24
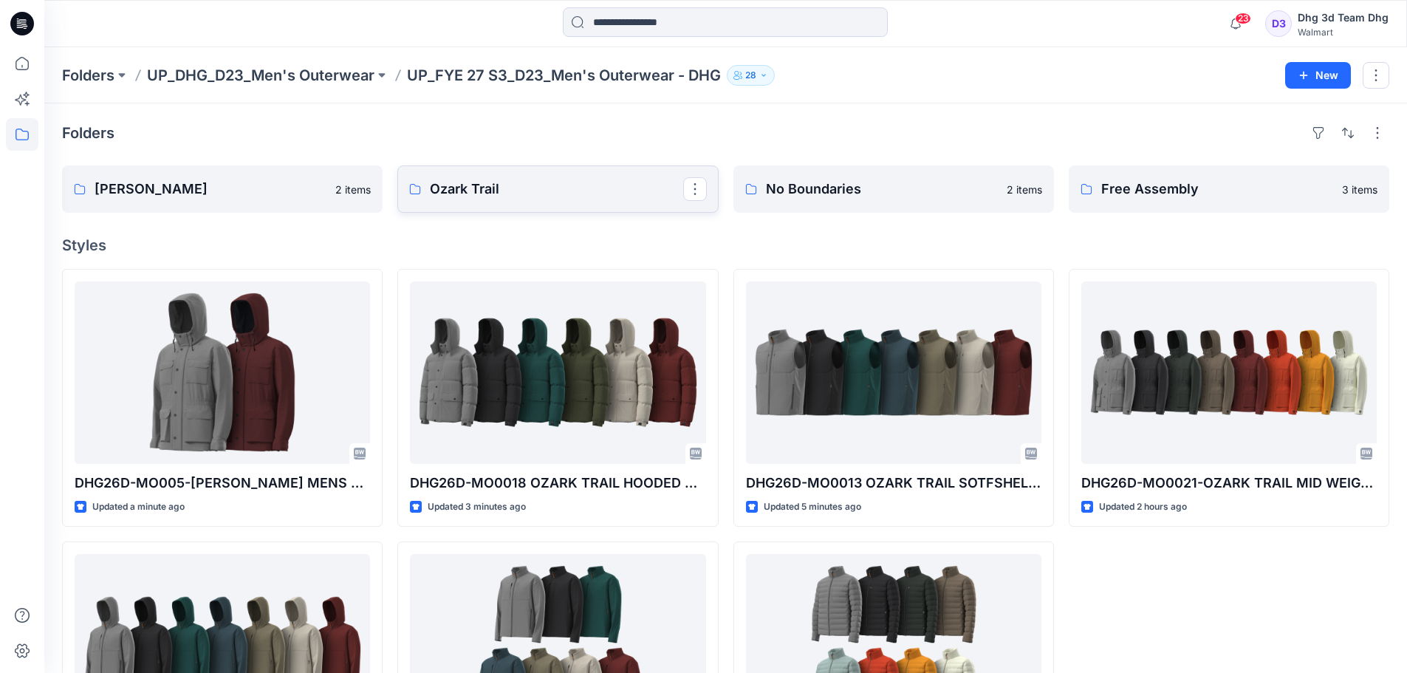
click at [520, 190] on p "Ozark Trail" at bounding box center [556, 189] width 253 height 21
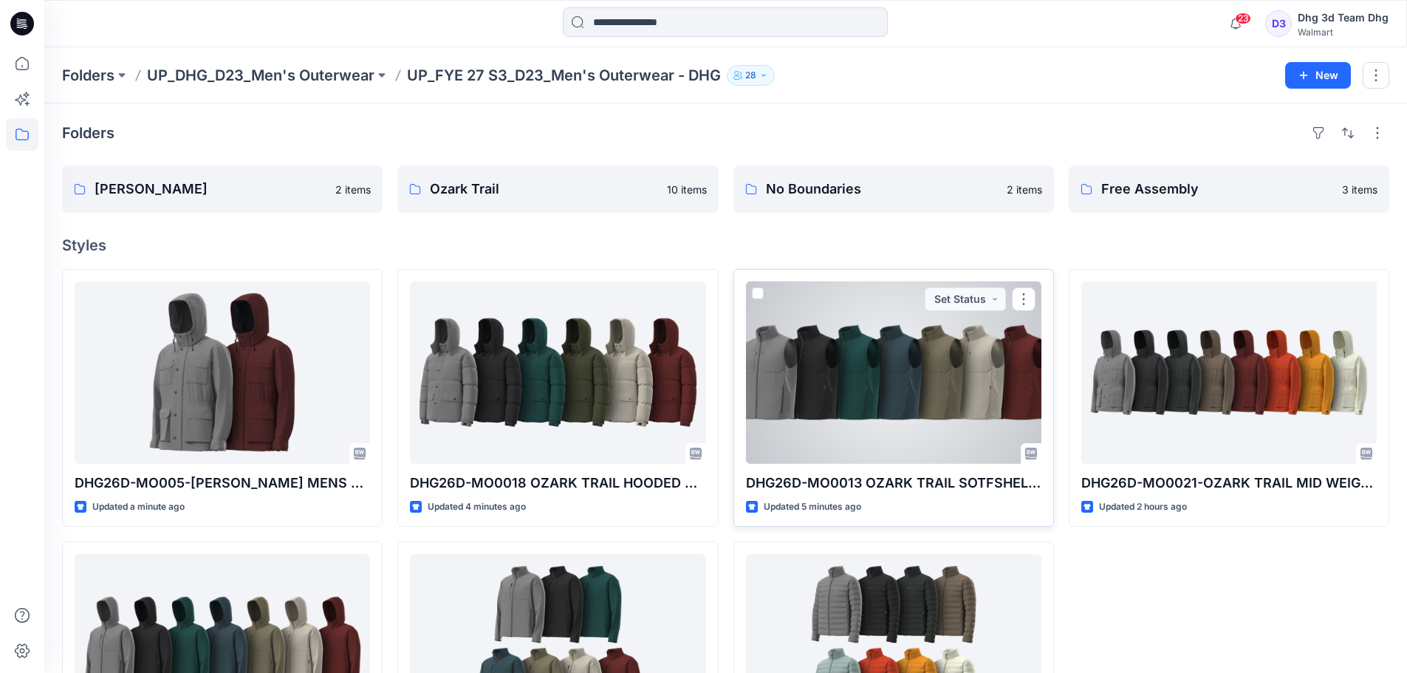
click at [1028, 296] on button "button" at bounding box center [1024, 299] width 24 height 24
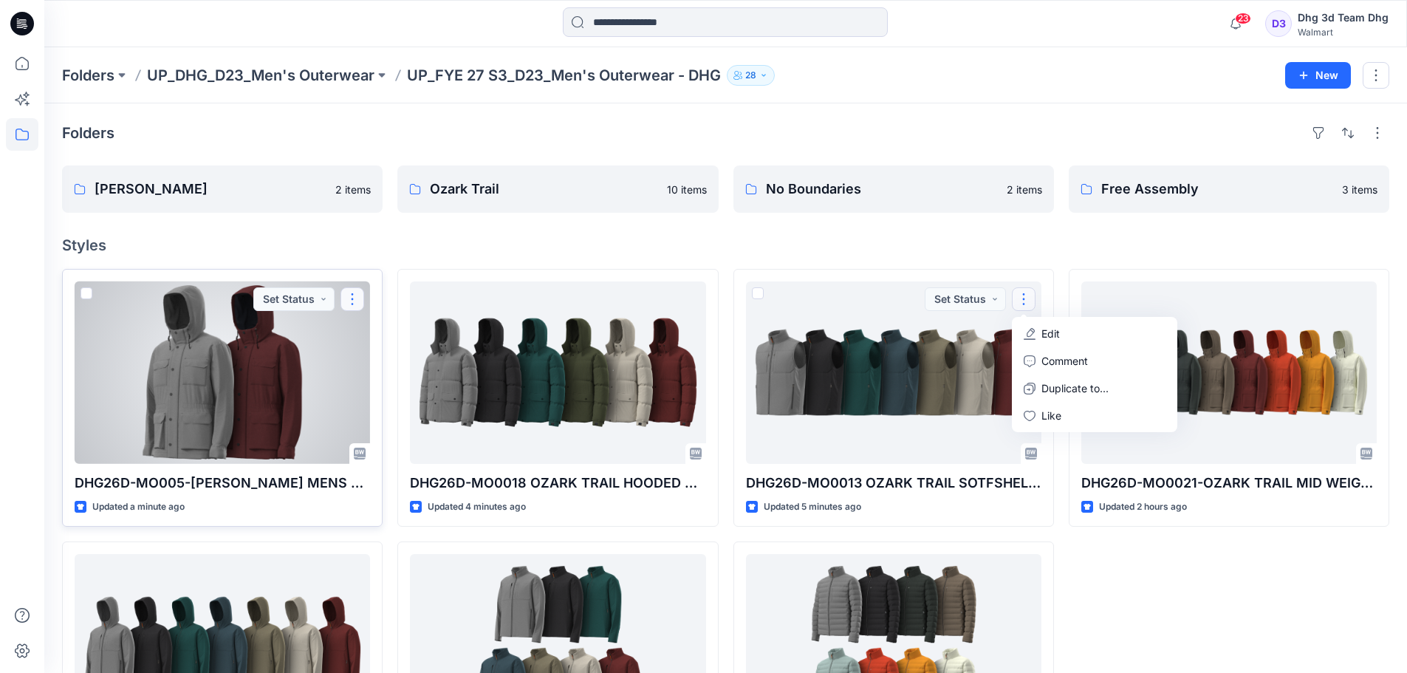
click at [352, 295] on button "button" at bounding box center [353, 299] width 24 height 24
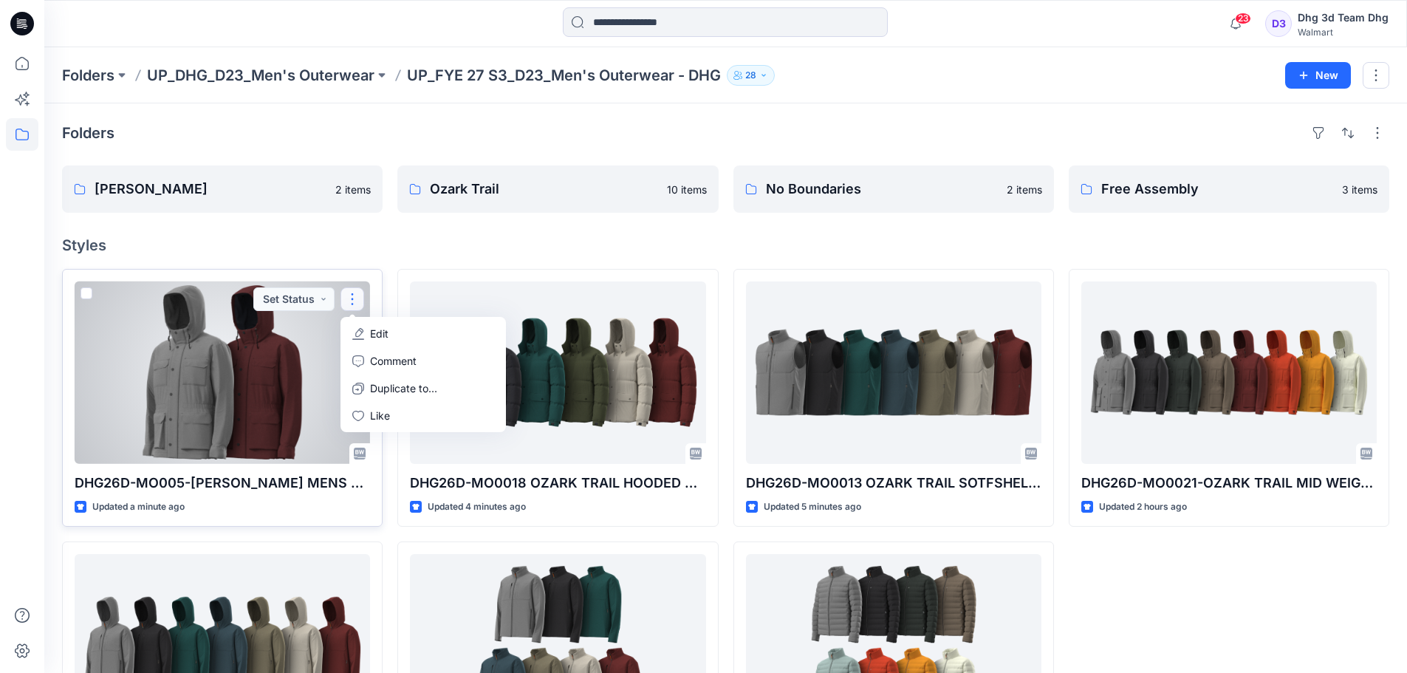
click at [236, 375] on div at bounding box center [222, 372] width 295 height 182
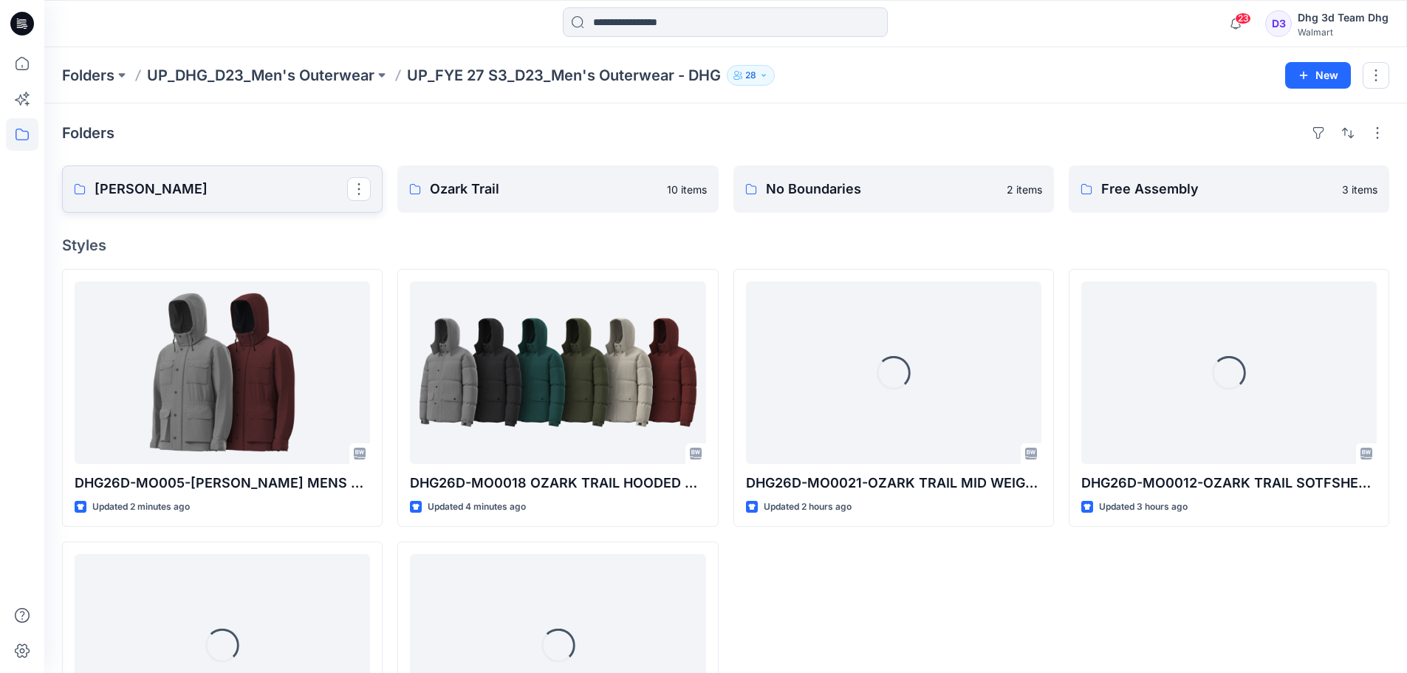
click at [290, 188] on p "George" at bounding box center [221, 189] width 253 height 21
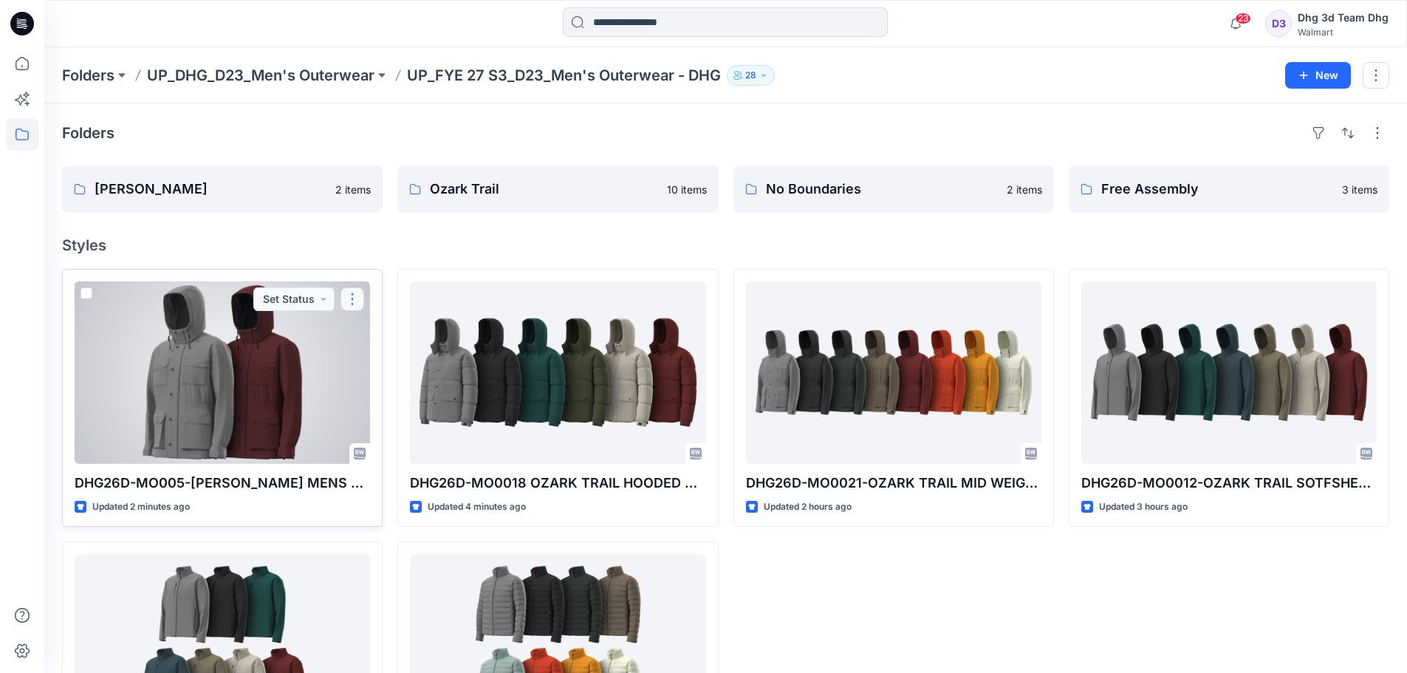
click at [344, 299] on button "button" at bounding box center [353, 299] width 24 height 24
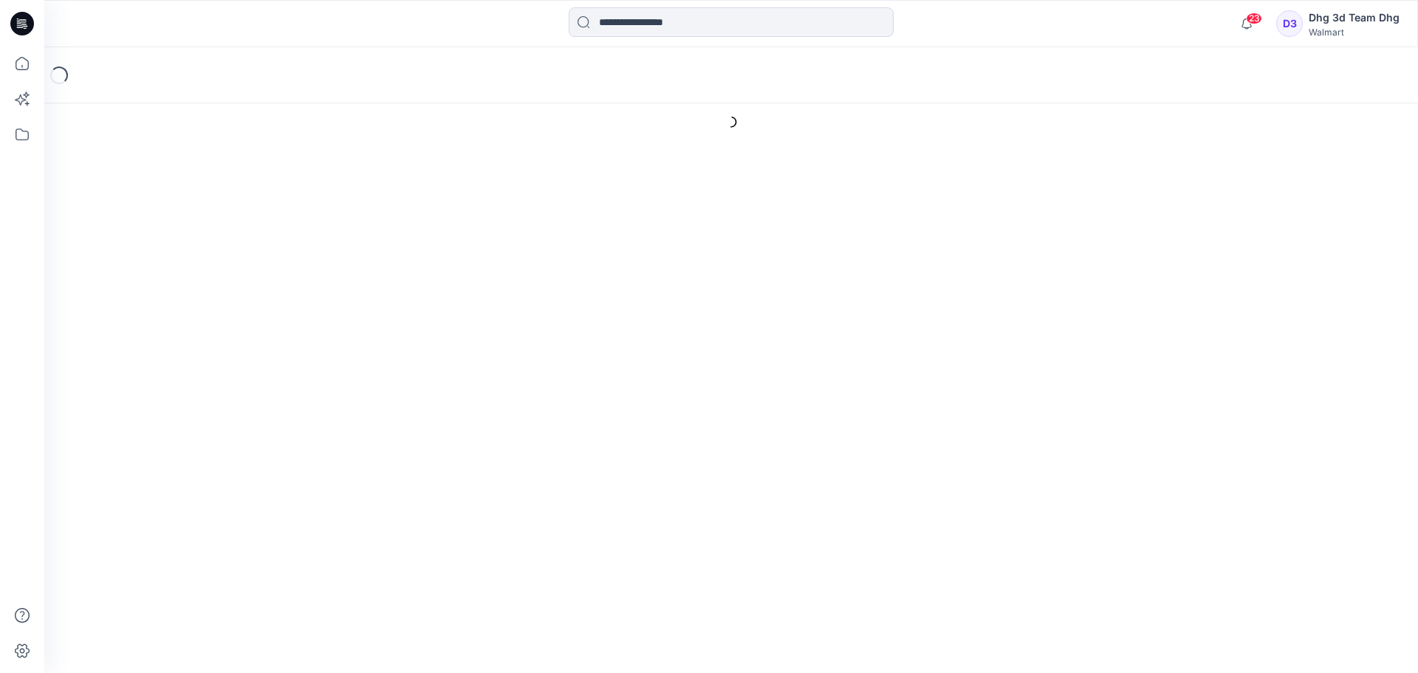
type input "**********"
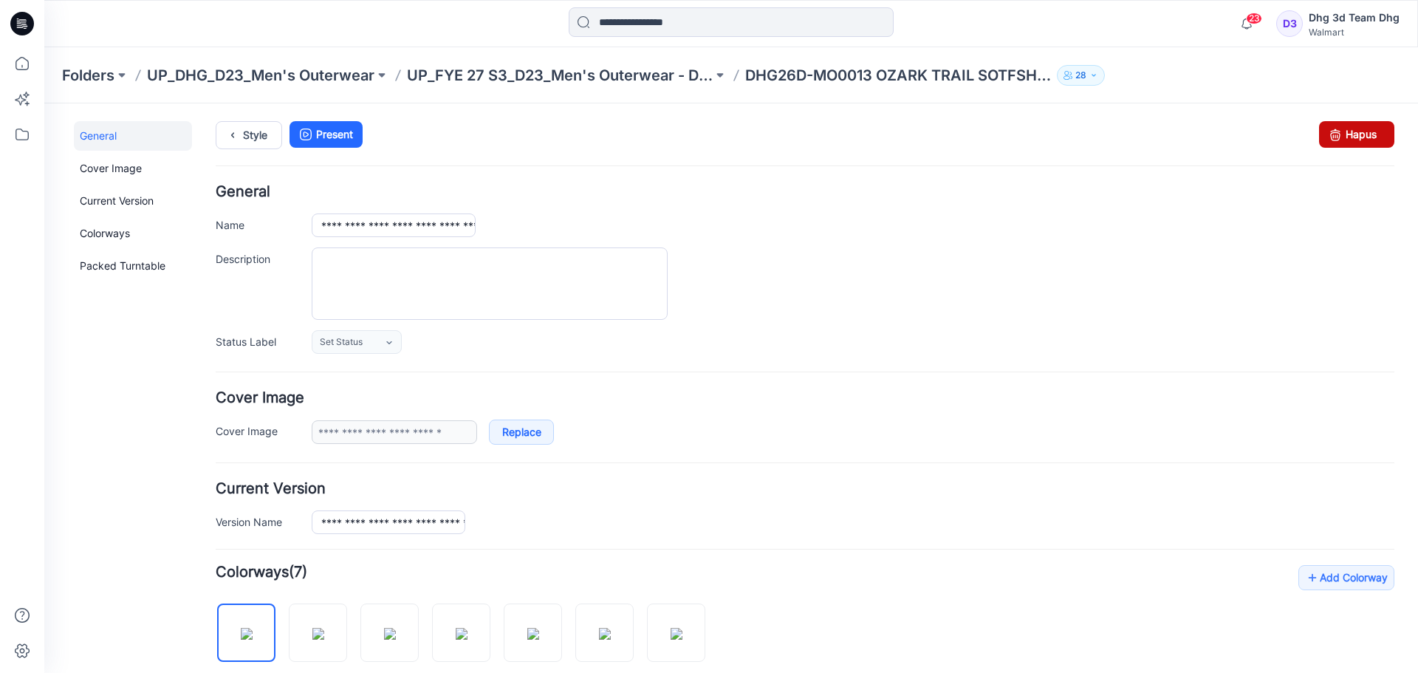
drag, startPoint x: 825, startPoint y: 165, endPoint x: 1350, endPoint y: 131, distance: 526.3
click at [1350, 131] on link "Hapus" at bounding box center [1356, 134] width 75 height 27
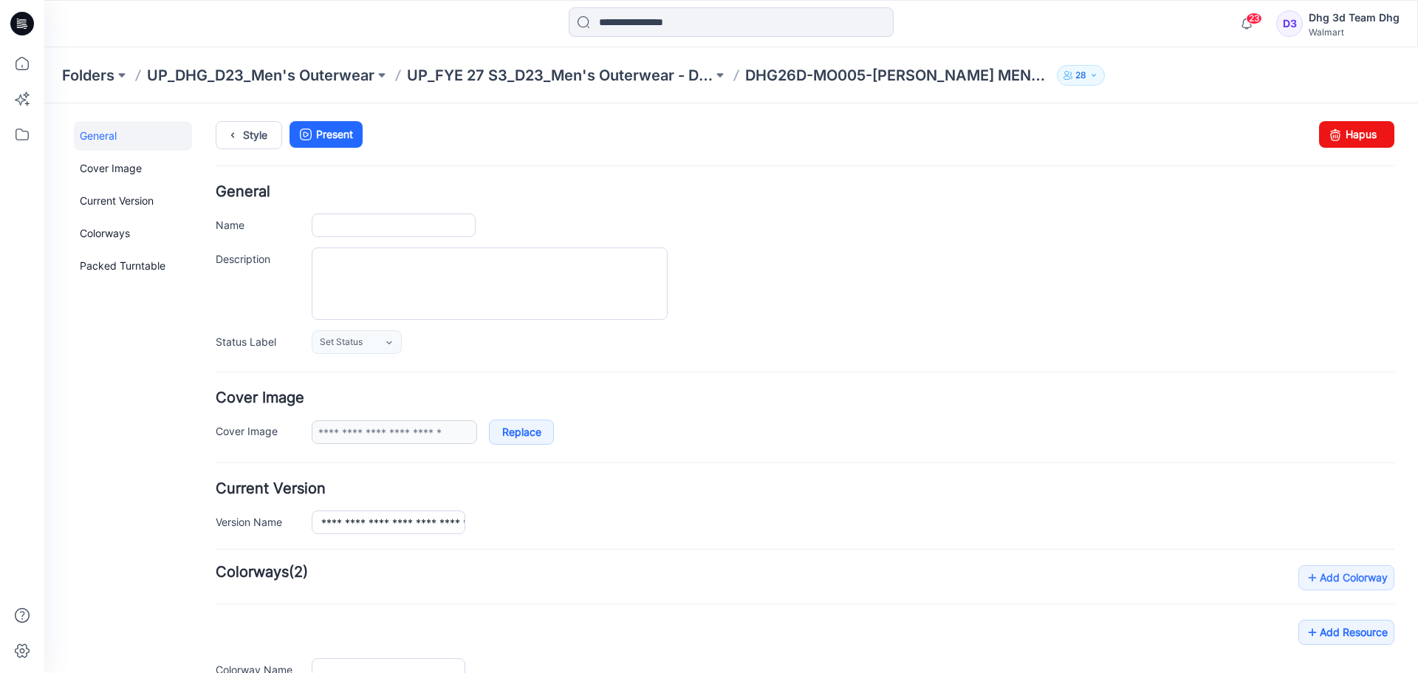
type input "**********"
click at [1358, 129] on link "Hapus" at bounding box center [1356, 134] width 75 height 27
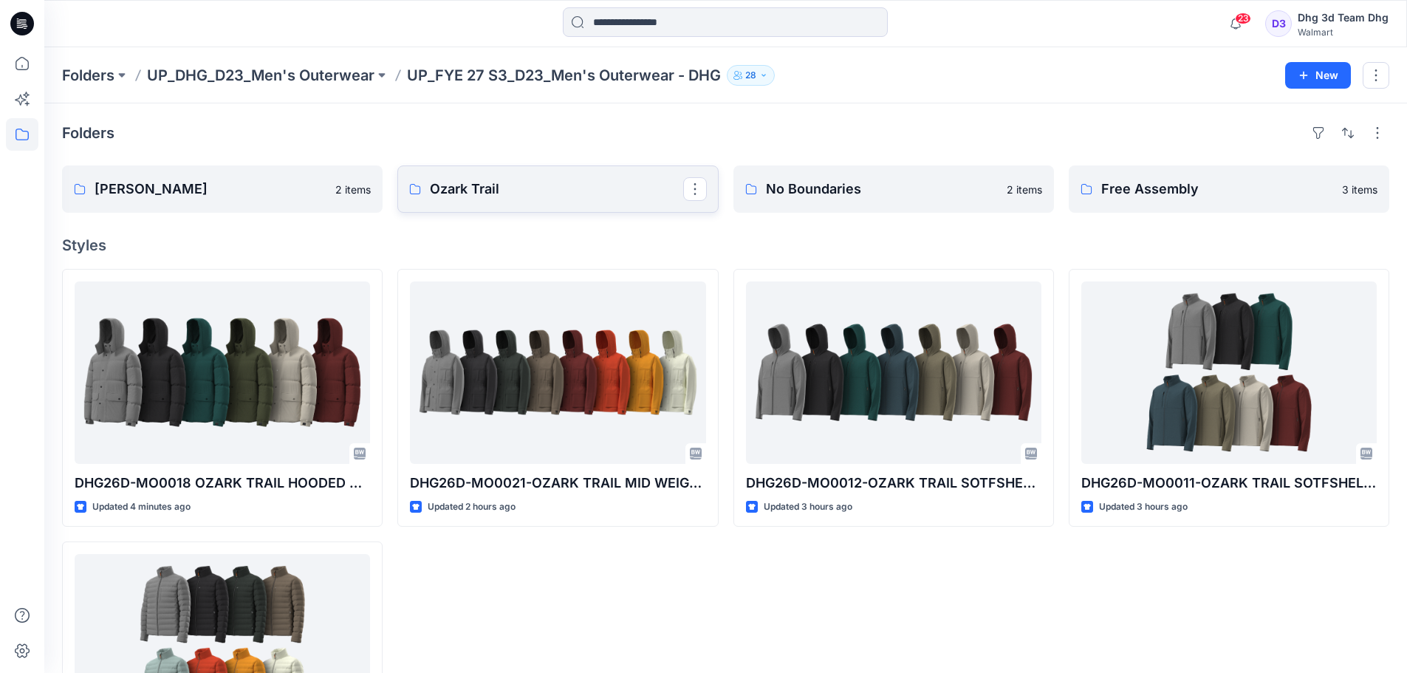
click at [597, 186] on p "Ozark Trail" at bounding box center [556, 189] width 253 height 21
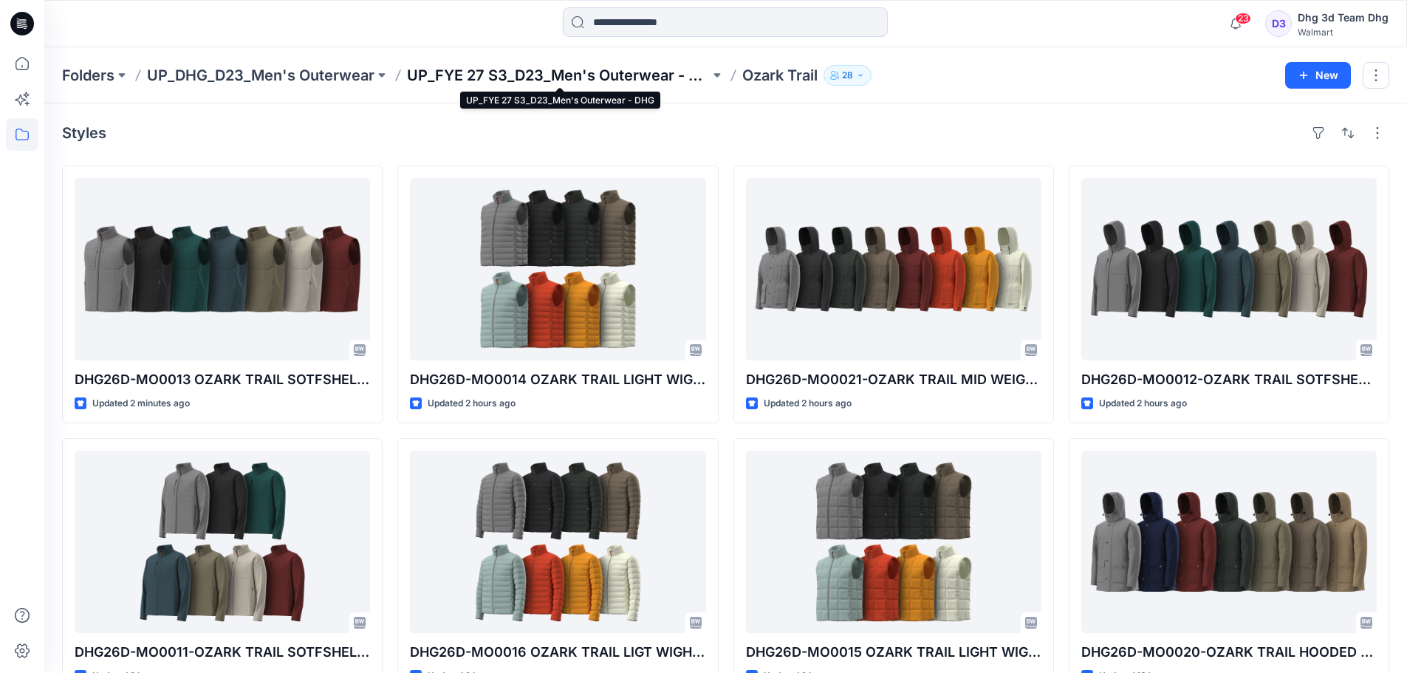
click at [472, 81] on p "UP_FYE 27 S3_D23_Men's Outerwear - DHG" at bounding box center [558, 75] width 303 height 21
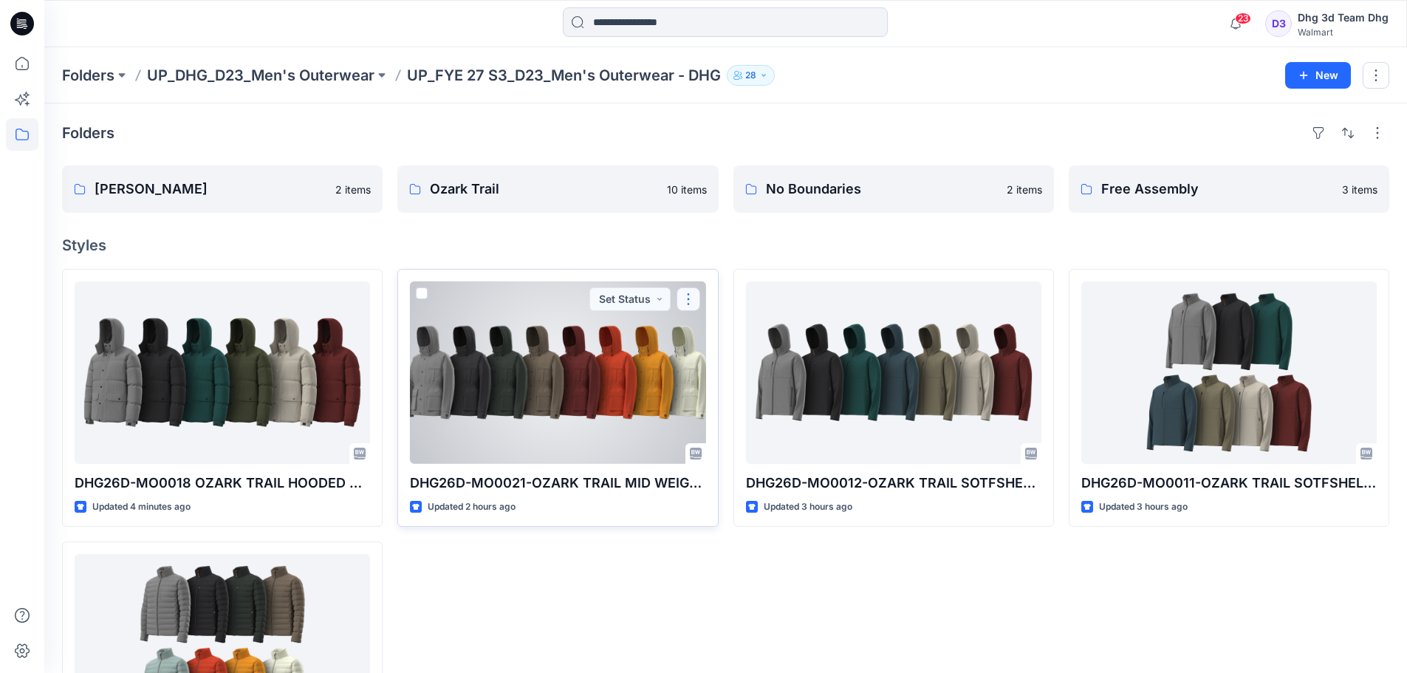
click at [692, 306] on button "button" at bounding box center [689, 299] width 24 height 24
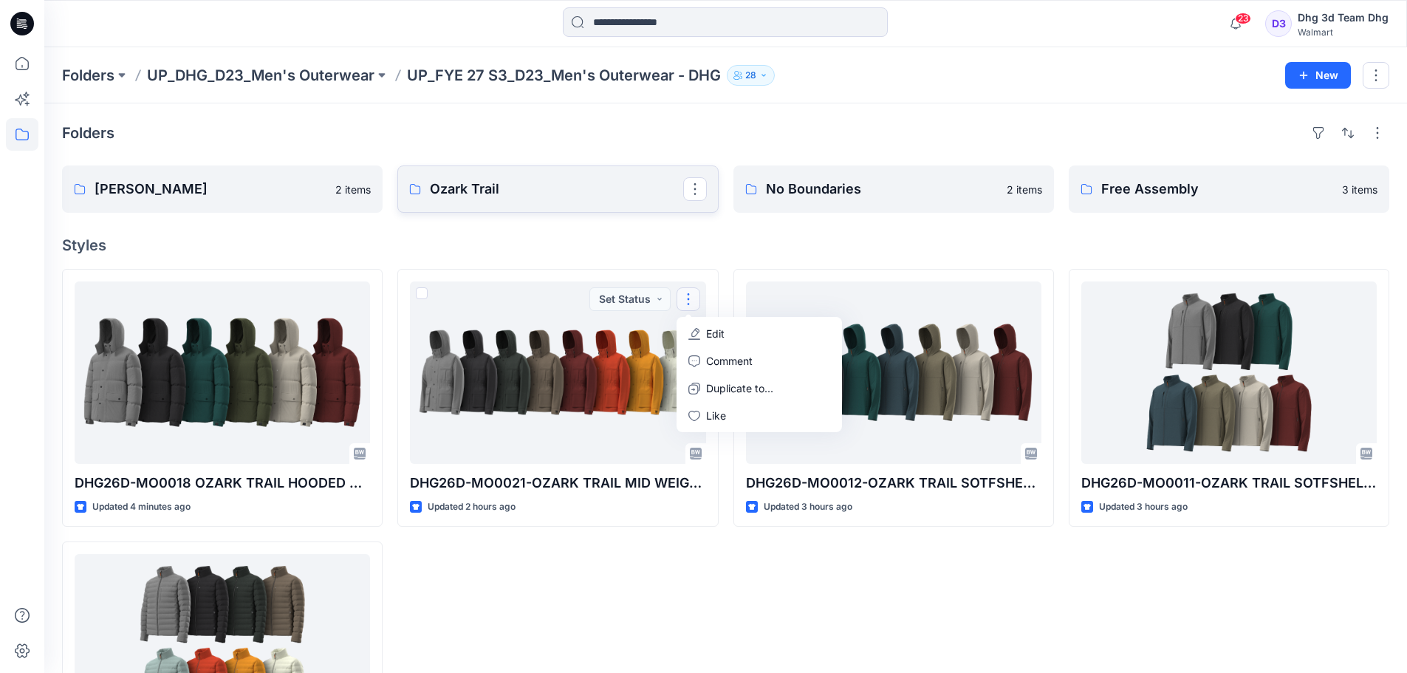
click at [554, 184] on p "Ozark Trail" at bounding box center [556, 189] width 253 height 21
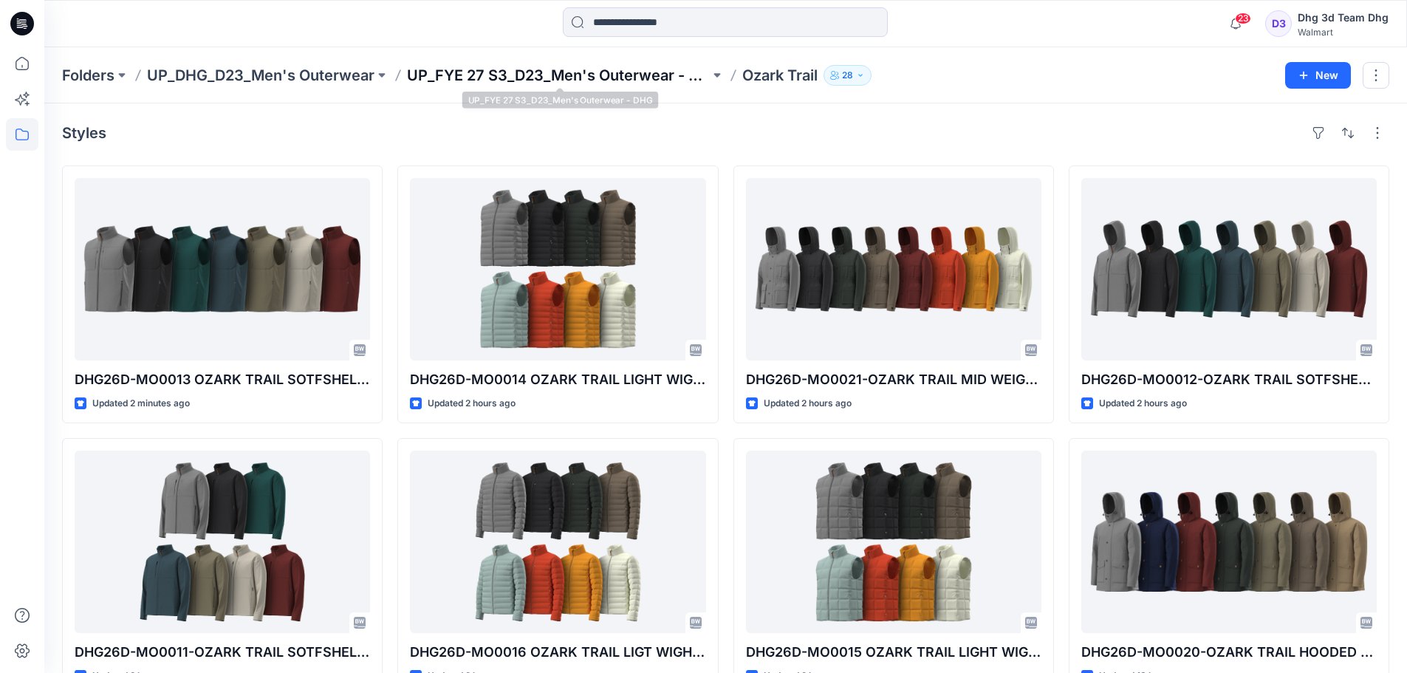
click at [544, 66] on p "UP_FYE 27 S3_D23_Men's Outerwear - DHG" at bounding box center [558, 75] width 303 height 21
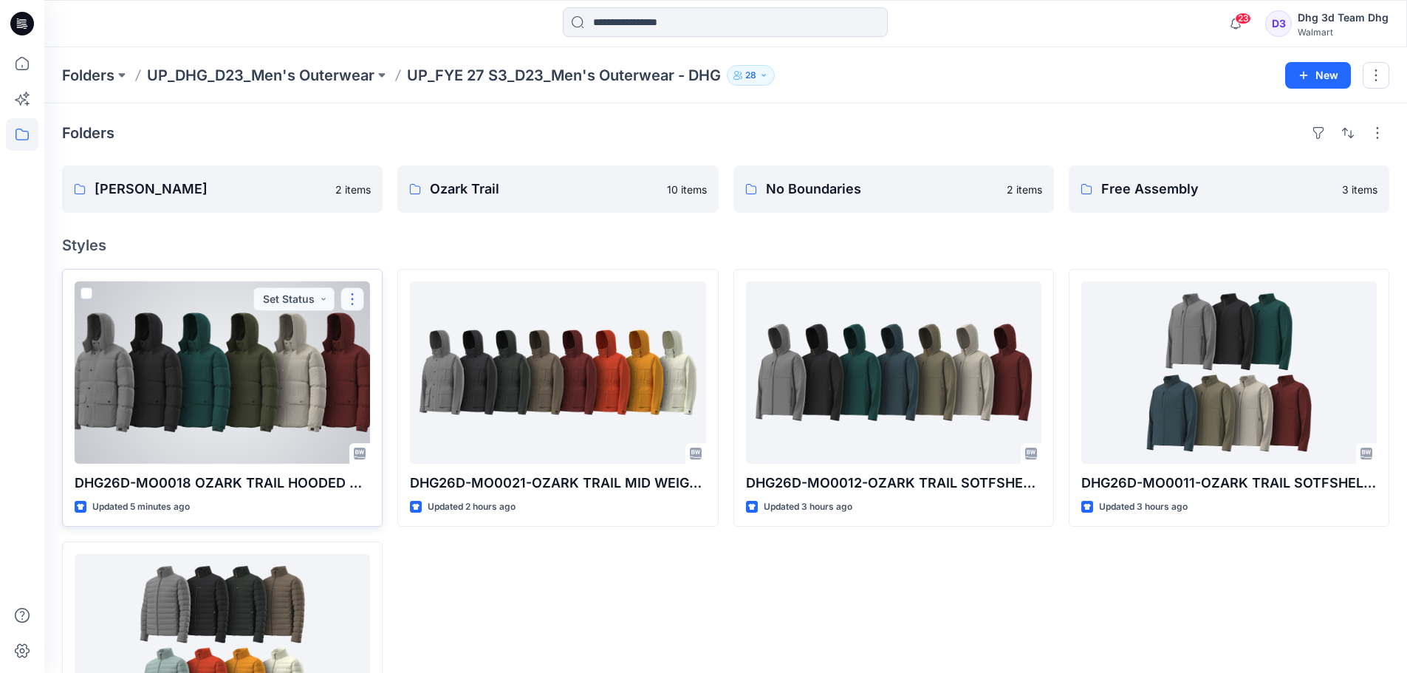
click at [346, 296] on button "button" at bounding box center [353, 299] width 24 height 24
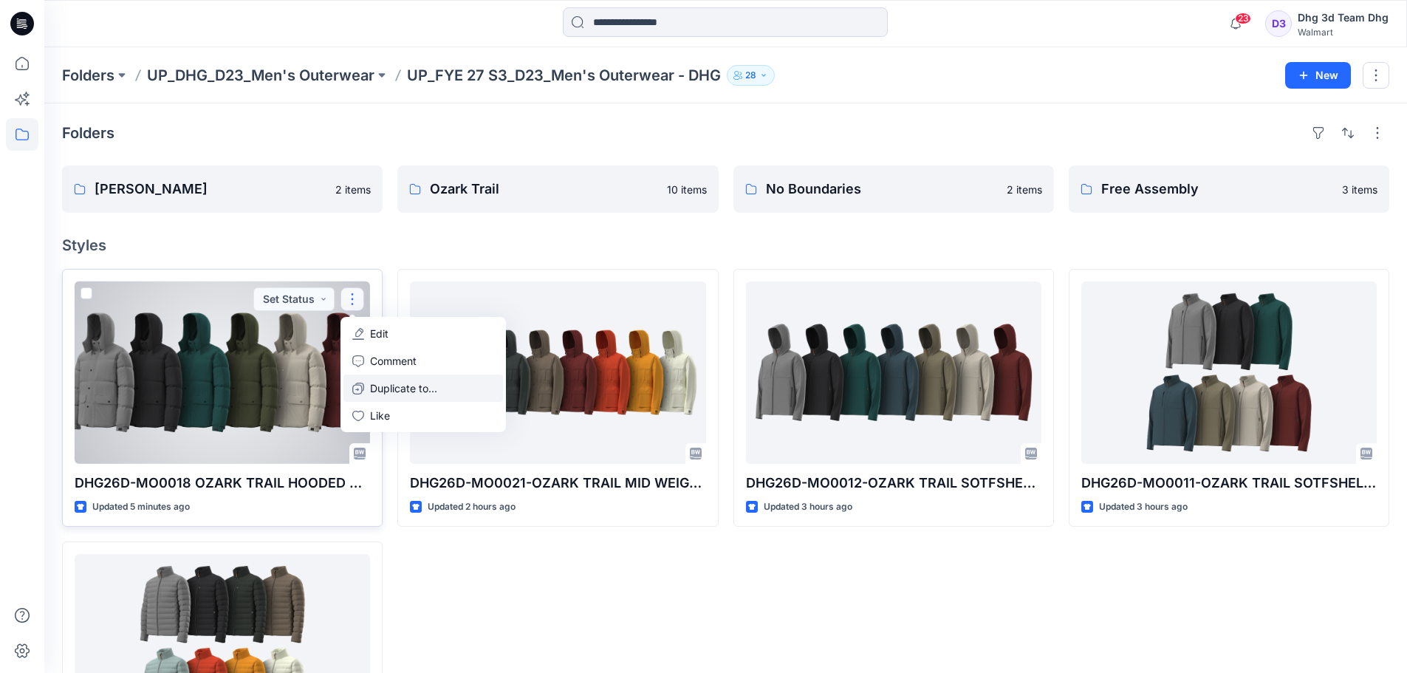
click at [394, 380] on p "Duplicate to..." at bounding box center [403, 388] width 67 height 16
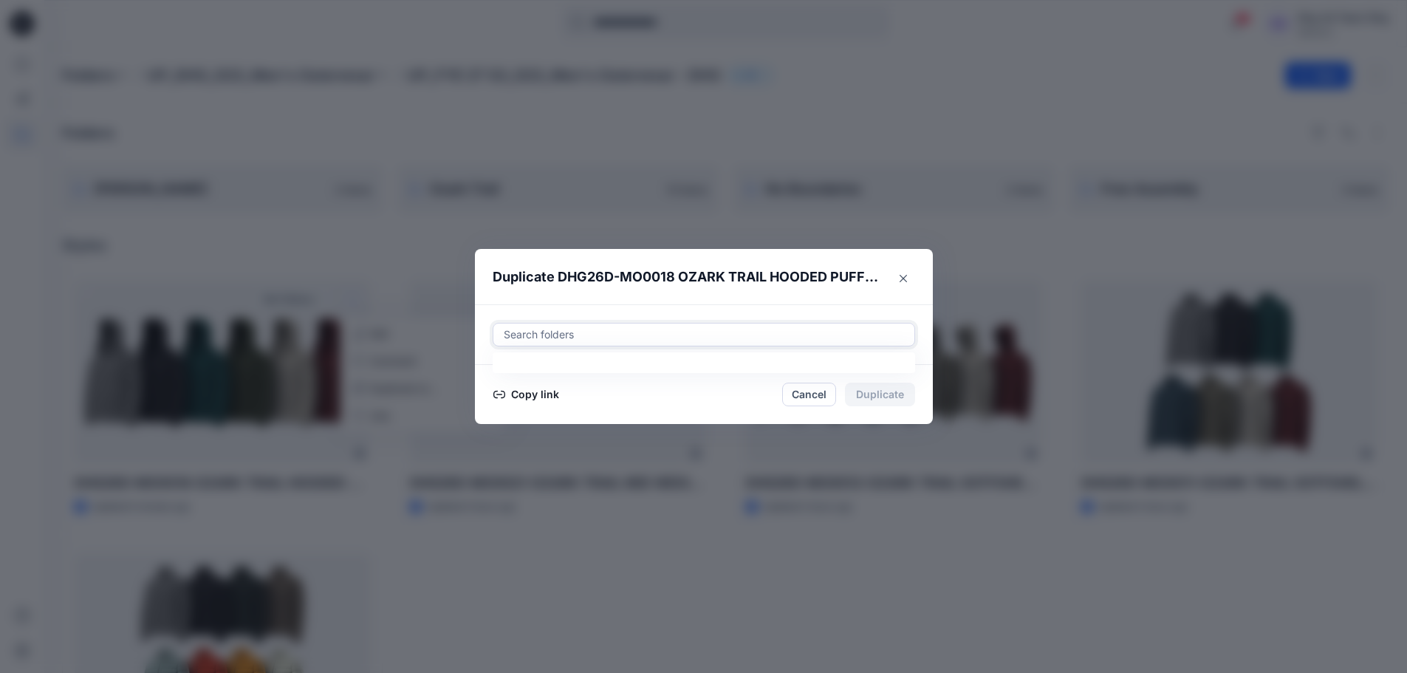
click at [549, 332] on div at bounding box center [703, 335] width 403 height 18
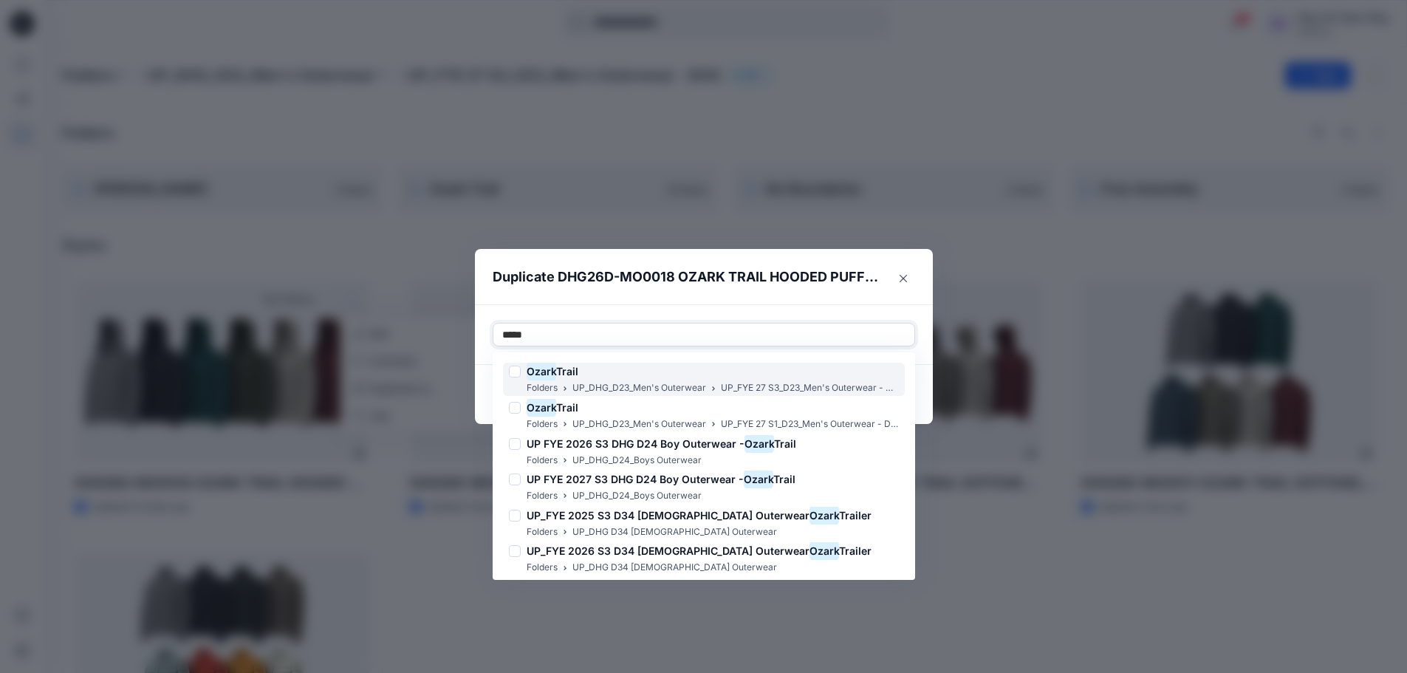
click at [520, 370] on div at bounding box center [515, 372] width 12 height 12
type input "*****"
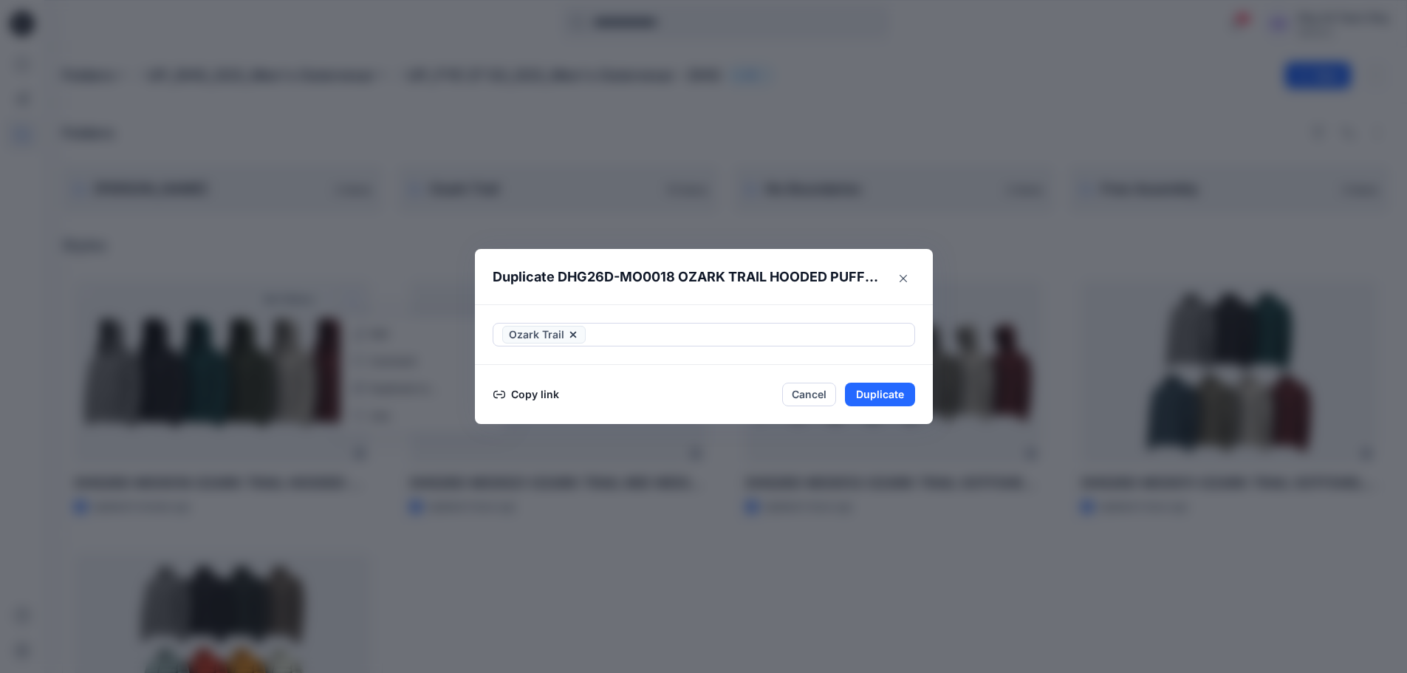
click at [767, 297] on header "Duplicate DHG26D-MO0018 OZARK TRAIL HOODED PUFFER JACKET OPT 1" at bounding box center [689, 277] width 428 height 56
click at [896, 394] on button "Duplicate" at bounding box center [880, 395] width 70 height 24
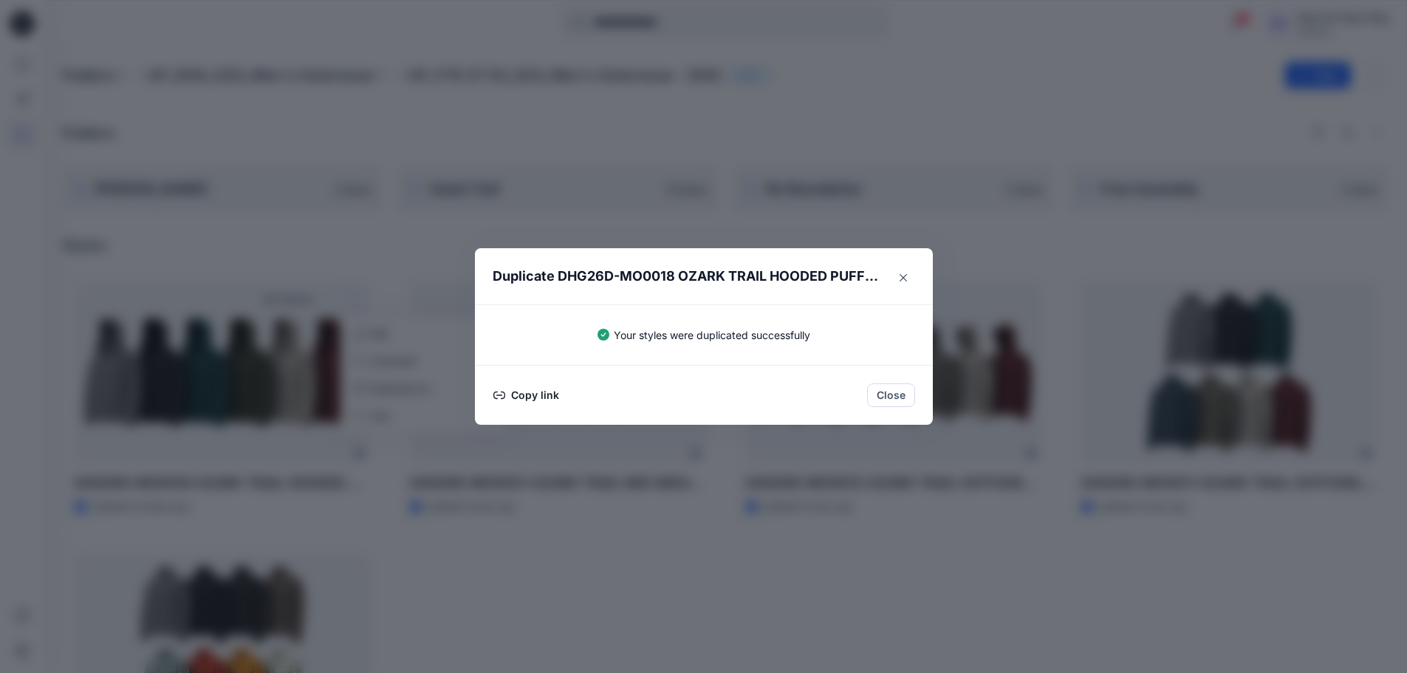
click at [896, 394] on button "Close" at bounding box center [891, 395] width 48 height 24
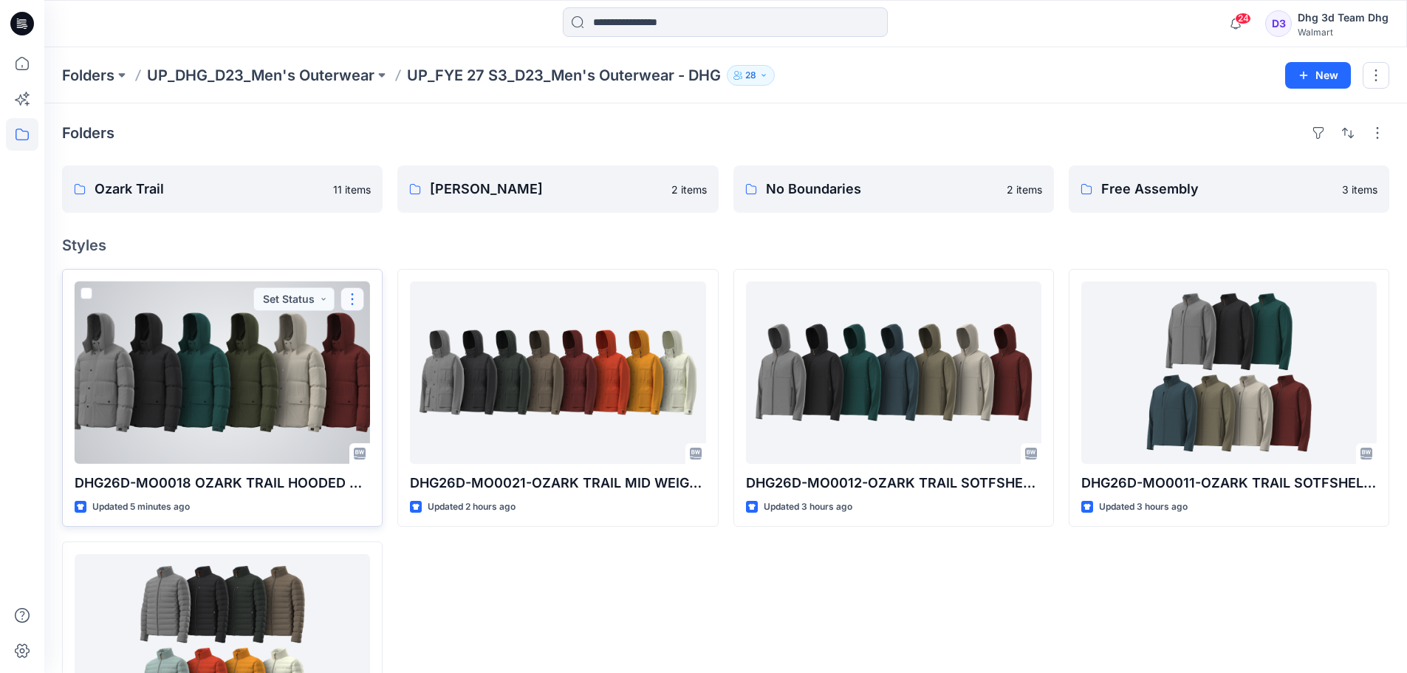
drag, startPoint x: 361, startPoint y: 290, endPoint x: 355, endPoint y: 298, distance: 11.1
click at [355, 298] on button "button" at bounding box center [353, 299] width 24 height 24
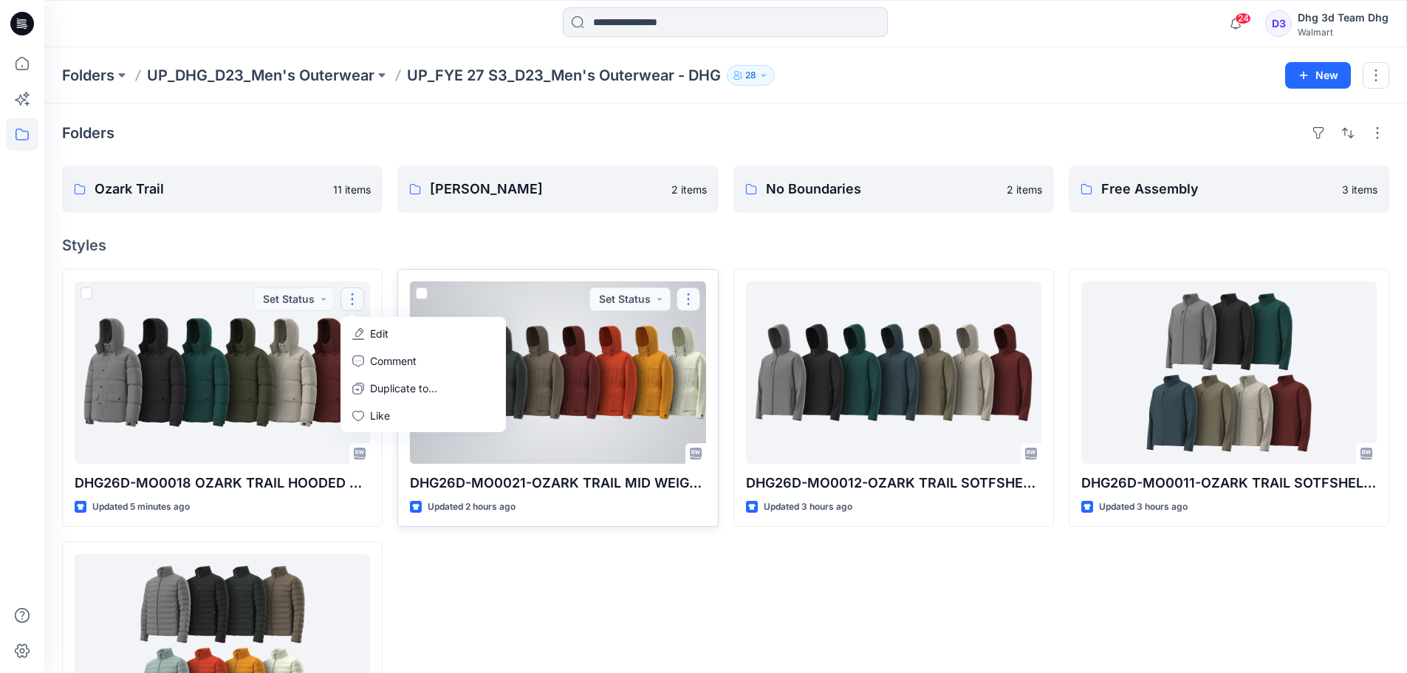
click at [693, 288] on button "button" at bounding box center [689, 299] width 24 height 24
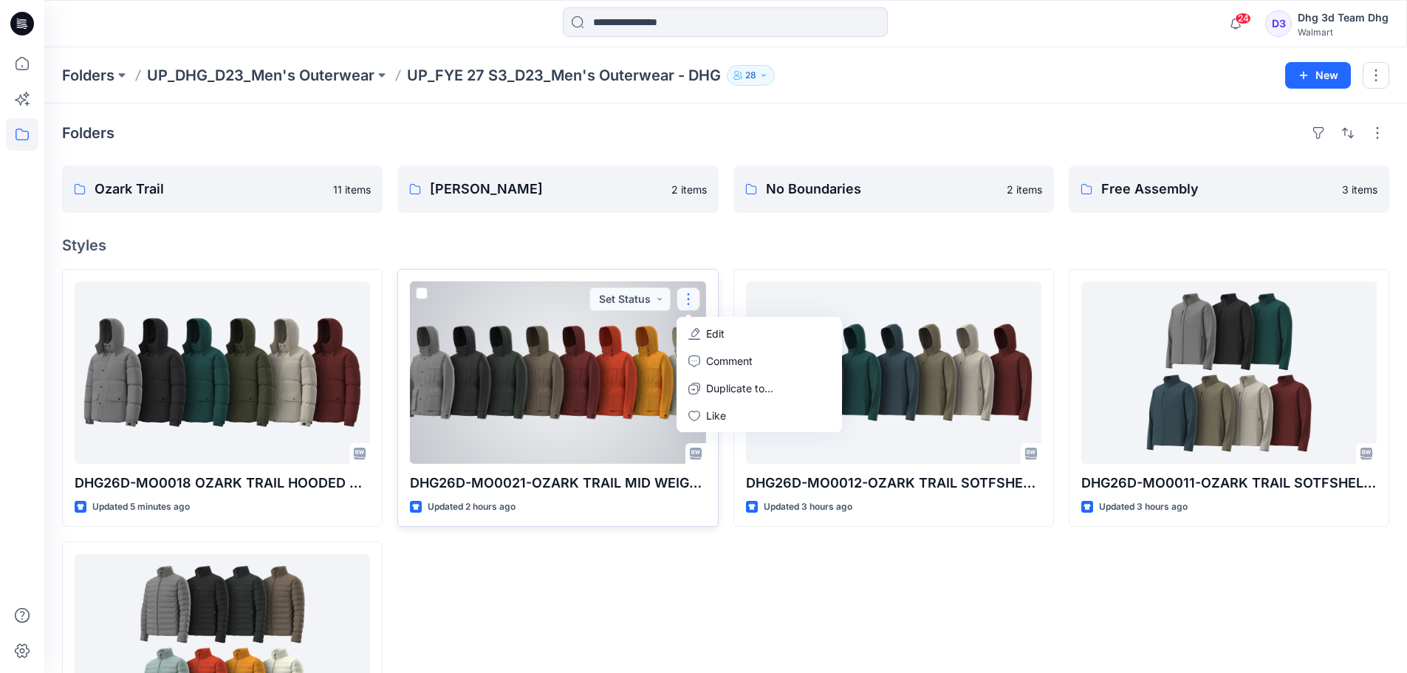
click at [716, 333] on p "Edit" at bounding box center [715, 334] width 18 height 16
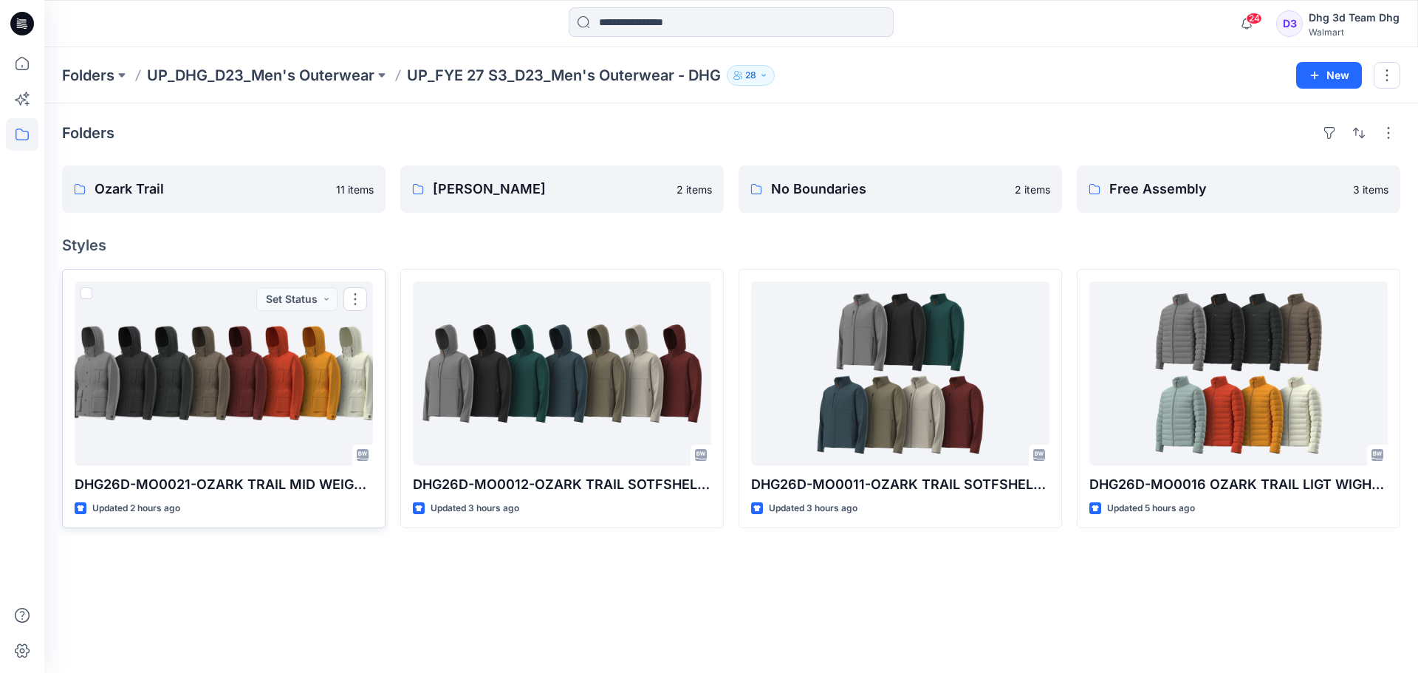
drag, startPoint x: 368, startPoint y: 301, endPoint x: 749, endPoint y: 558, distance: 459.8
click at [749, 558] on div "Folders Ozark Trail 11 items George 2 items No Boundaries 2 items Free Assembly…" at bounding box center [731, 388] width 1374 height 570
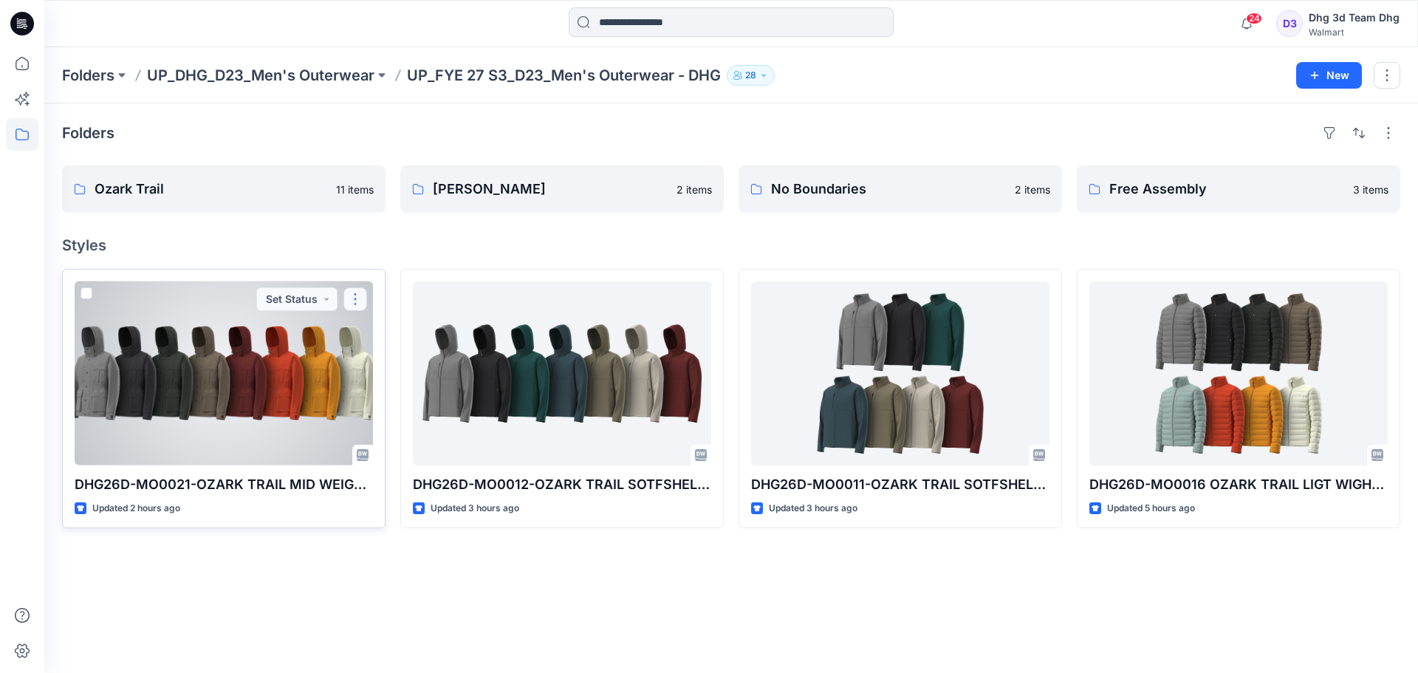
click at [360, 290] on button "button" at bounding box center [355, 299] width 24 height 24
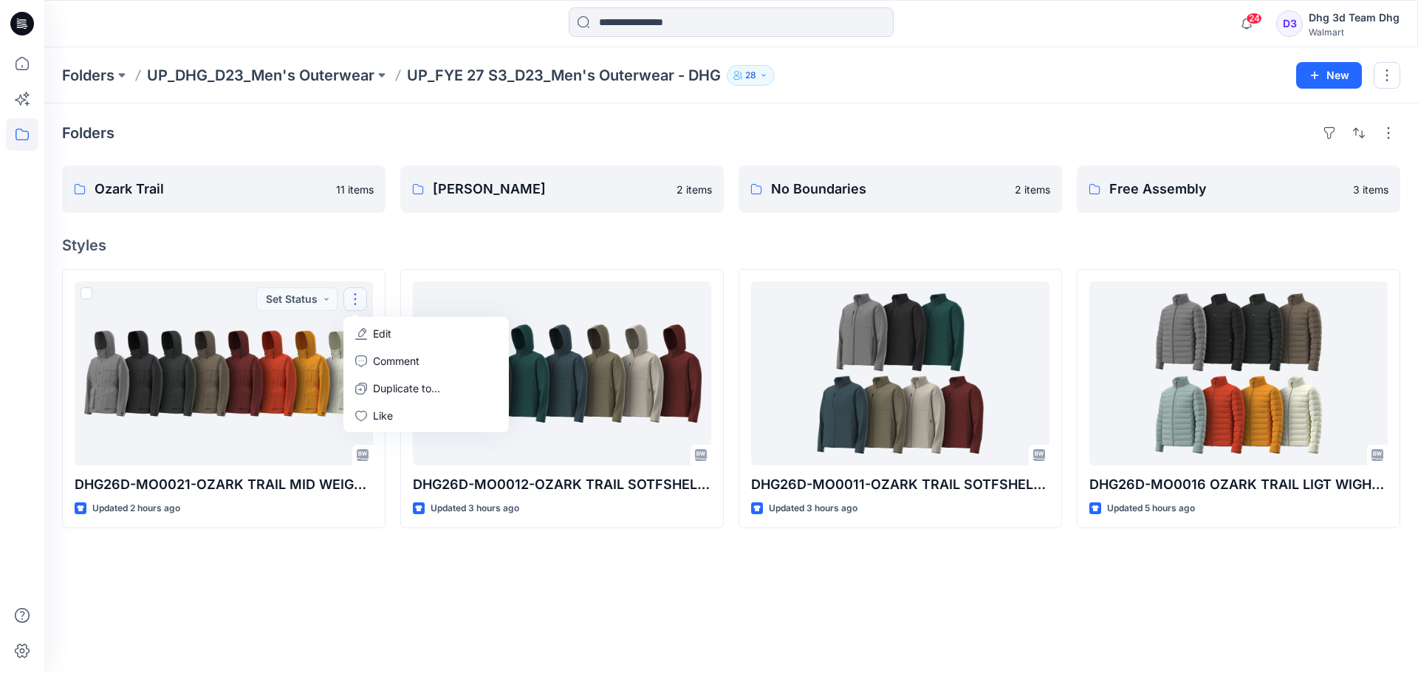
click at [455, 251] on h4 "Styles" at bounding box center [731, 245] width 1339 height 18
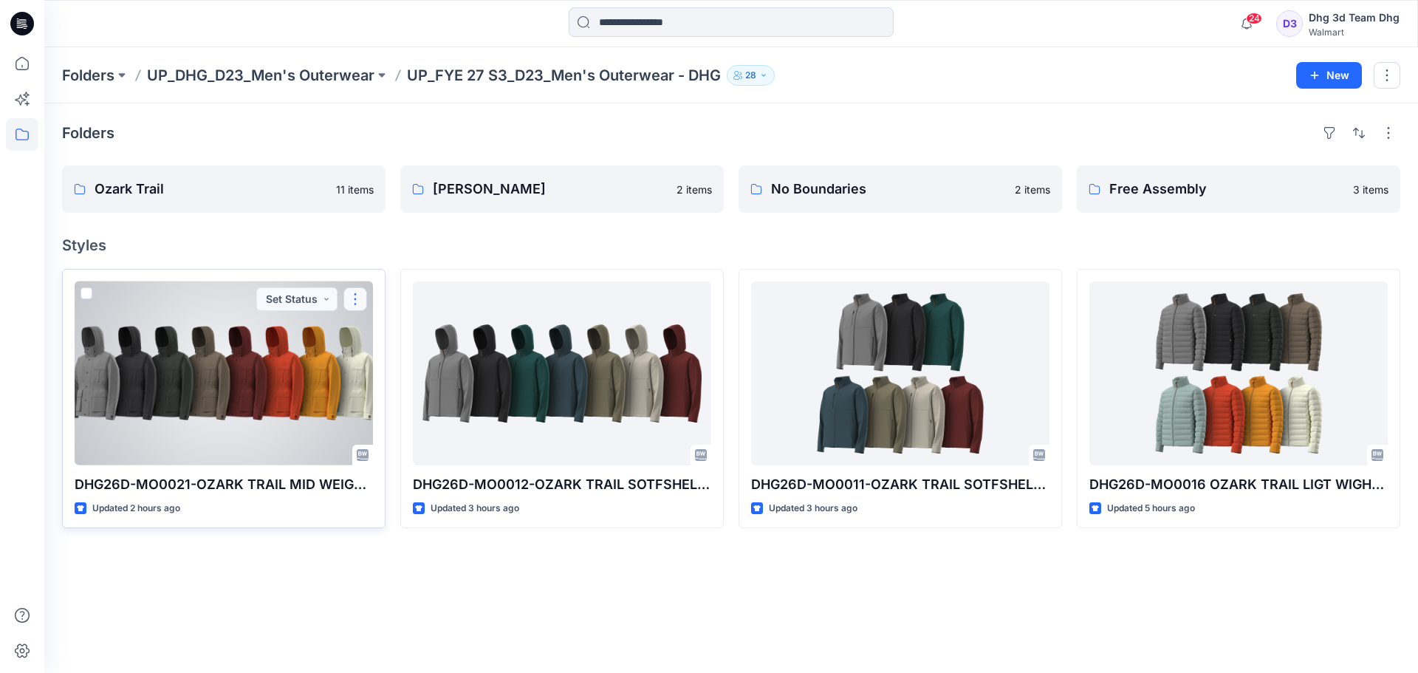
click at [358, 297] on button "button" at bounding box center [355, 299] width 24 height 24
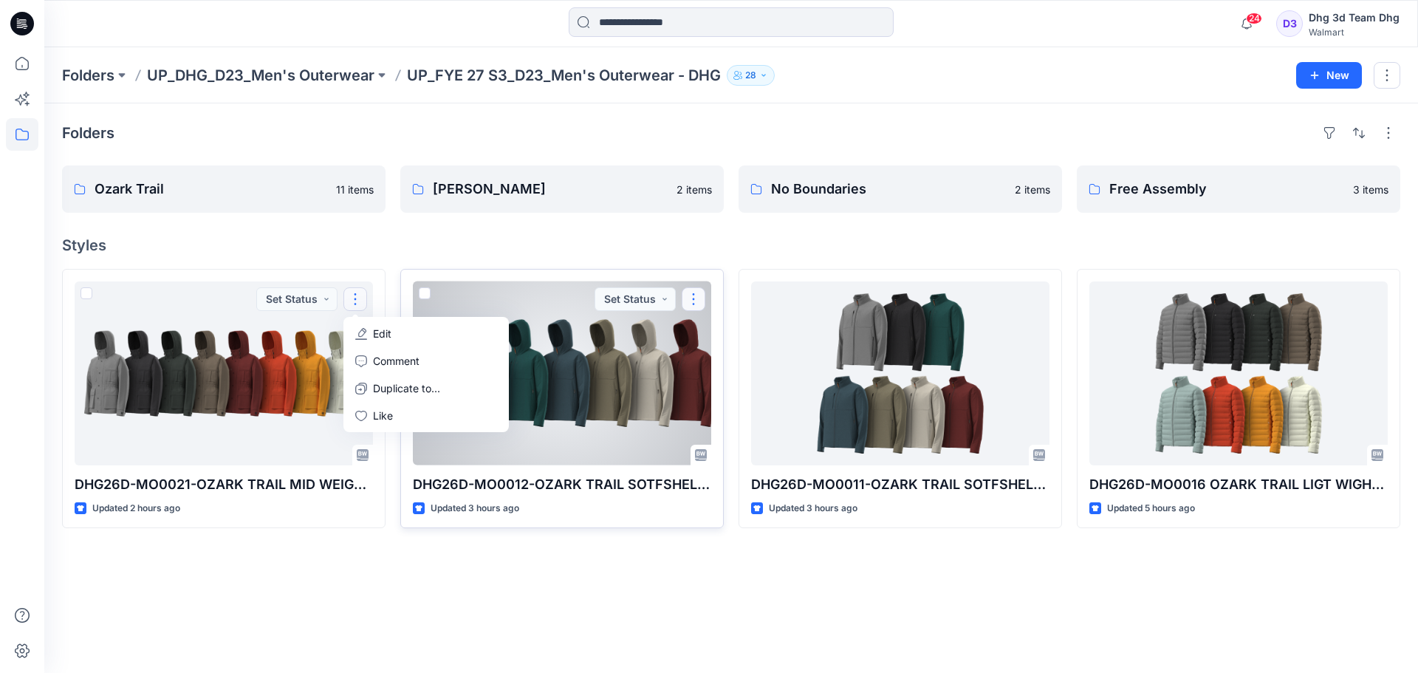
click at [692, 299] on button "button" at bounding box center [694, 299] width 24 height 24
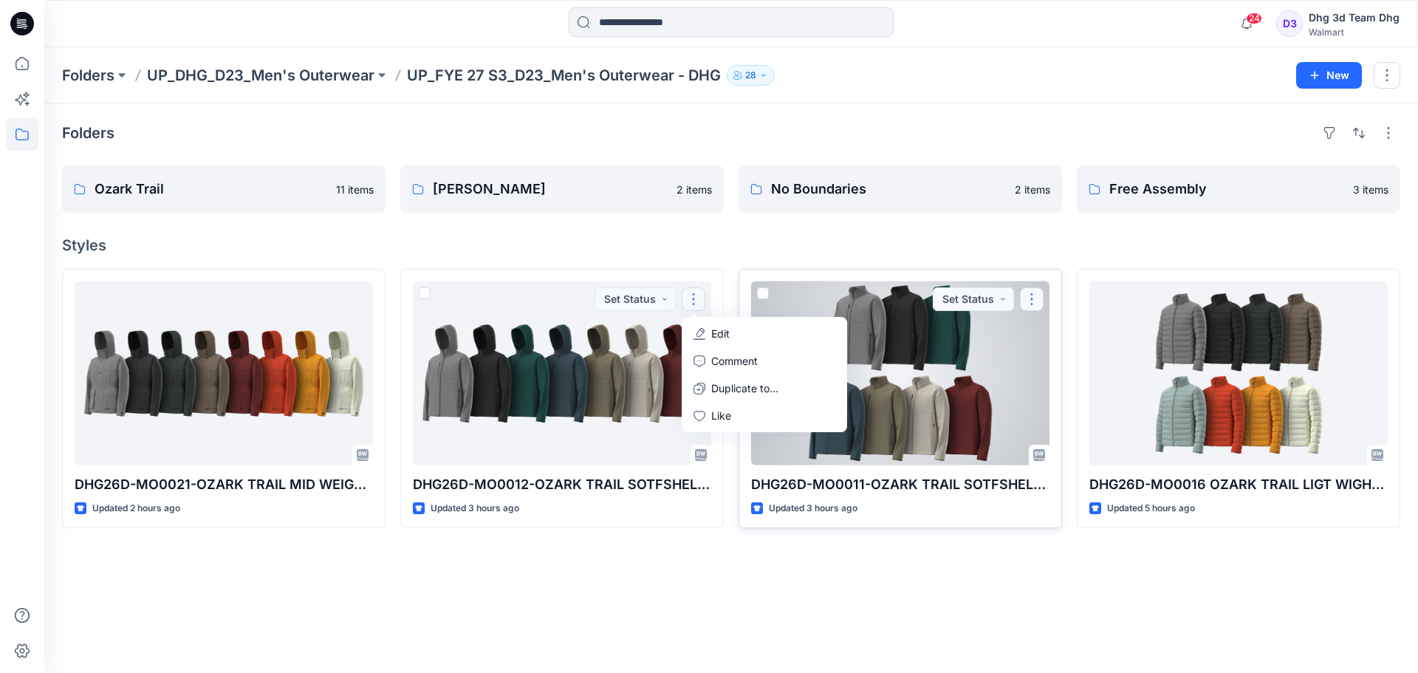
click at [1027, 303] on button "button" at bounding box center [1032, 299] width 24 height 24
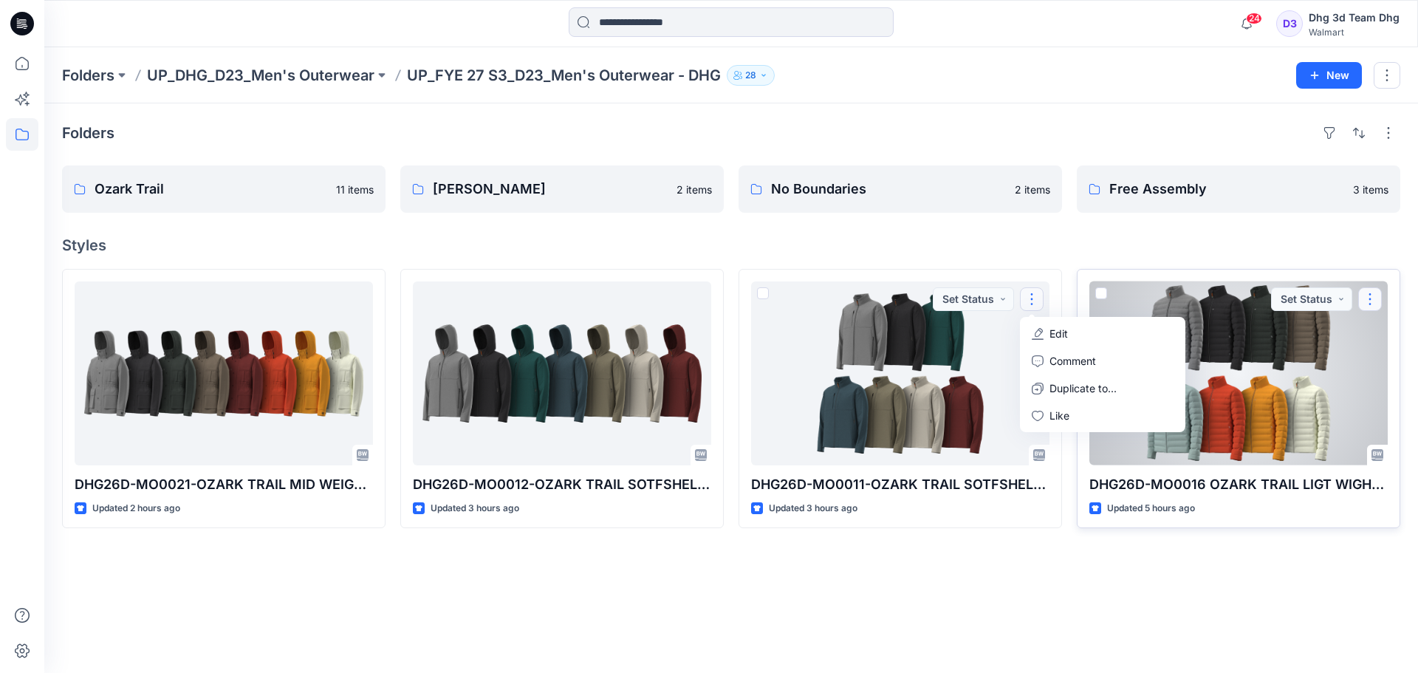
click at [1365, 297] on button "button" at bounding box center [1370, 299] width 24 height 24
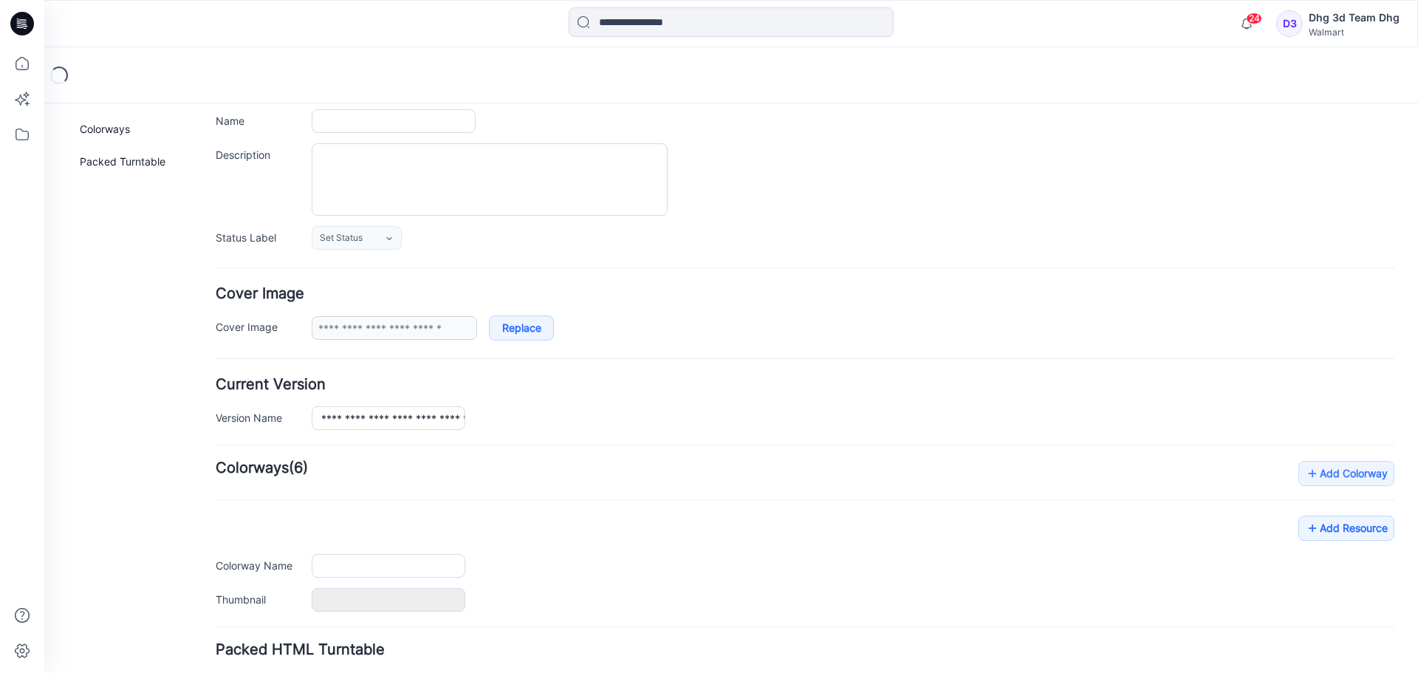
type input "**********"
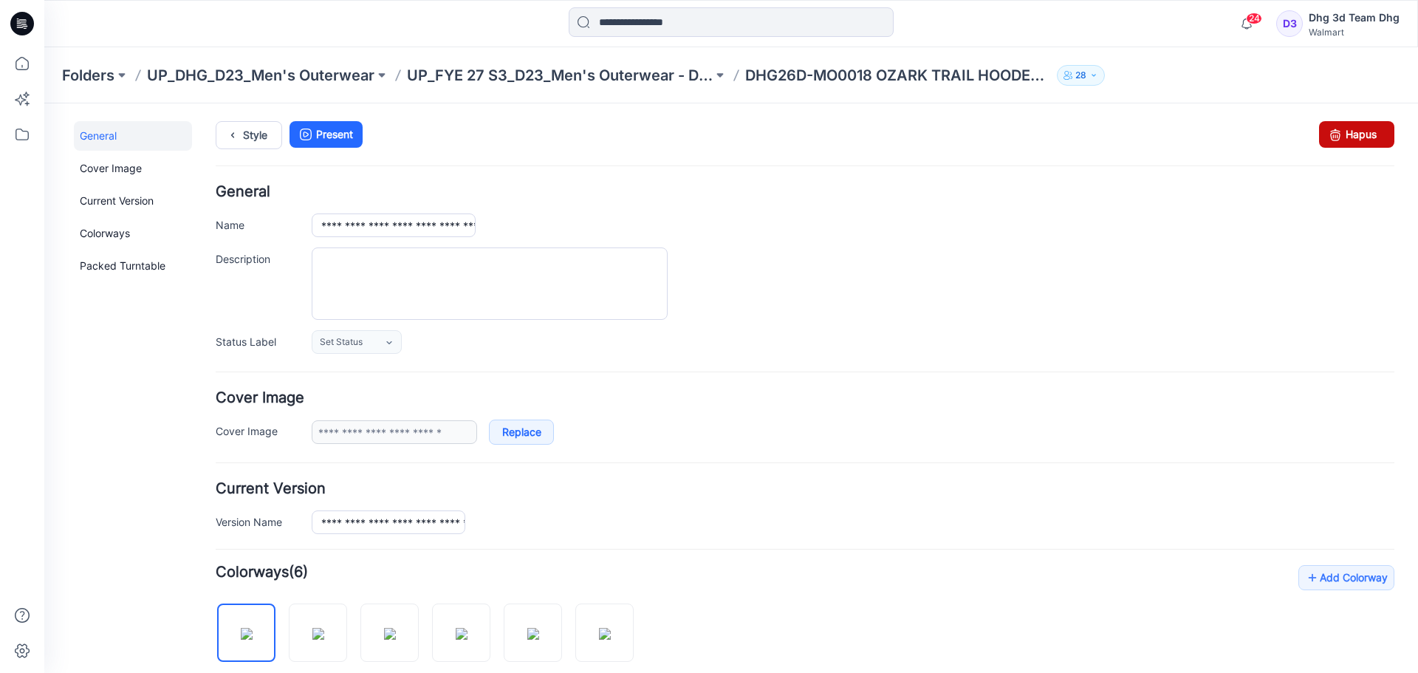
drag, startPoint x: 827, startPoint y: 165, endPoint x: 1330, endPoint y: 133, distance: 503.3
click at [1330, 133] on icon at bounding box center [1335, 134] width 21 height 27
type input "**********"
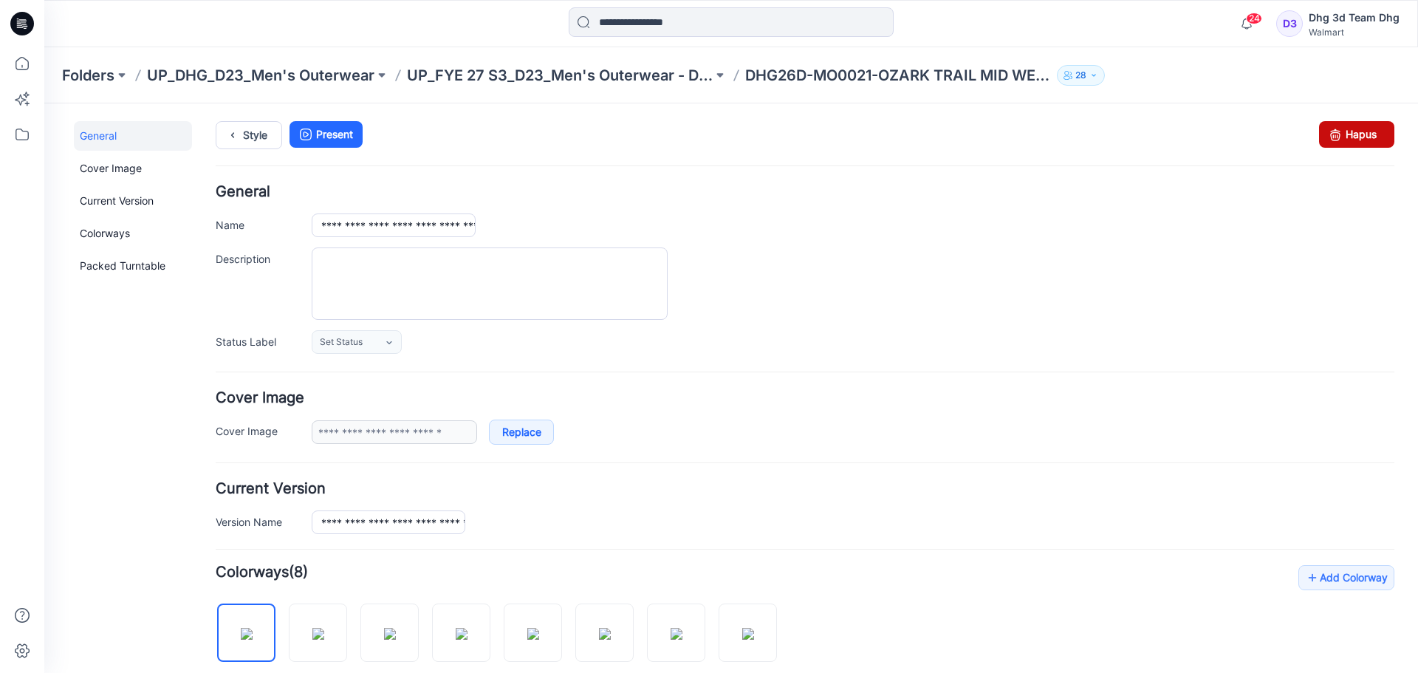
drag, startPoint x: 1349, startPoint y: 132, endPoint x: 888, endPoint y: 170, distance: 462.5
click at [1349, 132] on link "Hapus" at bounding box center [1356, 134] width 75 height 27
click at [1352, 123] on link "Hapus" at bounding box center [1356, 134] width 75 height 27
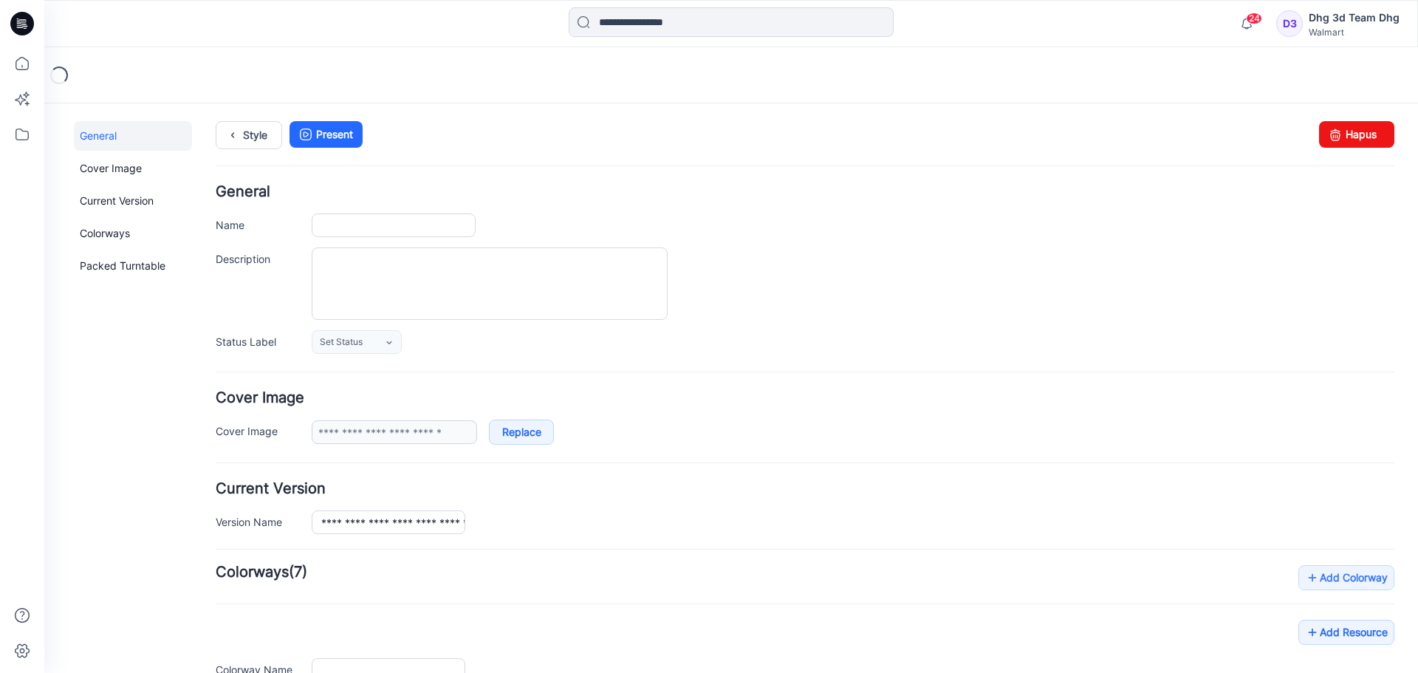
type input "**********"
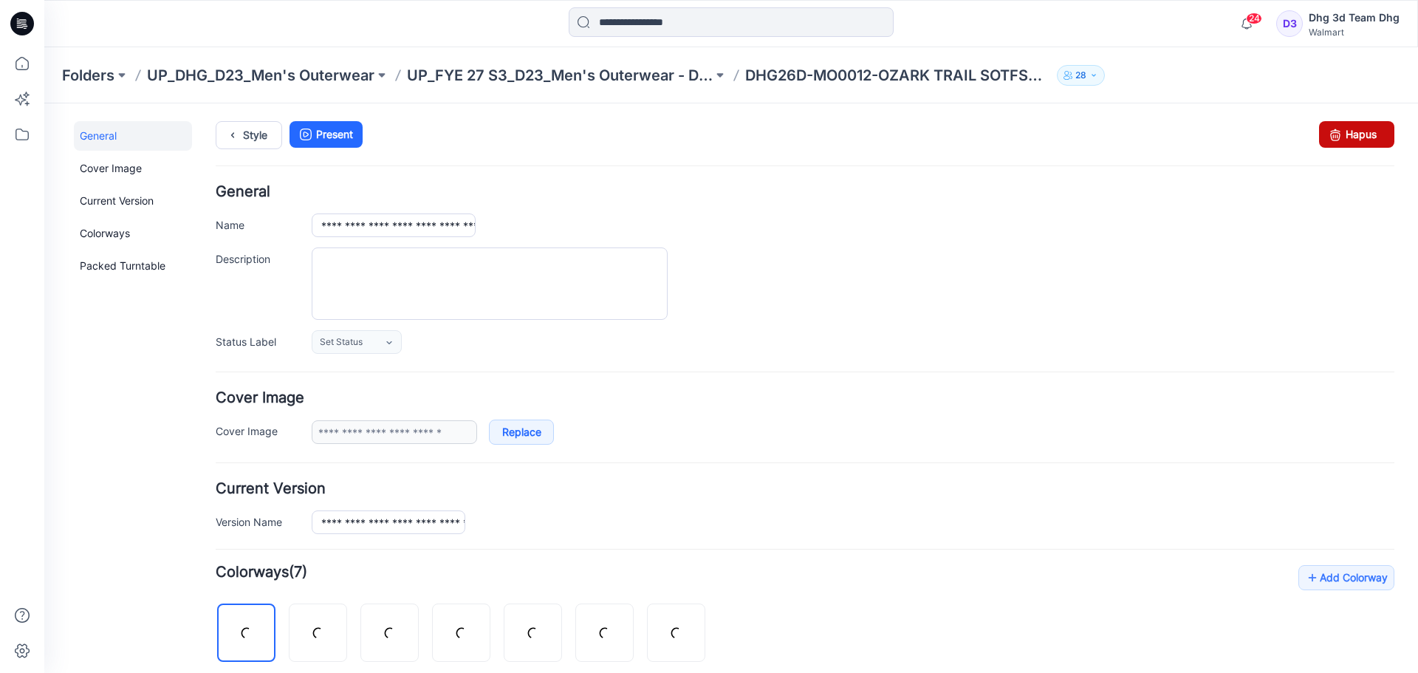
drag, startPoint x: 1324, startPoint y: 129, endPoint x: 813, endPoint y: 171, distance: 512.2
click at [1325, 129] on icon at bounding box center [1335, 134] width 21 height 27
type input "**********"
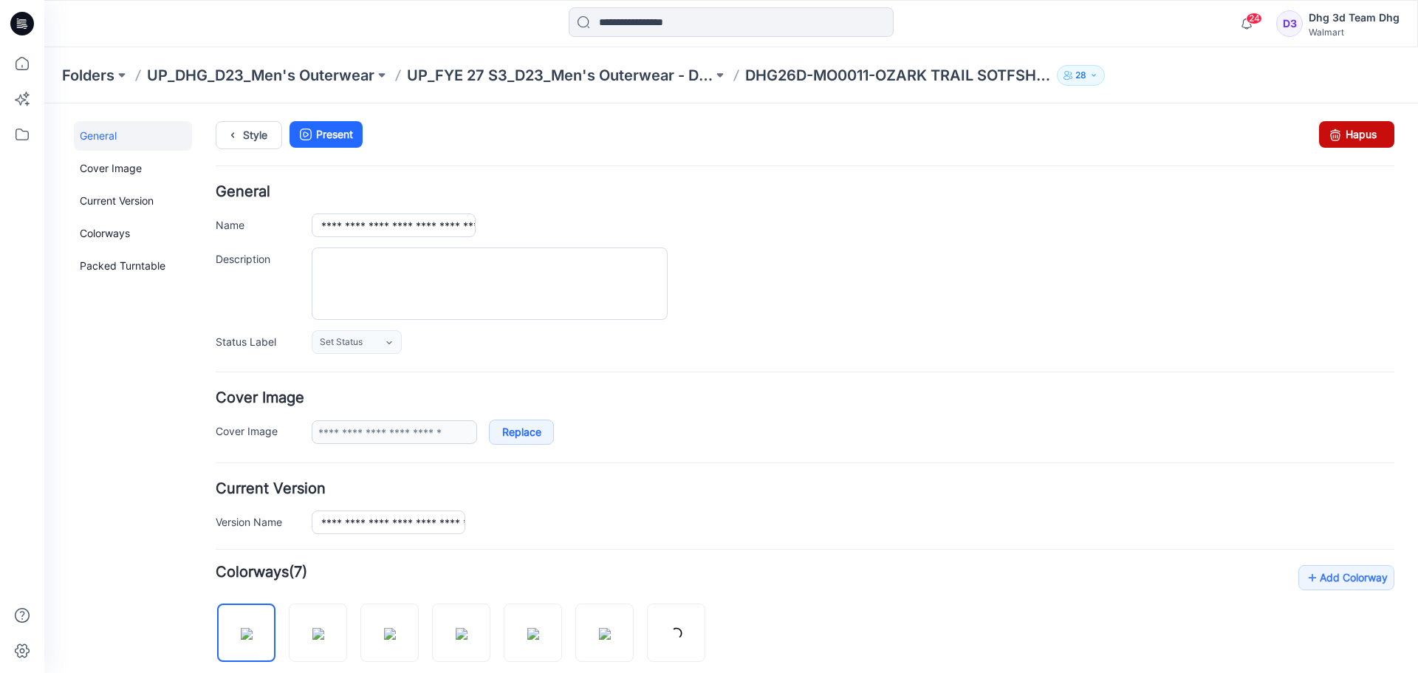
drag, startPoint x: 814, startPoint y: 162, endPoint x: 1347, endPoint y: 141, distance: 533.7
click at [1347, 141] on link "Hapus" at bounding box center [1356, 134] width 75 height 27
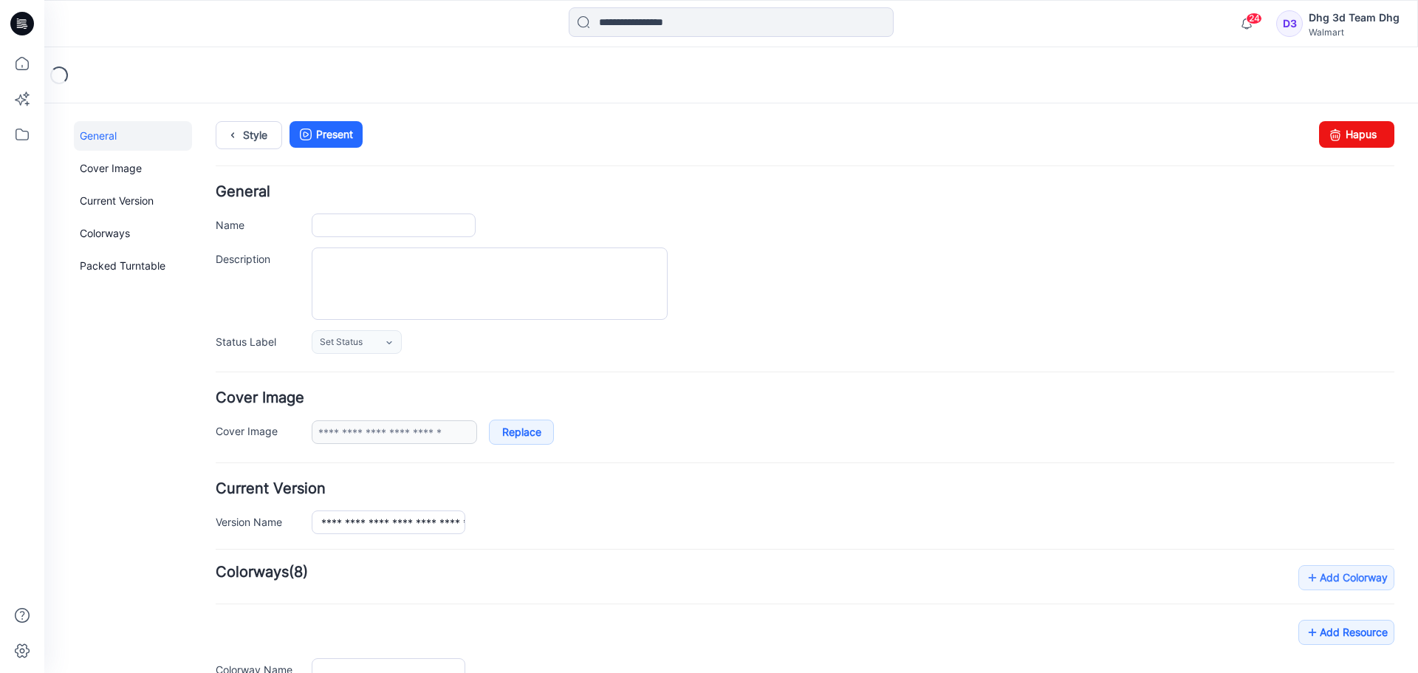
type input "**********"
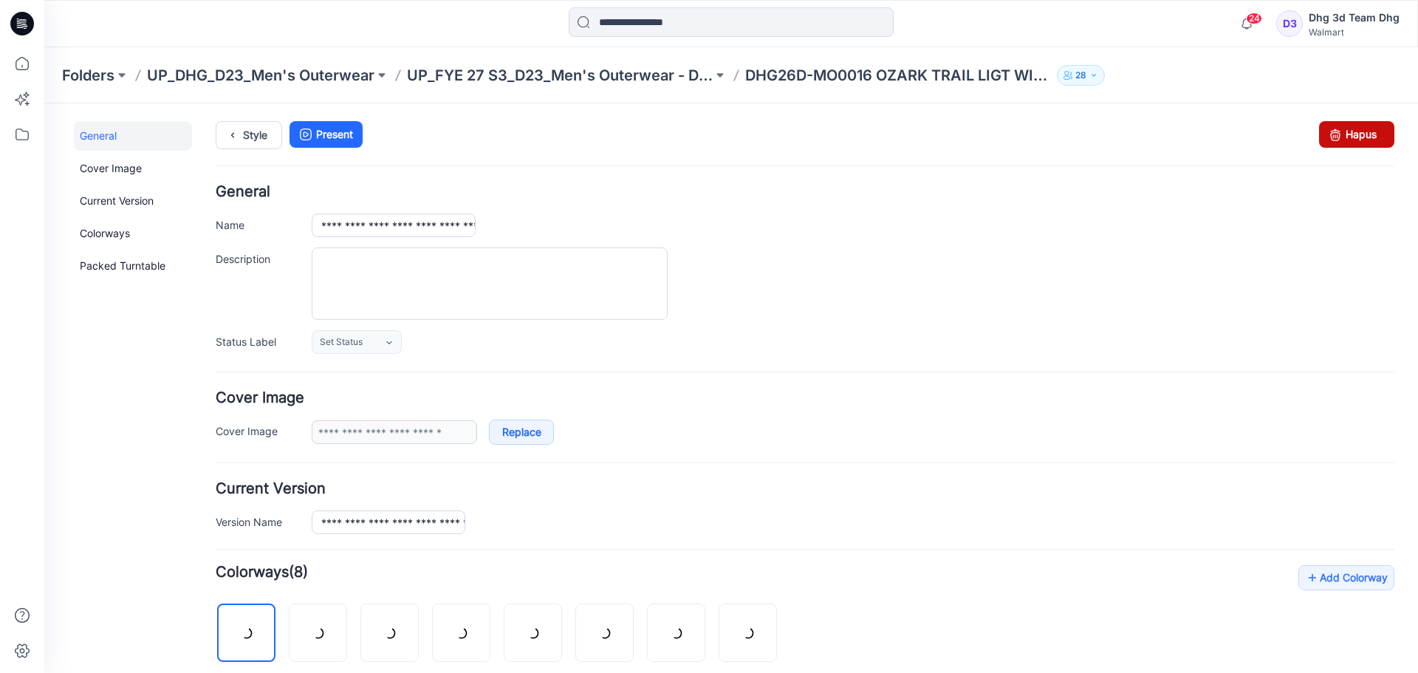
drag, startPoint x: 828, startPoint y: 171, endPoint x: 1333, endPoint y: 124, distance: 506.7
click at [1333, 124] on icon at bounding box center [1335, 134] width 21 height 27
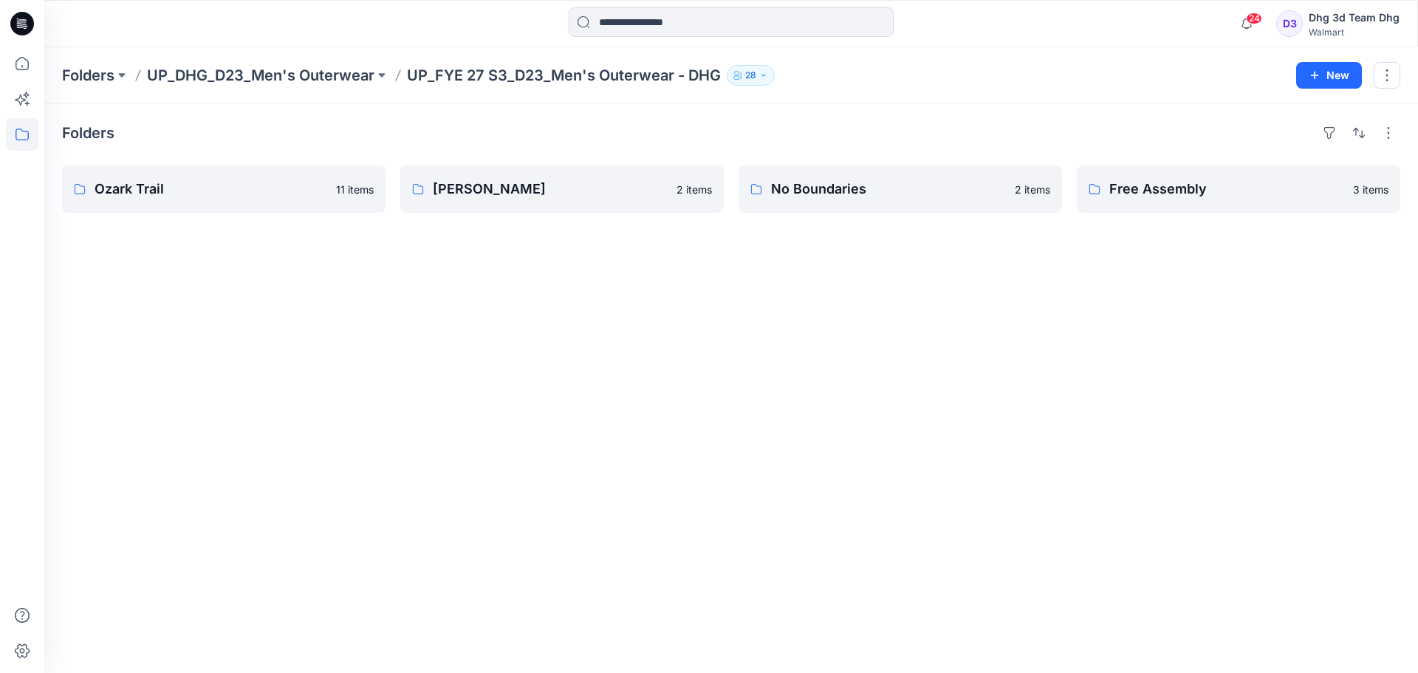
click at [639, 422] on div "Folders Ozark Trail 11 items George 2 items No Boundaries 2 items Free Assembly…" at bounding box center [731, 388] width 1374 height 570
click at [214, 213] on div "Folders Ozark Trail 11 items George 2 items No Boundaries 2 items Free Assembly…" at bounding box center [731, 388] width 1374 height 570
click at [213, 200] on link "Ozark Trail" at bounding box center [224, 188] width 324 height 47
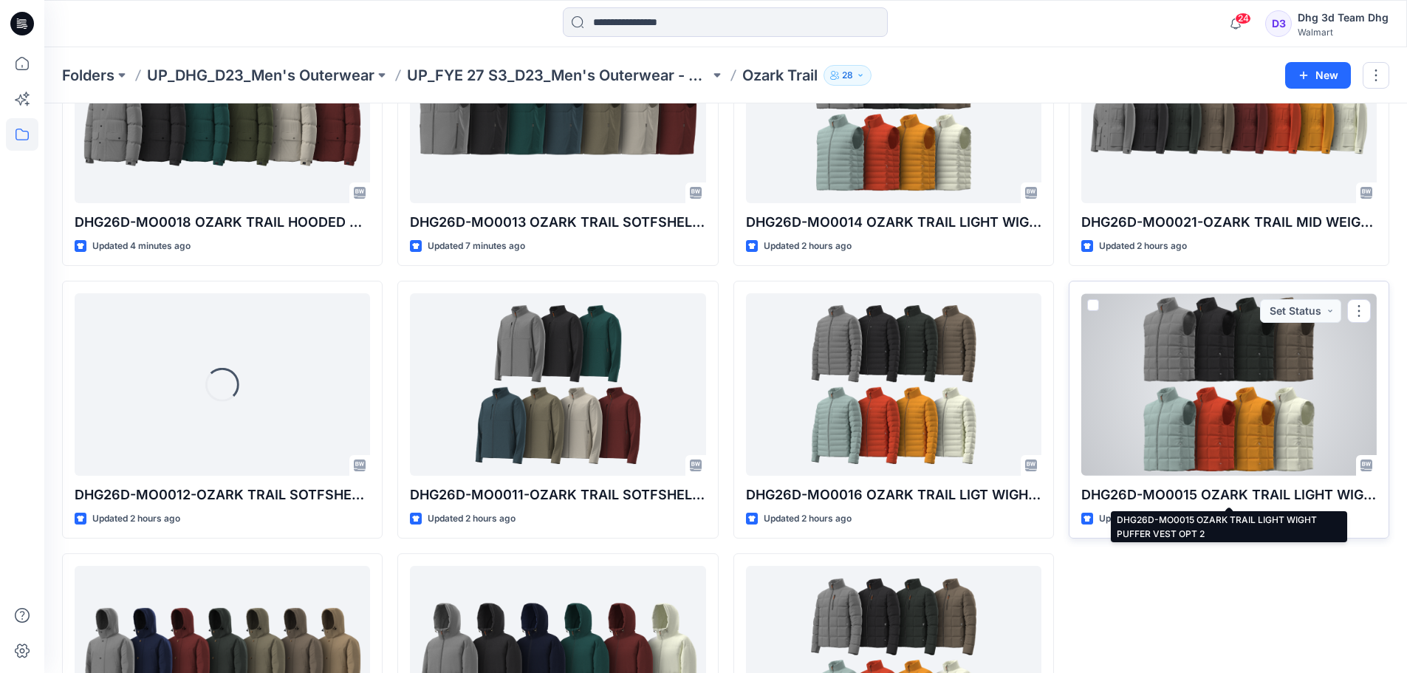
scroll to position [295, 0]
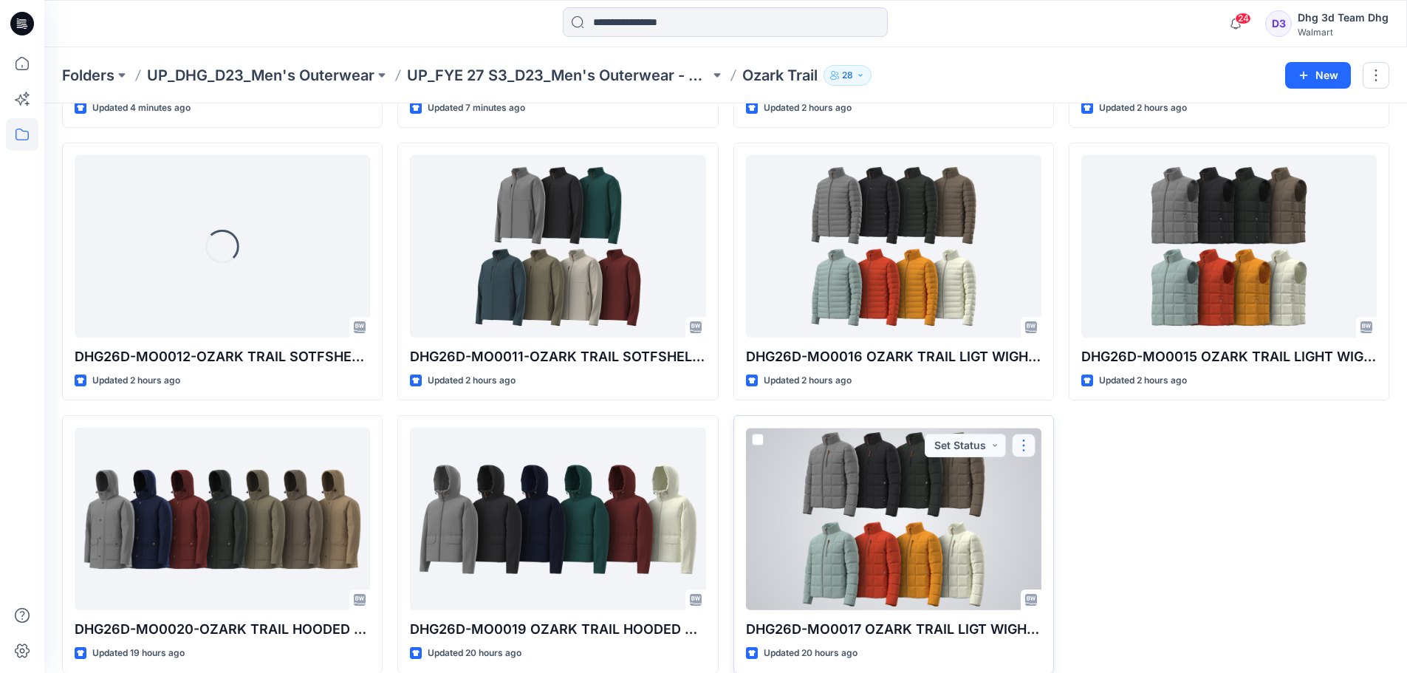
click at [1029, 440] on button "button" at bounding box center [1024, 446] width 24 height 24
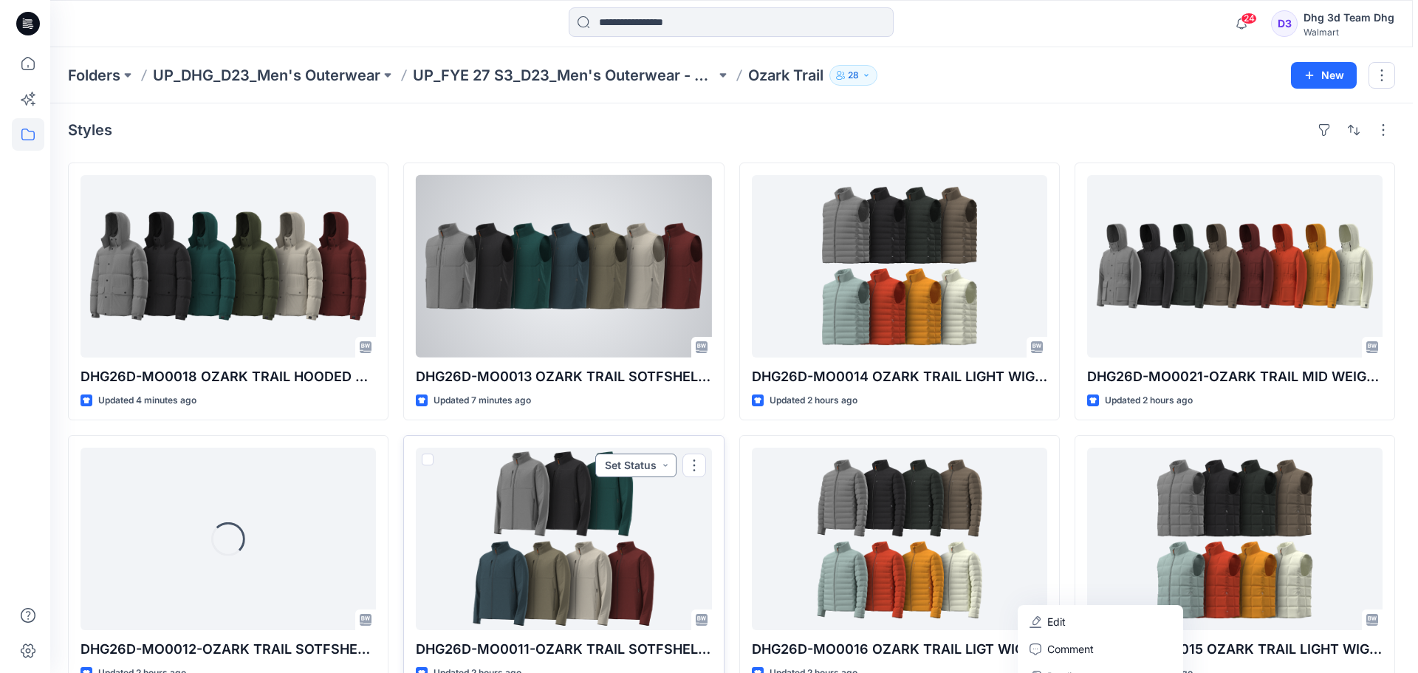
scroll to position [0, 0]
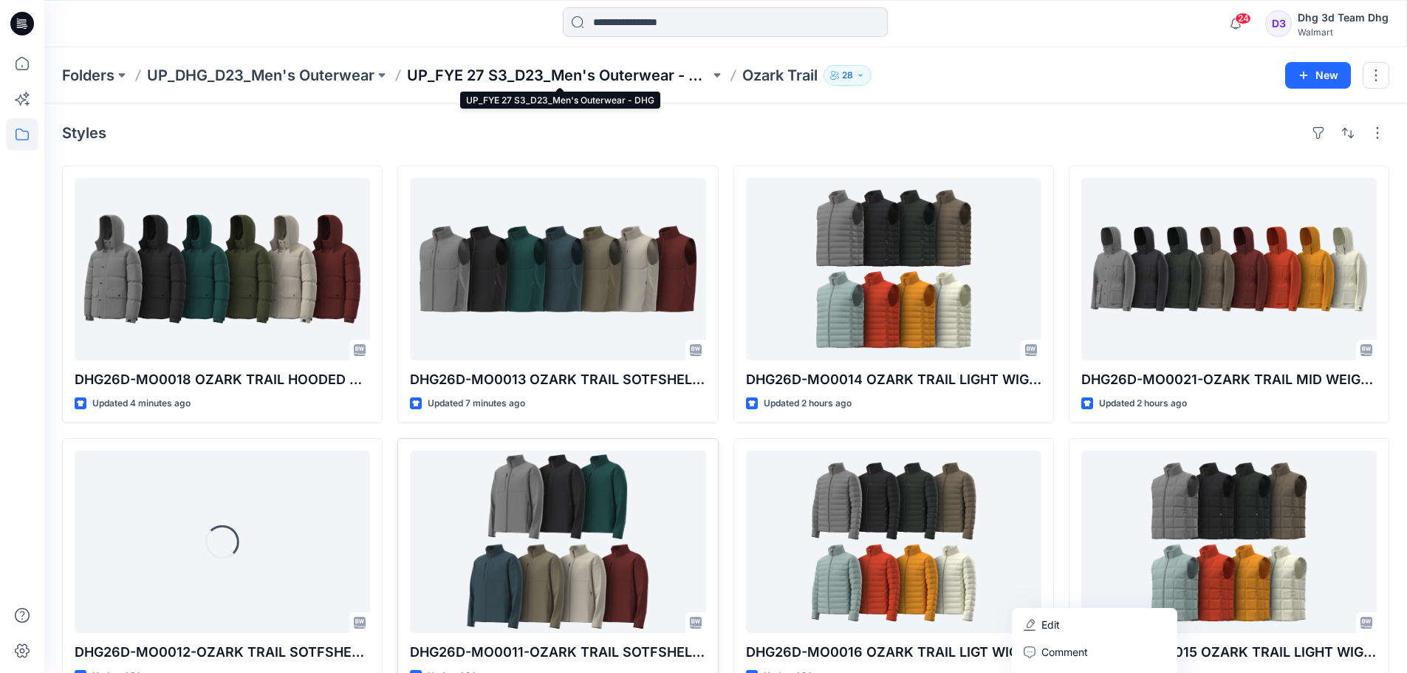
click at [581, 73] on p "UP_FYE 27 S3_D23_Men's Outerwear - DHG" at bounding box center [558, 75] width 303 height 21
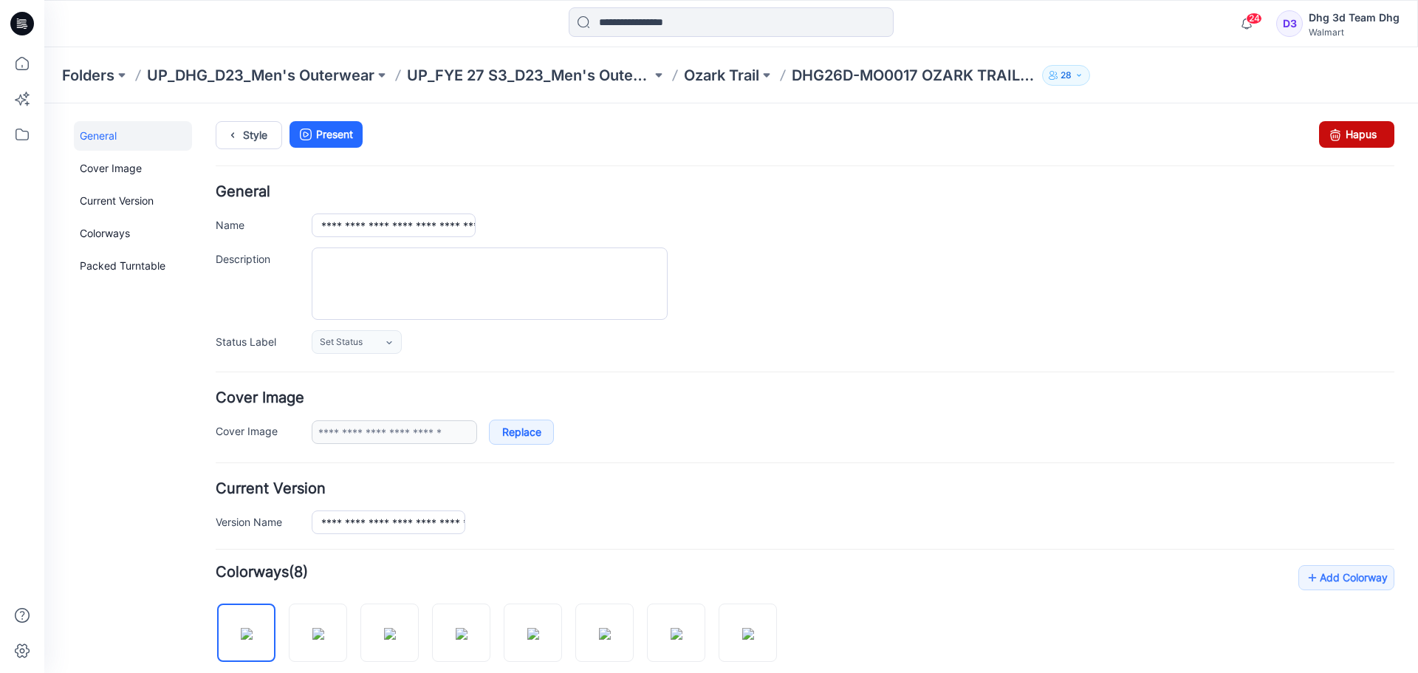
drag, startPoint x: 1340, startPoint y: 127, endPoint x: 810, endPoint y: 171, distance: 531.5
click at [1340, 127] on link "Hapus" at bounding box center [1356, 134] width 75 height 27
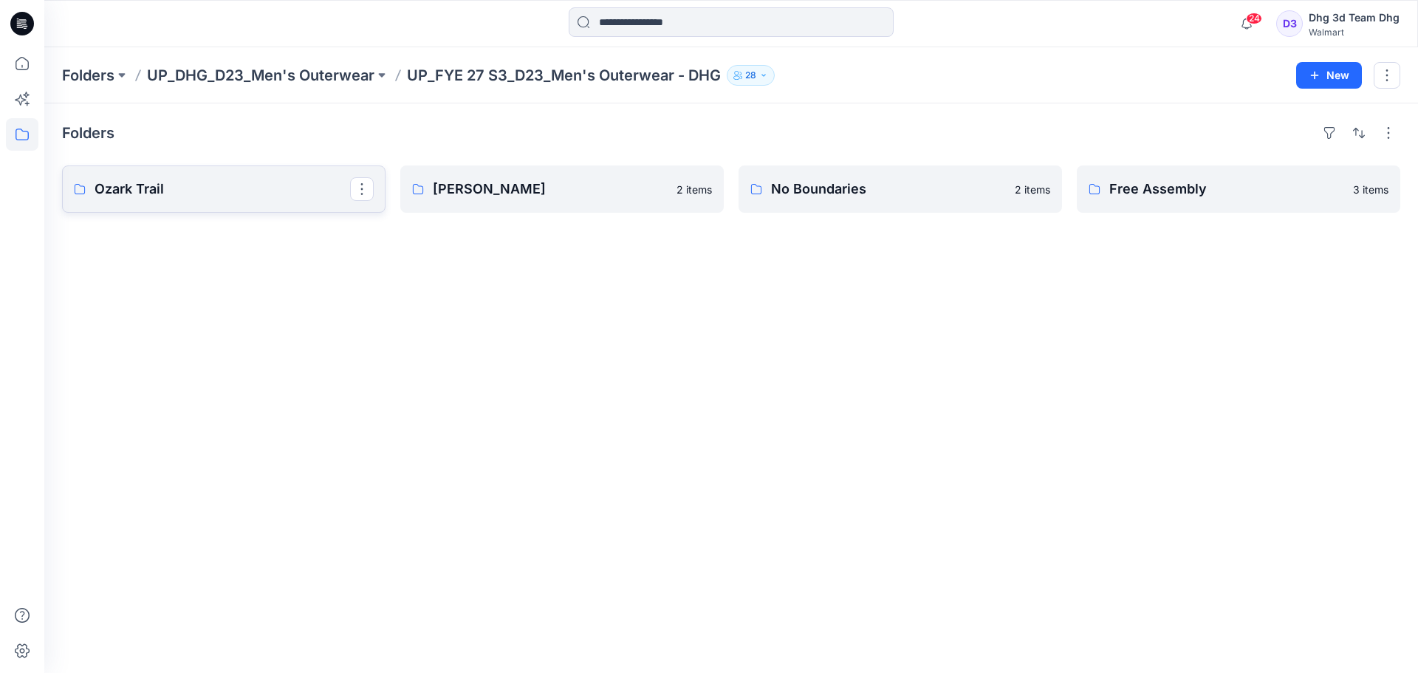
click at [202, 191] on p "Ozark Trail" at bounding box center [223, 189] width 256 height 21
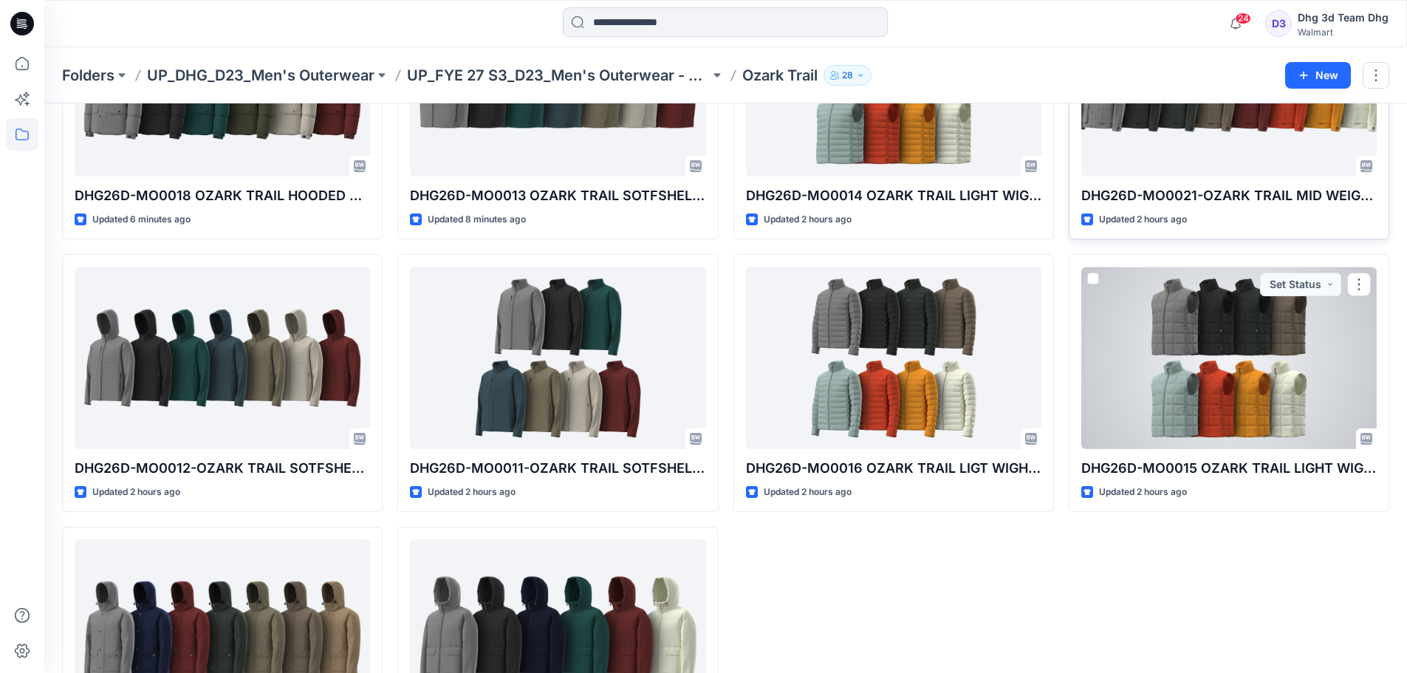
scroll to position [166, 0]
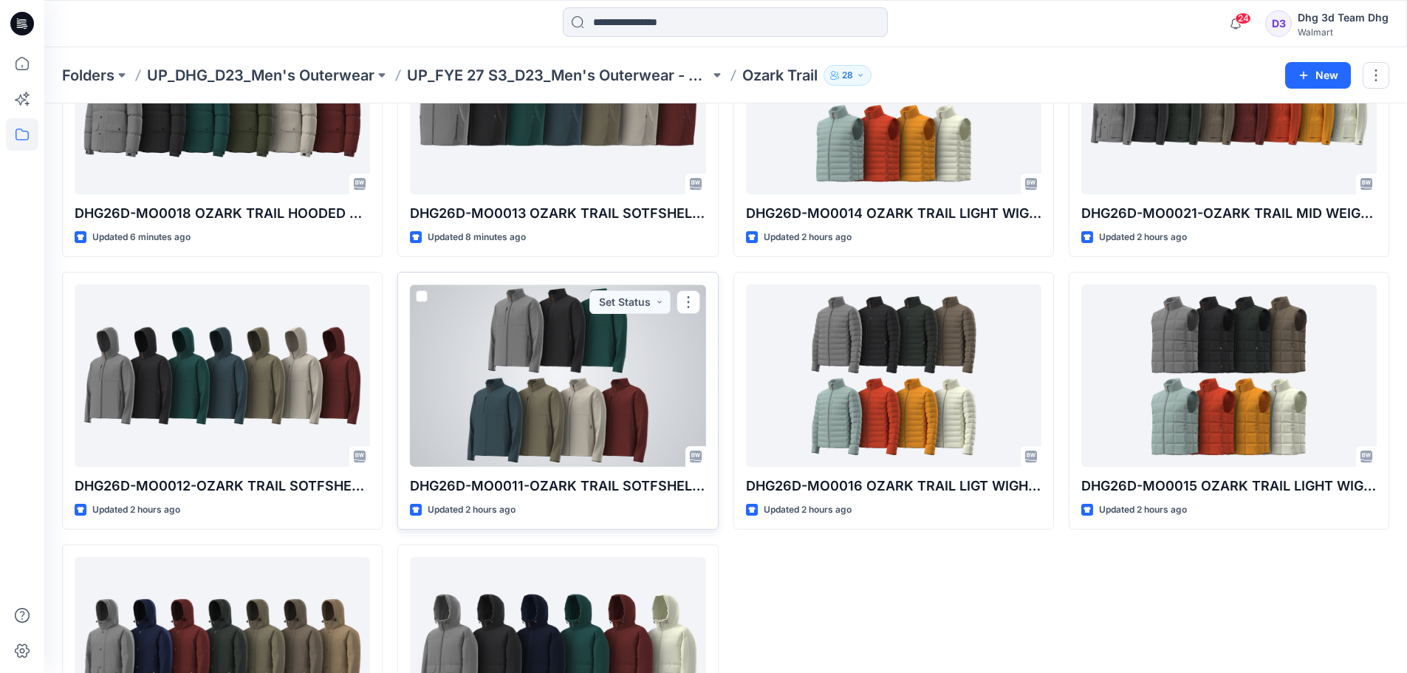
click at [581, 420] on div at bounding box center [557, 375] width 295 height 182
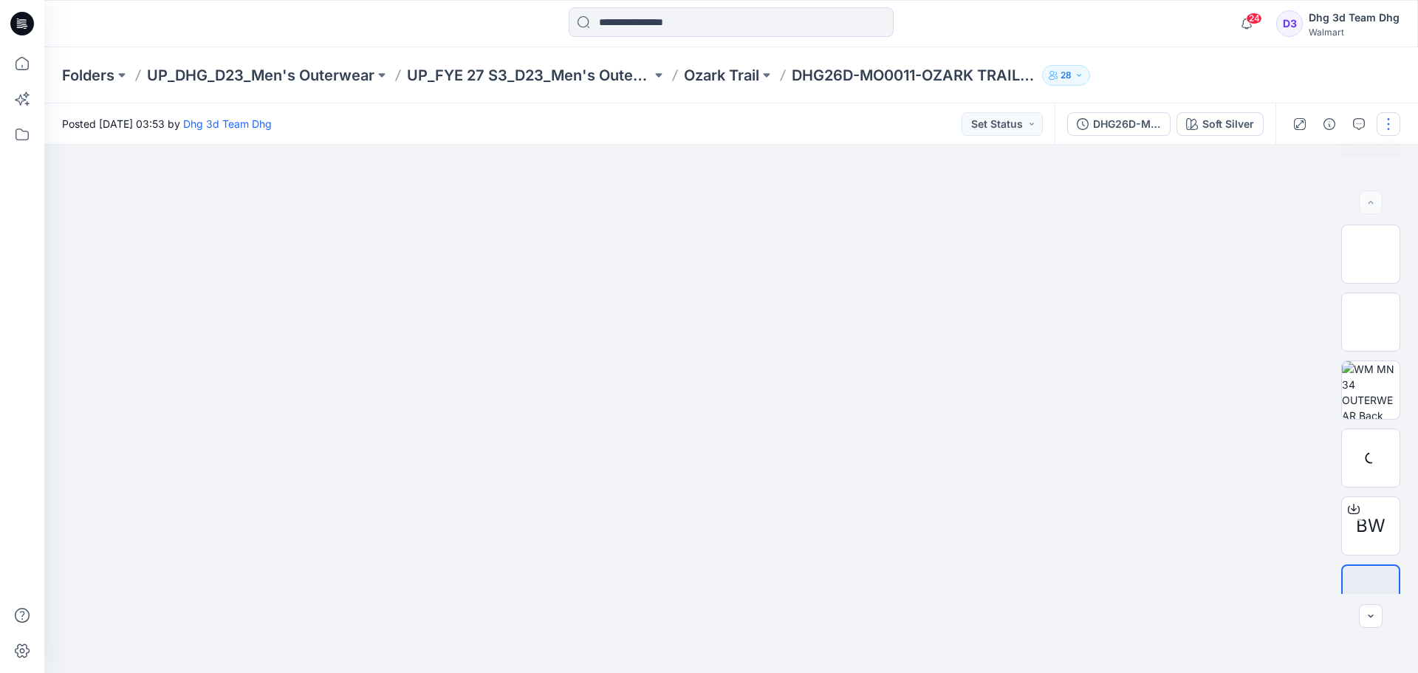
click at [1381, 128] on button "button" at bounding box center [1389, 124] width 24 height 24
click at [1308, 191] on button "Edit" at bounding box center [1327, 199] width 136 height 27
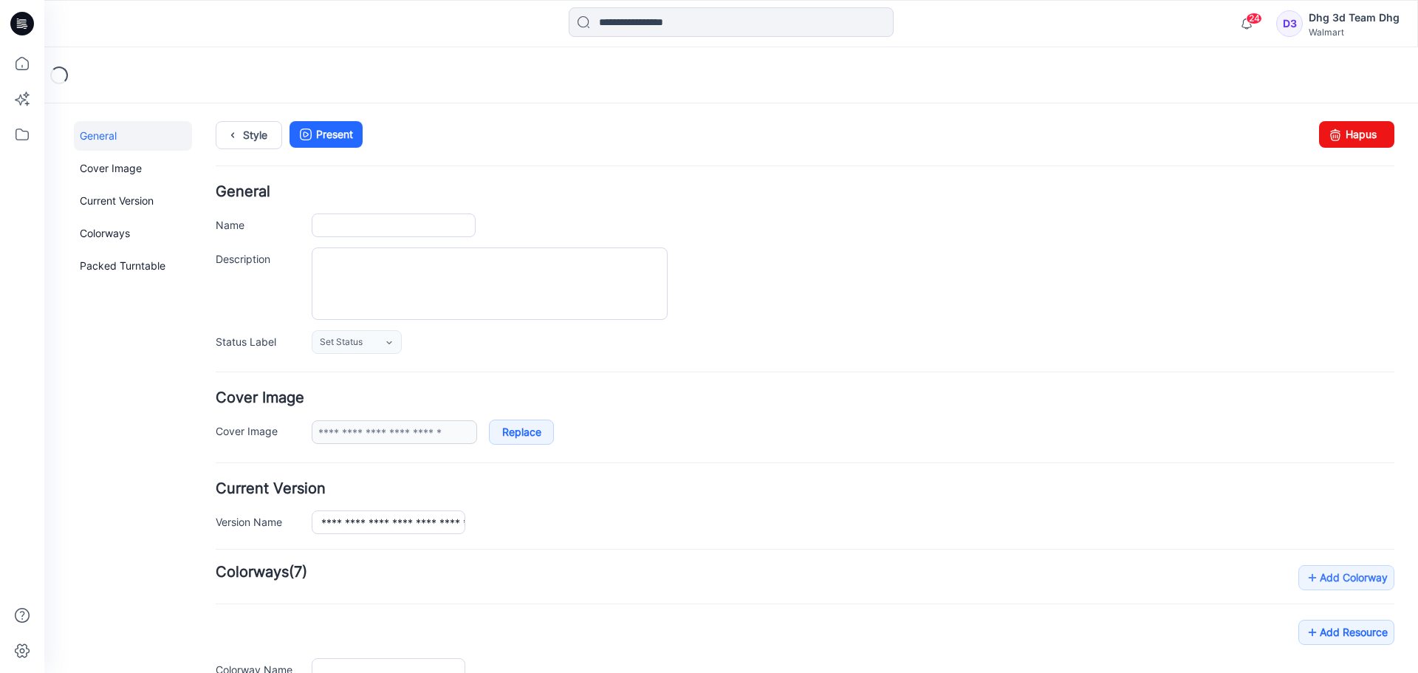
type input "**********"
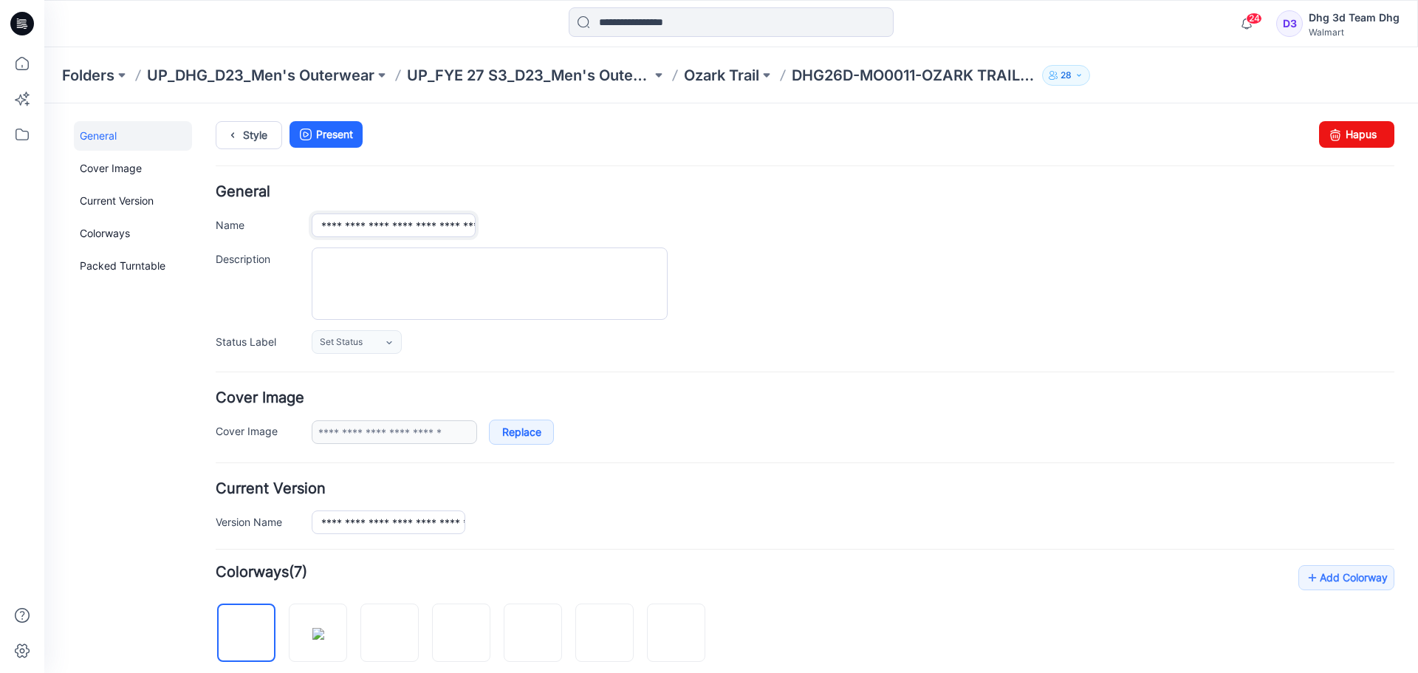
click at [462, 225] on input "**********" at bounding box center [394, 225] width 164 height 24
type input "**********"
click at [649, 247] on div "**********" at bounding box center [805, 269] width 1179 height 169
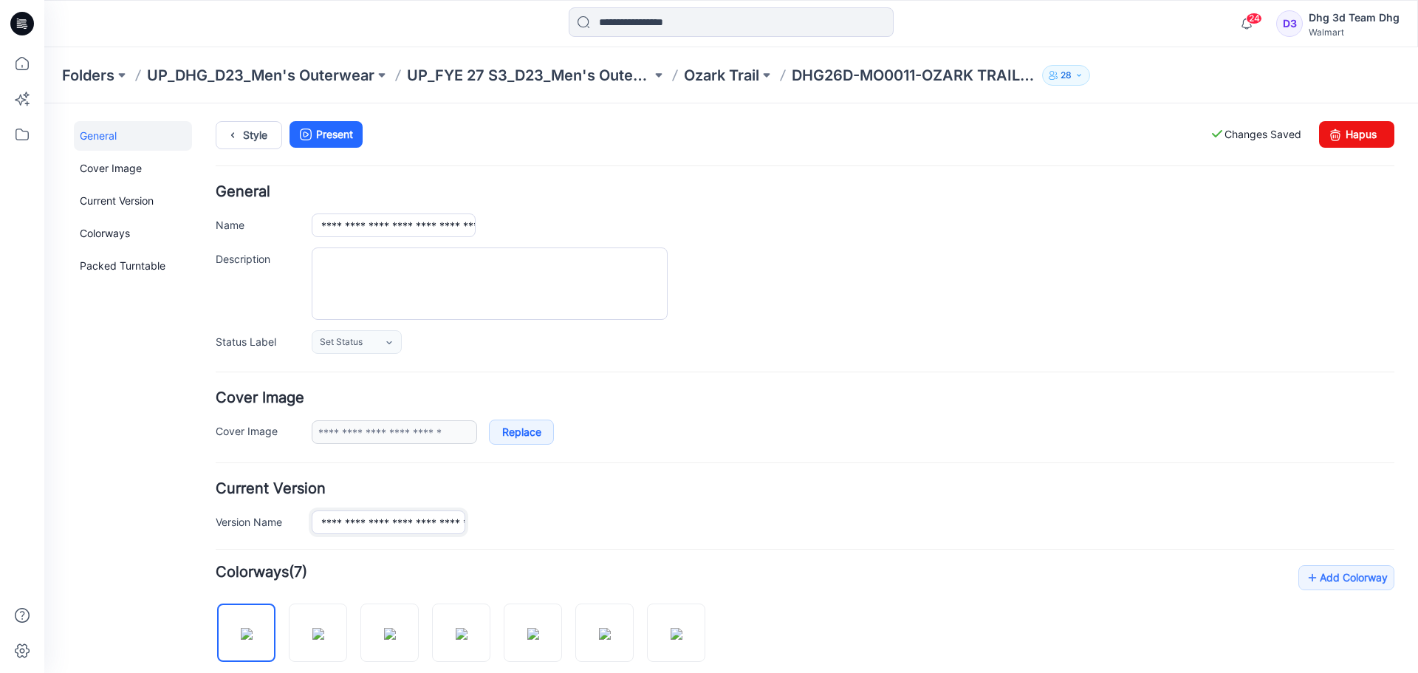
click at [416, 510] on input "**********" at bounding box center [389, 522] width 154 height 24
paste input "text"
type input "**********"
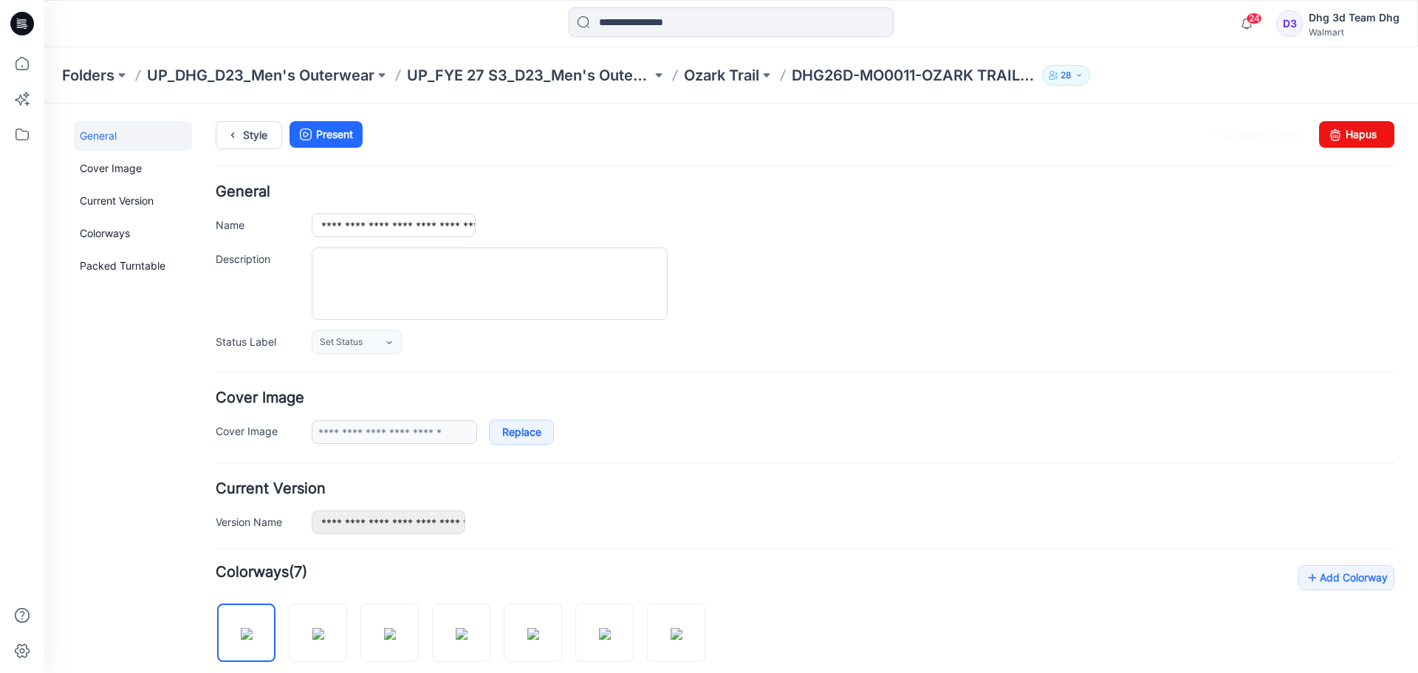
click at [640, 466] on form "**********" at bounding box center [805, 663] width 1179 height 956
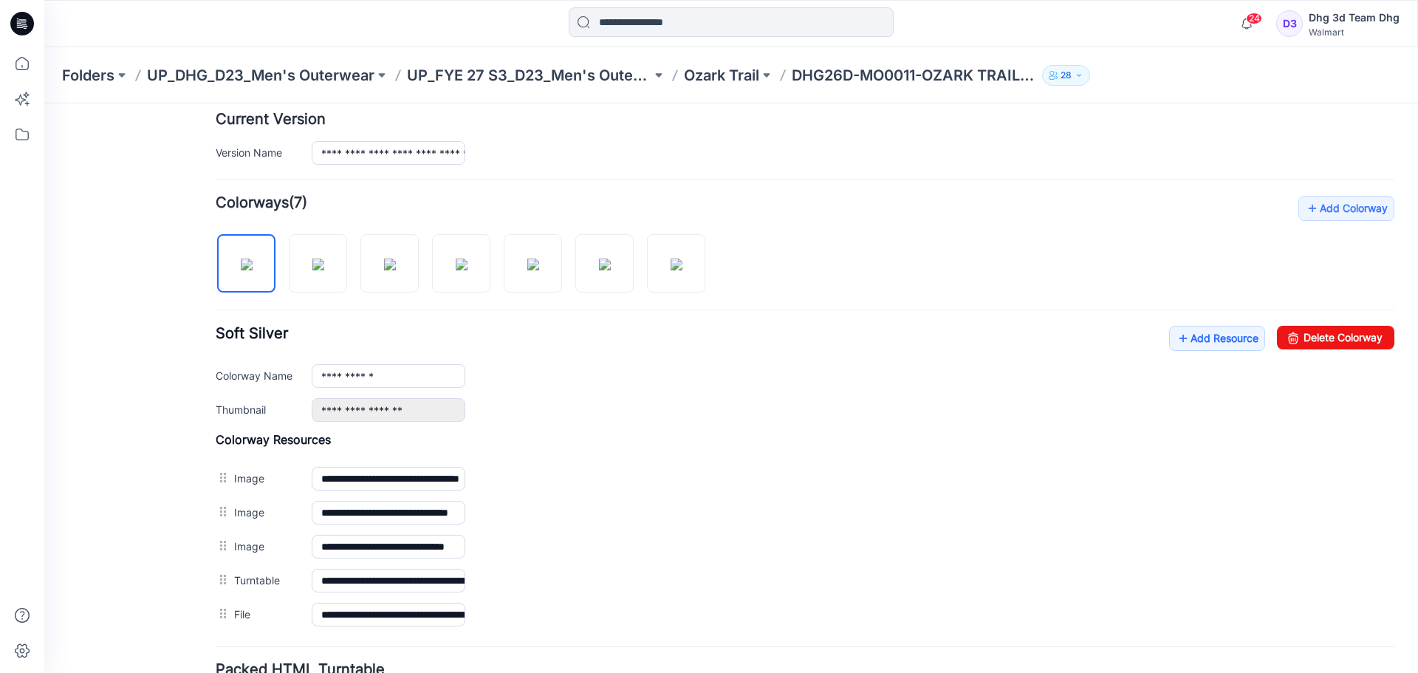
scroll to position [443, 0]
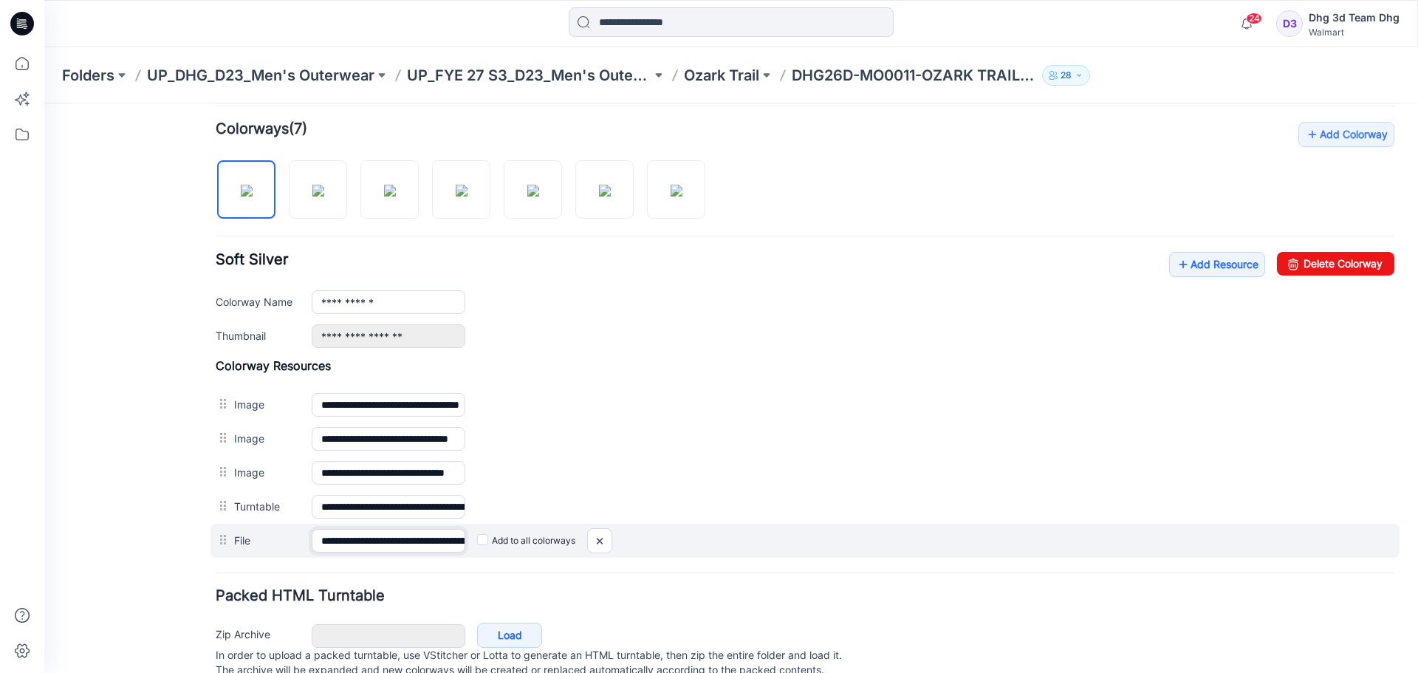
click at [437, 547] on input "**********" at bounding box center [389, 541] width 154 height 24
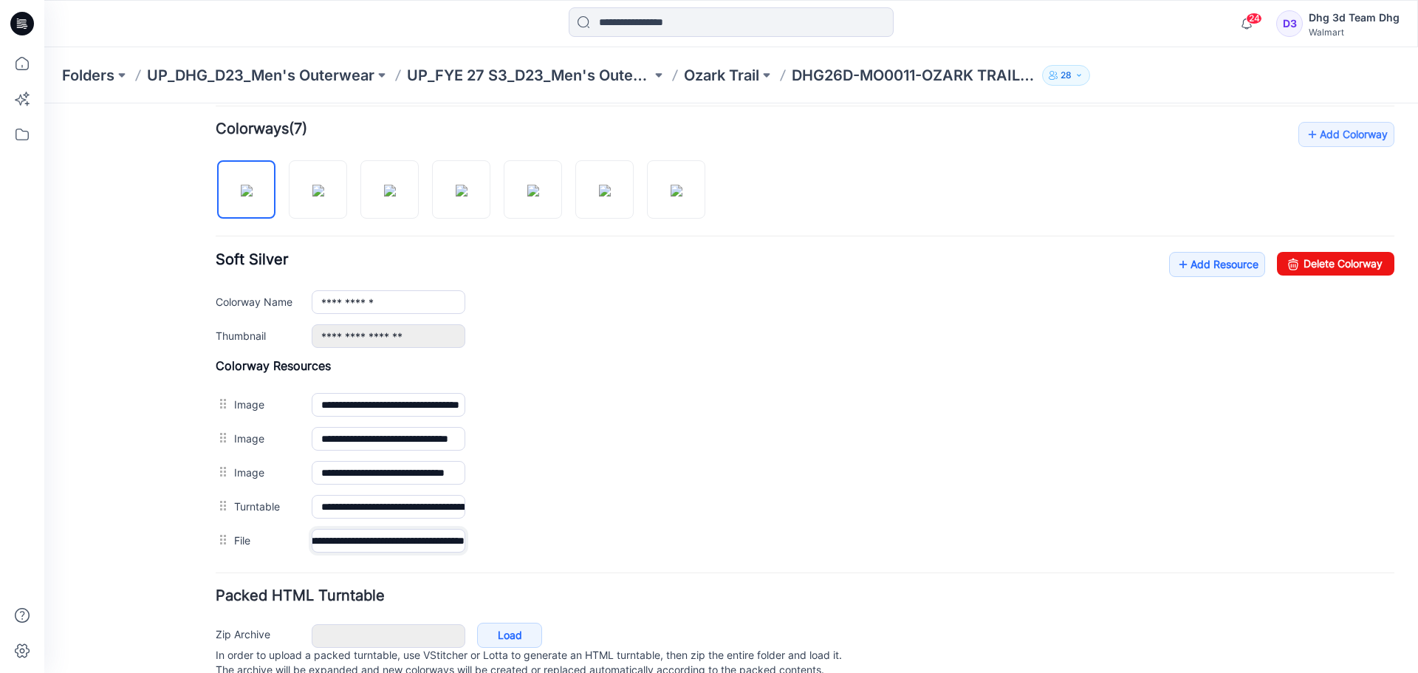
type input "**********"
click at [1155, 585] on form "**********" at bounding box center [805, 219] width 1179 height 956
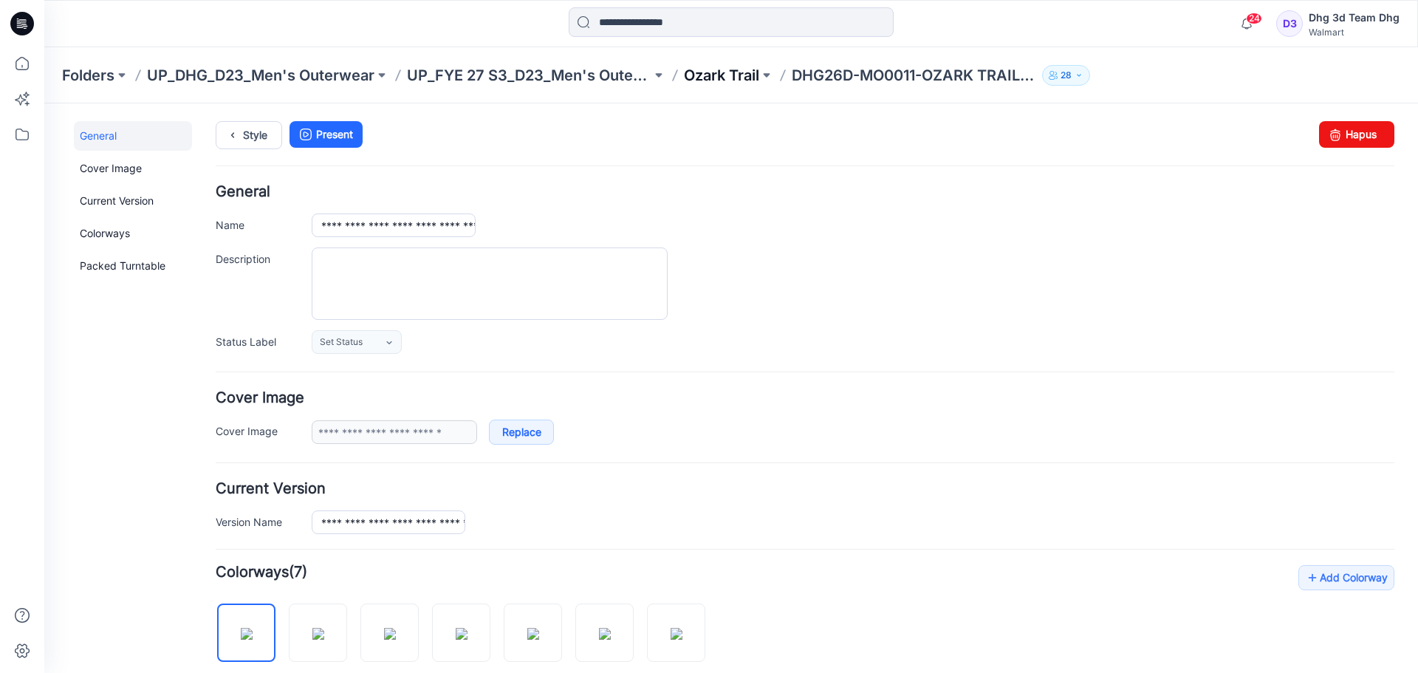
click at [720, 81] on p "Ozark Trail" at bounding box center [721, 75] width 75 height 21
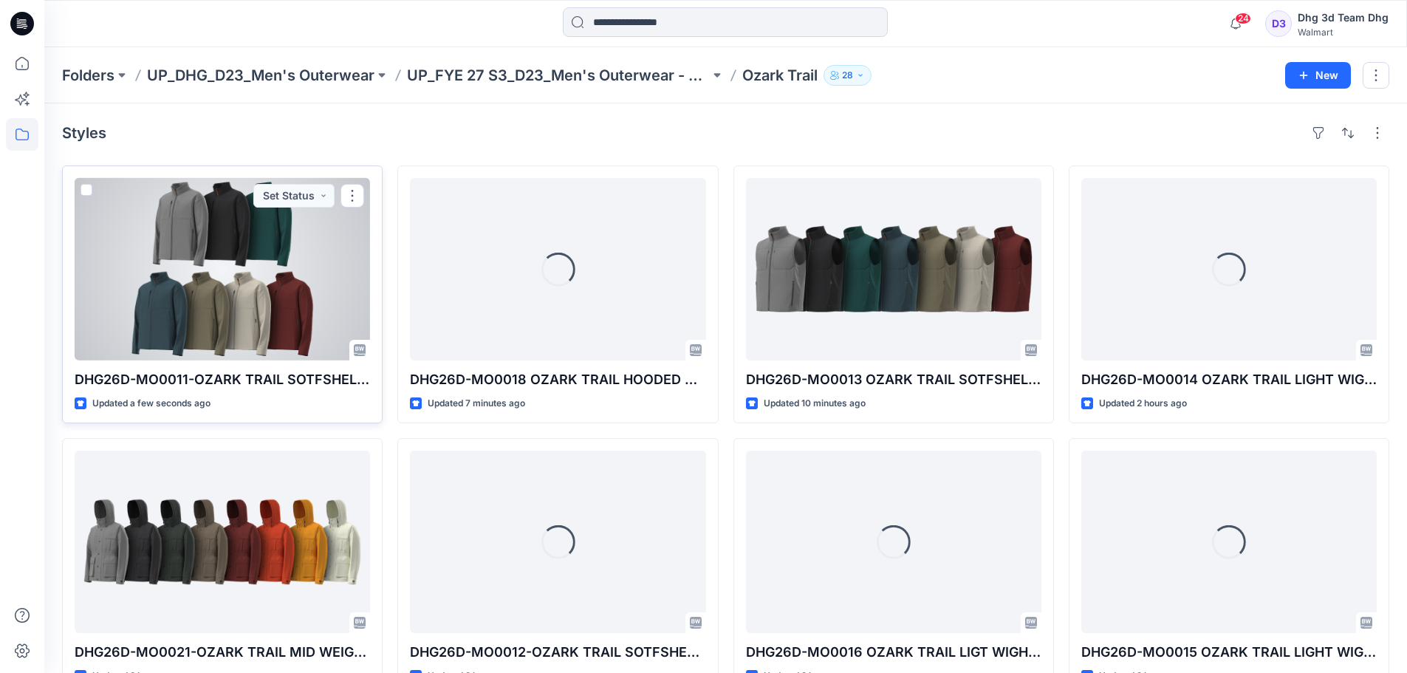
click at [254, 364] on div "DHG26D-MO0011-OZARK TRAIL SOTFSHELL JACKET Updated a few seconds ago Set Status" at bounding box center [222, 294] width 321 height 258
click at [263, 333] on div at bounding box center [222, 269] width 295 height 182
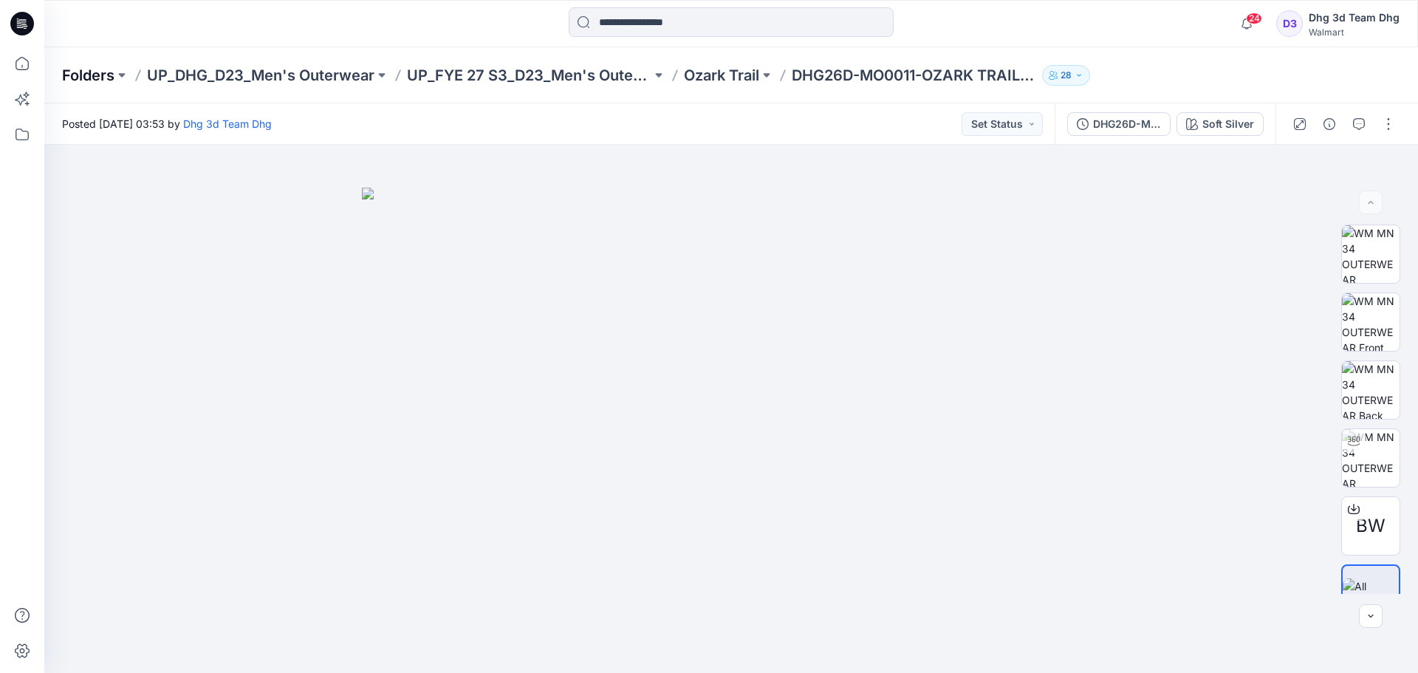
click at [96, 80] on p "Folders" at bounding box center [88, 75] width 52 height 21
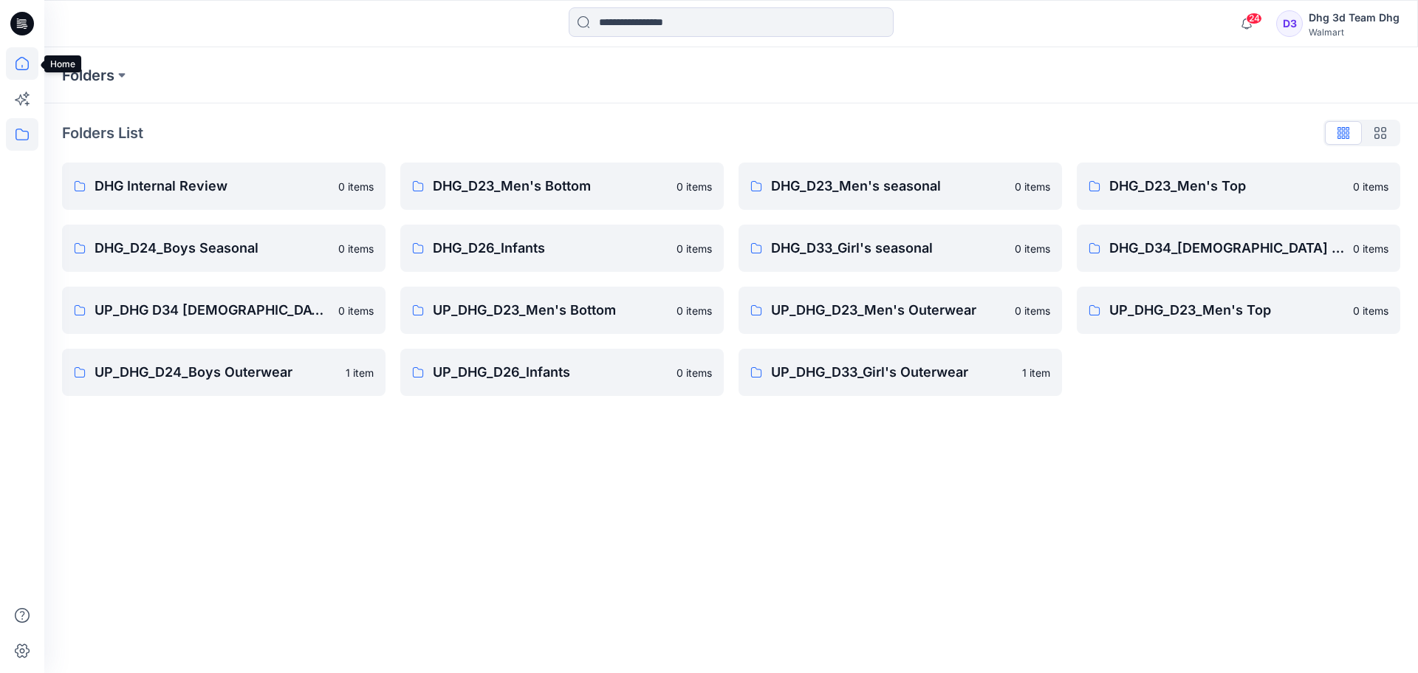
click at [13, 66] on icon at bounding box center [22, 63] width 33 height 33
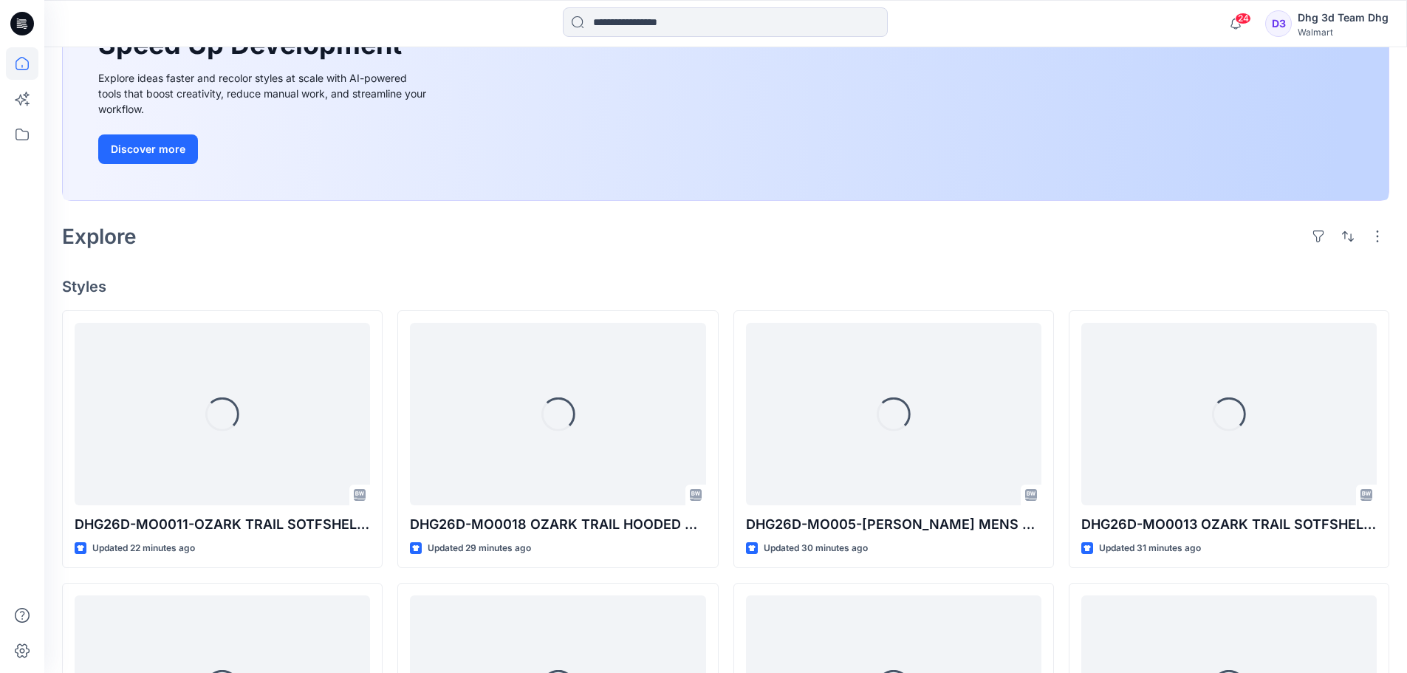
scroll to position [222, 0]
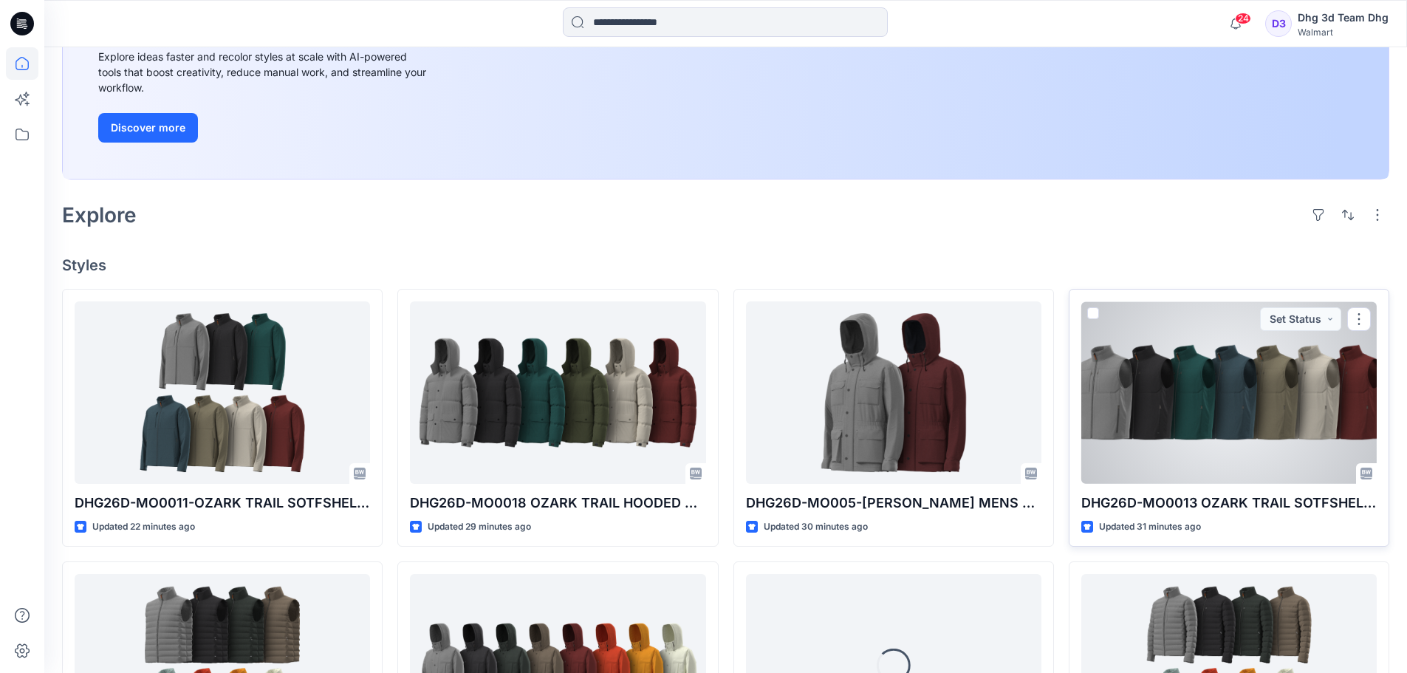
click at [1177, 428] on div at bounding box center [1228, 392] width 295 height 182
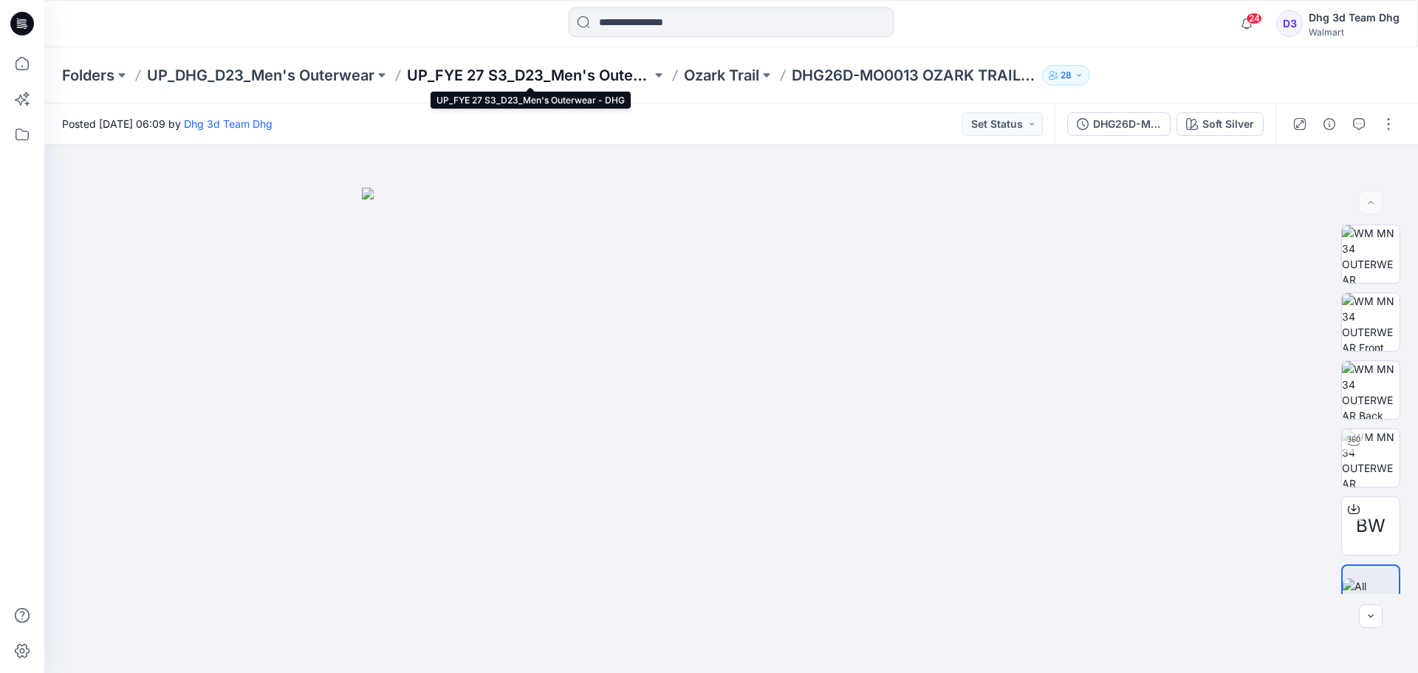
click at [524, 81] on p "UP_FYE 27 S3_D23_Men's Outerwear - DHG" at bounding box center [529, 75] width 245 height 21
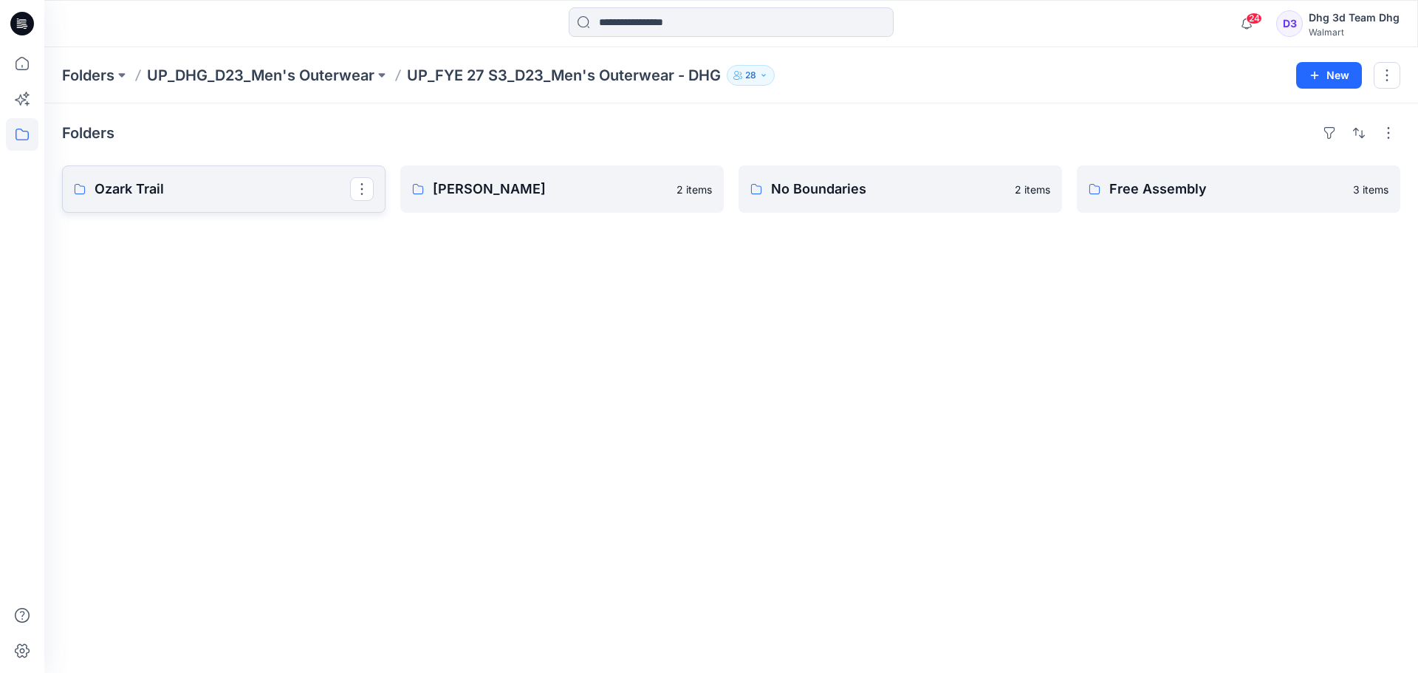
click at [123, 183] on p "Ozark Trail" at bounding box center [223, 189] width 256 height 21
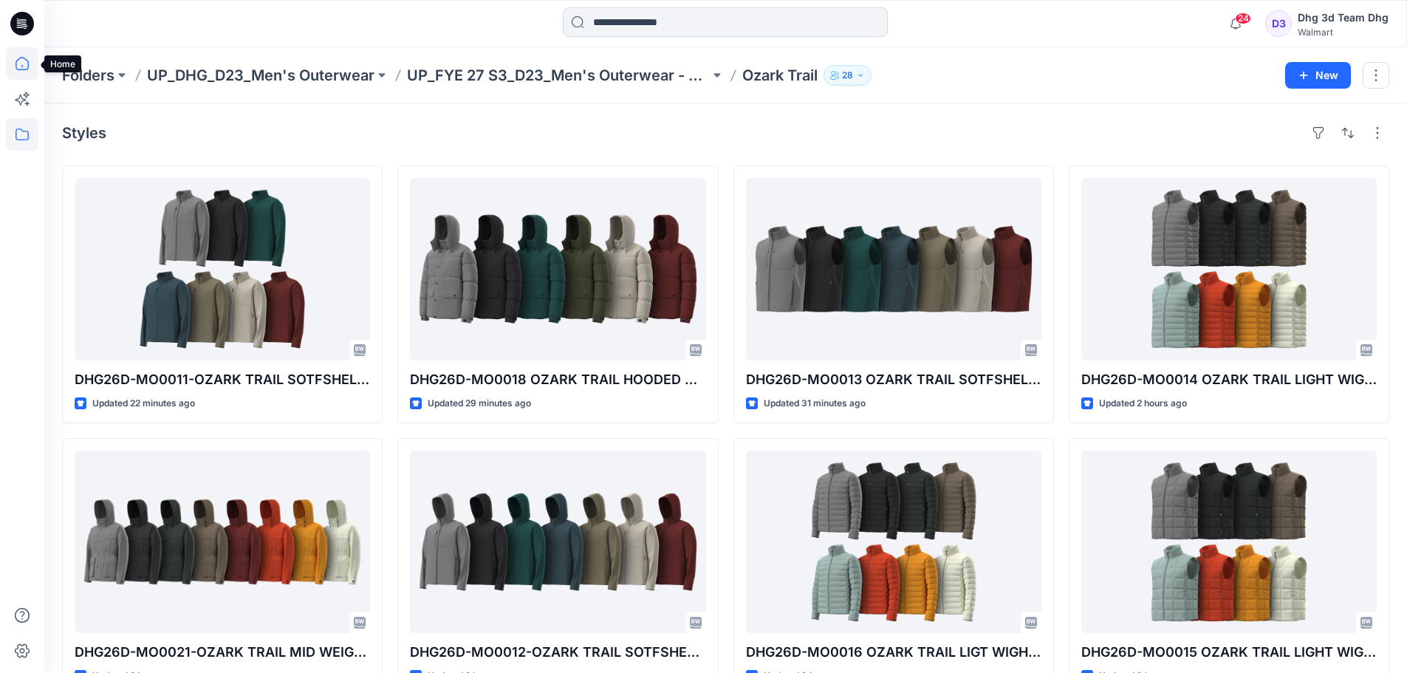
click at [16, 66] on icon at bounding box center [22, 63] width 33 height 33
